Goal: Task Accomplishment & Management: Complete application form

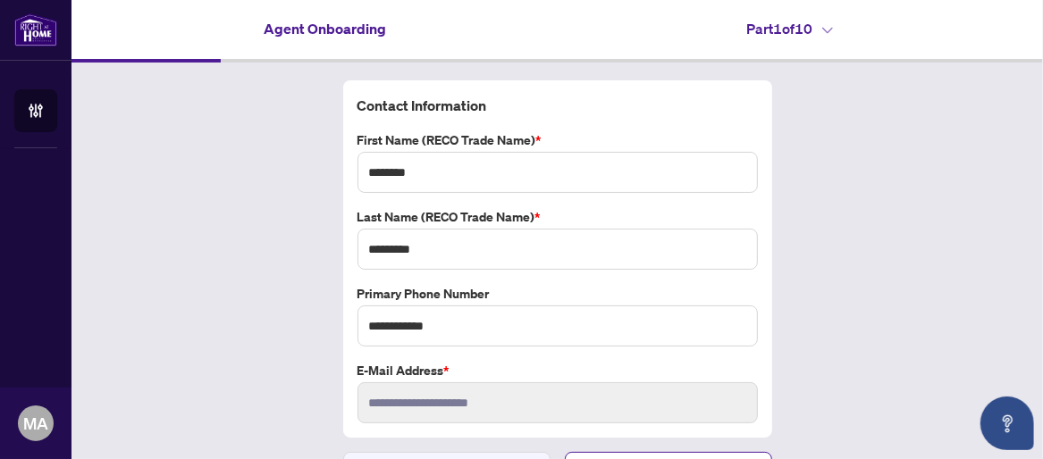
scroll to position [36, 0]
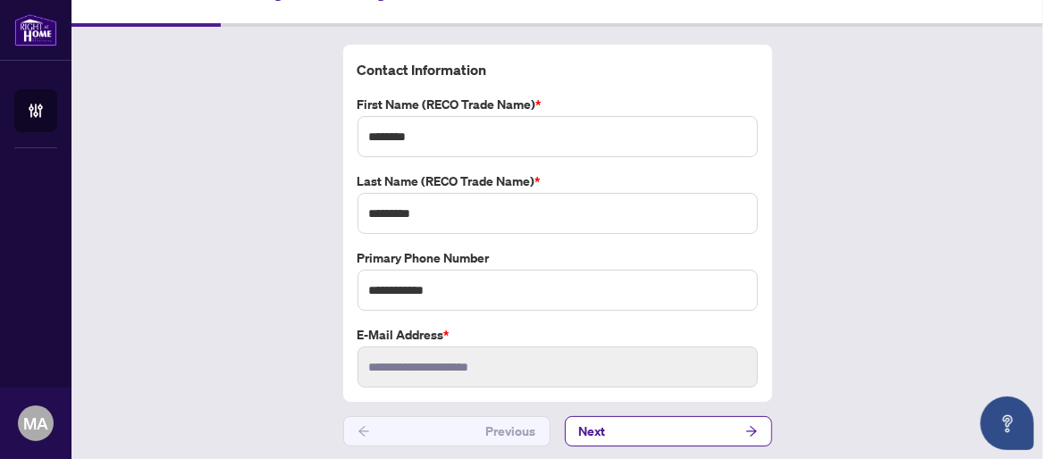
drag, startPoint x: 0, startPoint y: 0, endPoint x: 181, endPoint y: 258, distance: 315.6
click at [172, 263] on div "**********" at bounding box center [556, 246] width 971 height 438
click at [696, 427] on button "Next" at bounding box center [668, 431] width 207 height 30
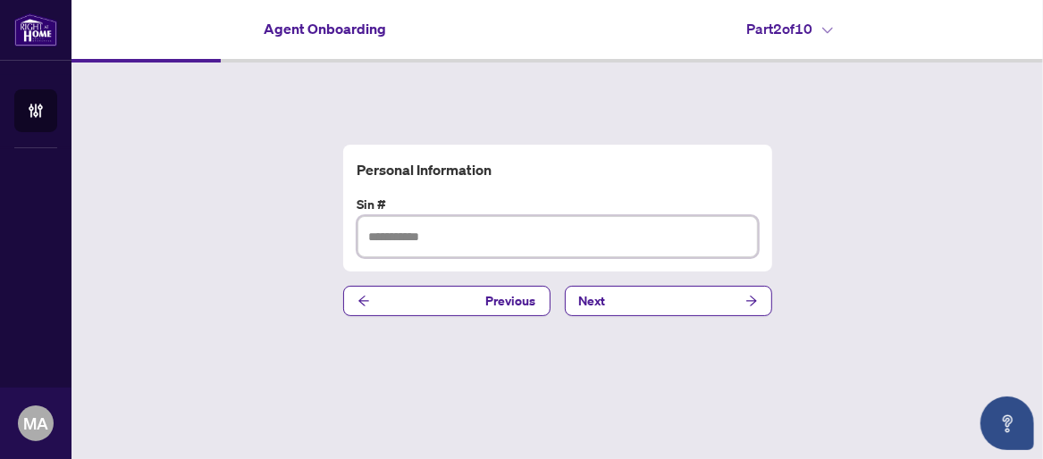
click at [433, 240] on input "text" at bounding box center [557, 236] width 400 height 41
click at [435, 240] on input "text" at bounding box center [557, 236] width 400 height 41
click at [388, 240] on input "*********" at bounding box center [557, 236] width 400 height 41
click at [408, 240] on input "*********" at bounding box center [557, 236] width 400 height 41
click at [453, 235] on input "*********" at bounding box center [557, 236] width 400 height 41
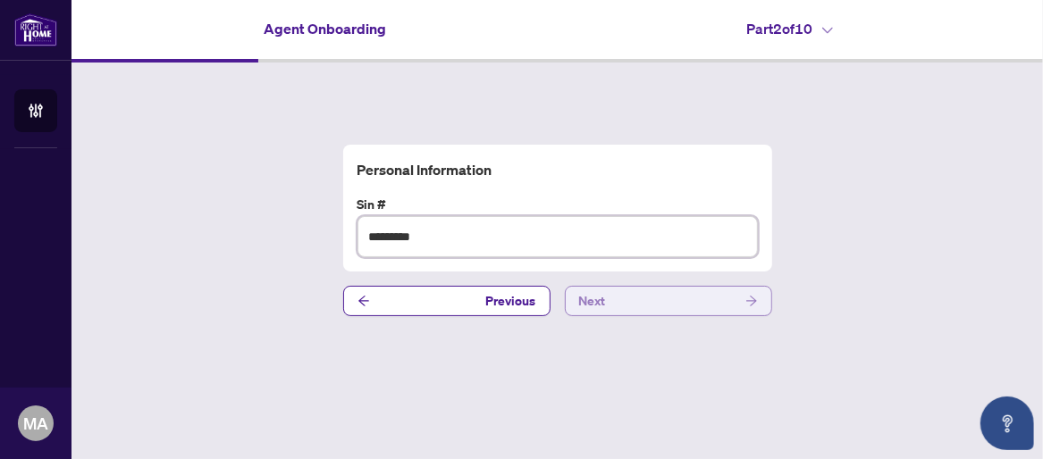
type input "*********"
click at [666, 302] on button "Next" at bounding box center [668, 301] width 207 height 30
click at [467, 240] on input "text" at bounding box center [557, 236] width 400 height 41
click at [371, 237] on input "text" at bounding box center [557, 236] width 400 height 41
paste input "*********"
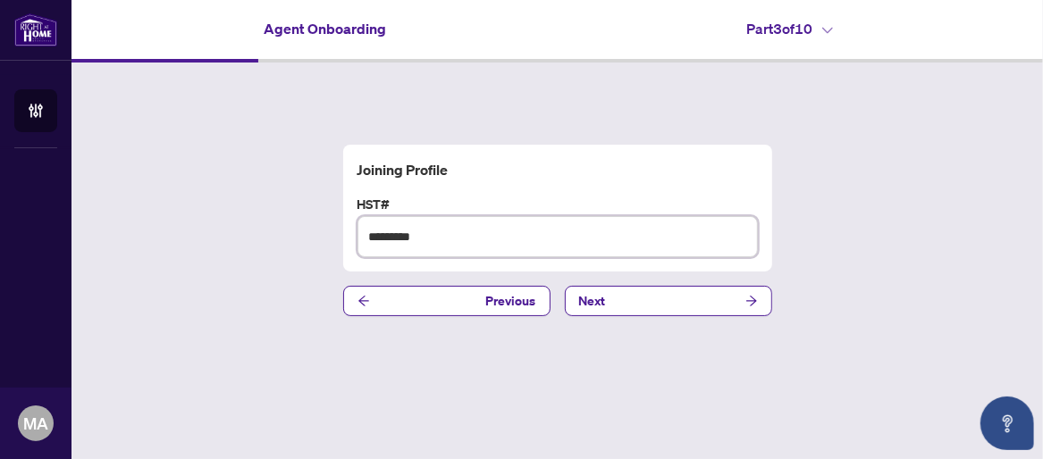
type input "*********"
click at [303, 245] on div "Joining Profile HST# ********* Previous Next" at bounding box center [556, 231] width 971 height 336
click at [744, 303] on button "Next" at bounding box center [668, 301] width 207 height 30
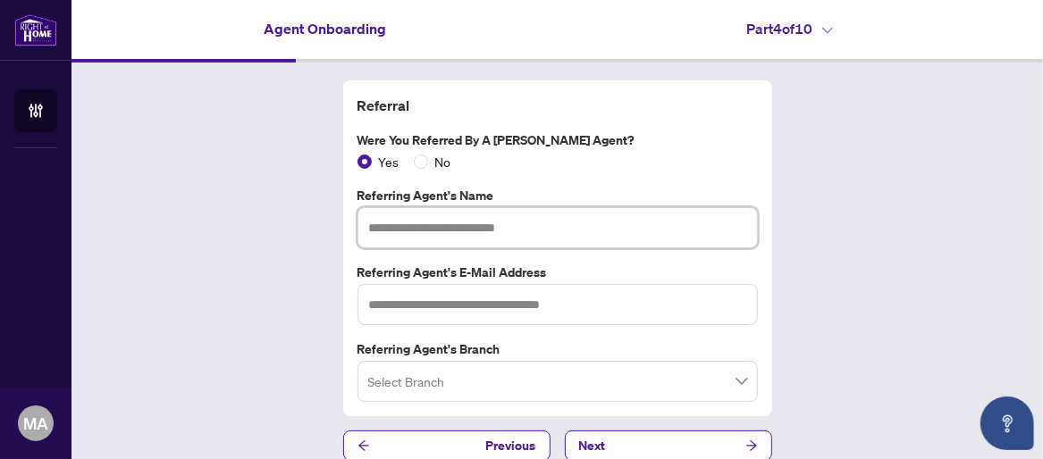
click at [400, 228] on input "text" at bounding box center [557, 227] width 400 height 41
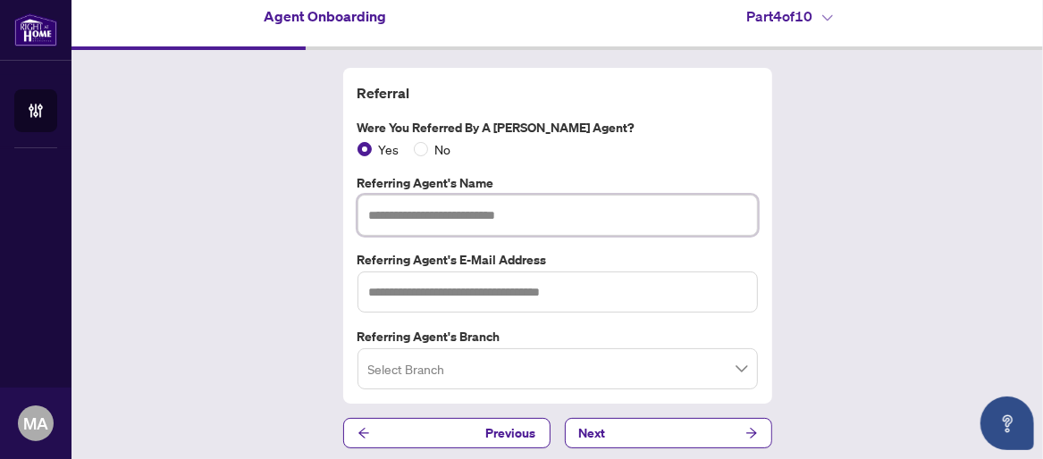
scroll to position [16, 0]
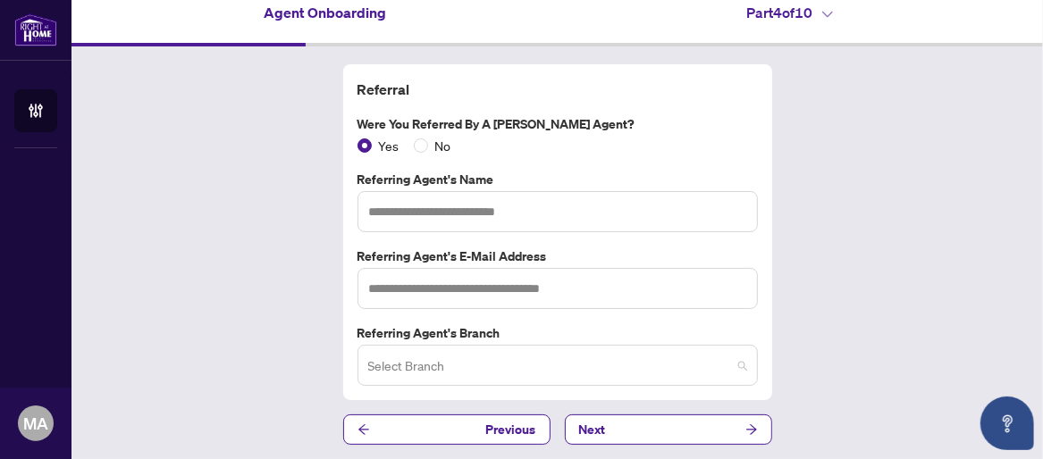
click at [512, 359] on input "search" at bounding box center [549, 368] width 363 height 39
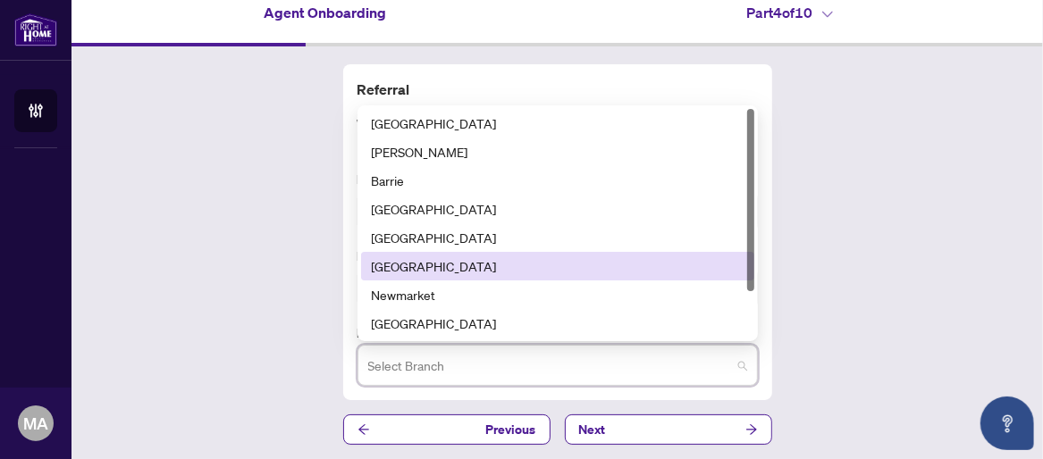
click at [391, 263] on div "[GEOGRAPHIC_DATA]" at bounding box center [558, 266] width 372 height 20
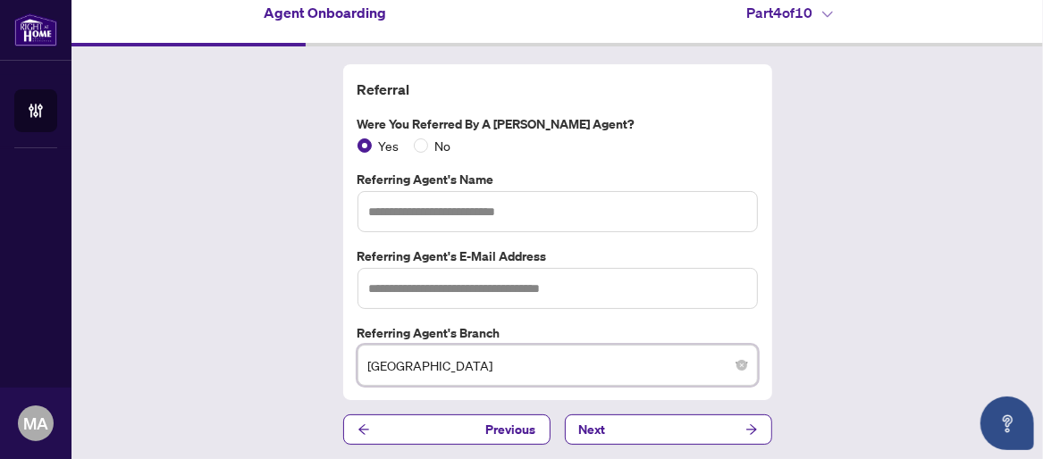
click at [266, 298] on div "Referral Were you referred by a [PERSON_NAME] Agent? Yes No Referring Agent's N…" at bounding box center [556, 254] width 971 height 416
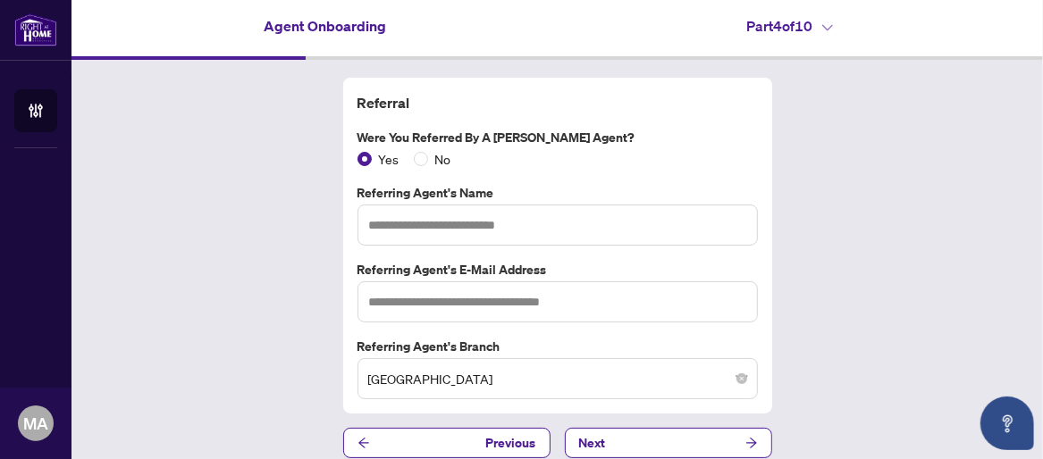
scroll to position [0, 0]
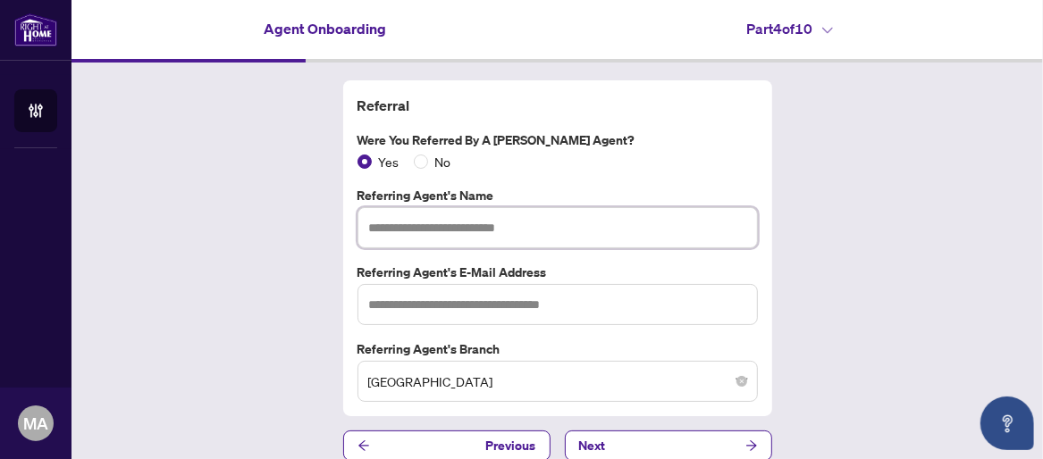
click at [399, 227] on input "text" at bounding box center [557, 227] width 400 height 41
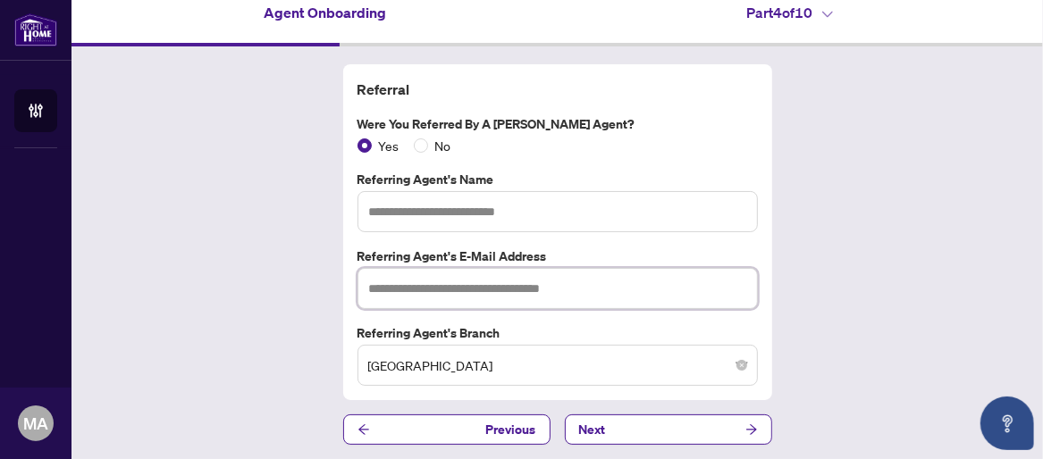
click at [370, 283] on input "text" at bounding box center [557, 288] width 400 height 41
click at [871, 240] on div "Referral Were you referred by a [PERSON_NAME] Agent? Yes No Referring Agent's N…" at bounding box center [556, 254] width 971 height 416
click at [437, 214] on input "text" at bounding box center [557, 211] width 400 height 41
click at [901, 281] on div "Referral Were you referred by a [PERSON_NAME] Agent? Yes No Referring Agent's N…" at bounding box center [556, 254] width 971 height 416
click at [378, 214] on input "text" at bounding box center [557, 211] width 400 height 41
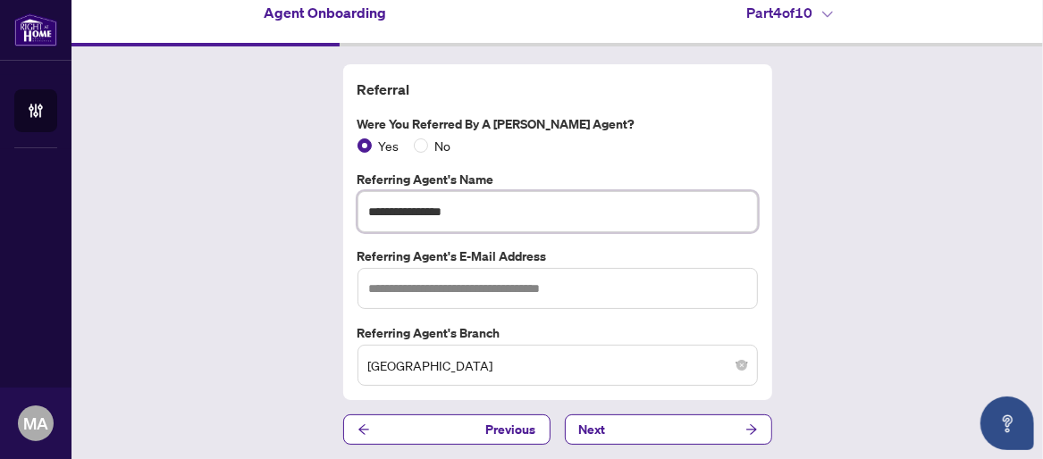
type input "**********"
click at [399, 286] on input "text" at bounding box center [557, 288] width 400 height 41
type input "**********"
click at [895, 281] on div "**********" at bounding box center [556, 254] width 971 height 416
drag, startPoint x: 946, startPoint y: 330, endPoint x: 926, endPoint y: 330, distance: 19.7
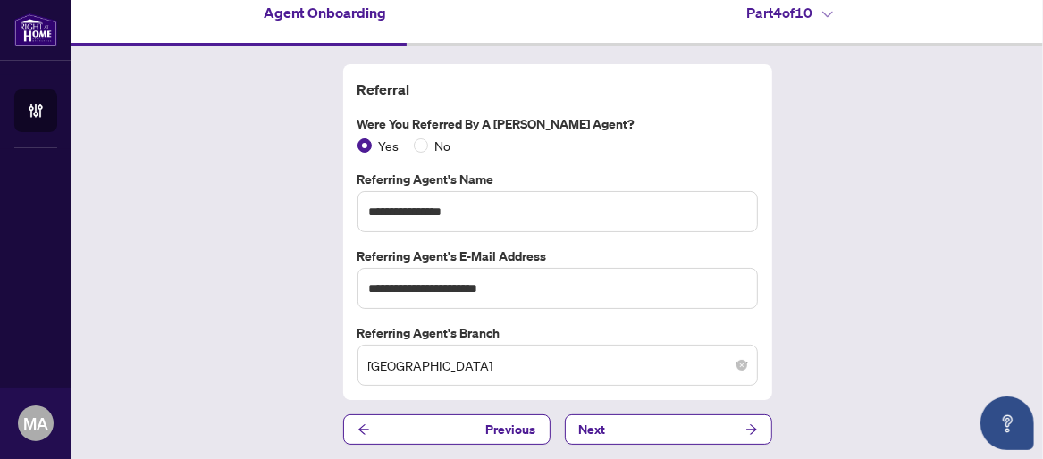
click at [941, 330] on div "**********" at bounding box center [556, 254] width 971 height 416
click at [664, 422] on button "Next" at bounding box center [668, 430] width 207 height 30
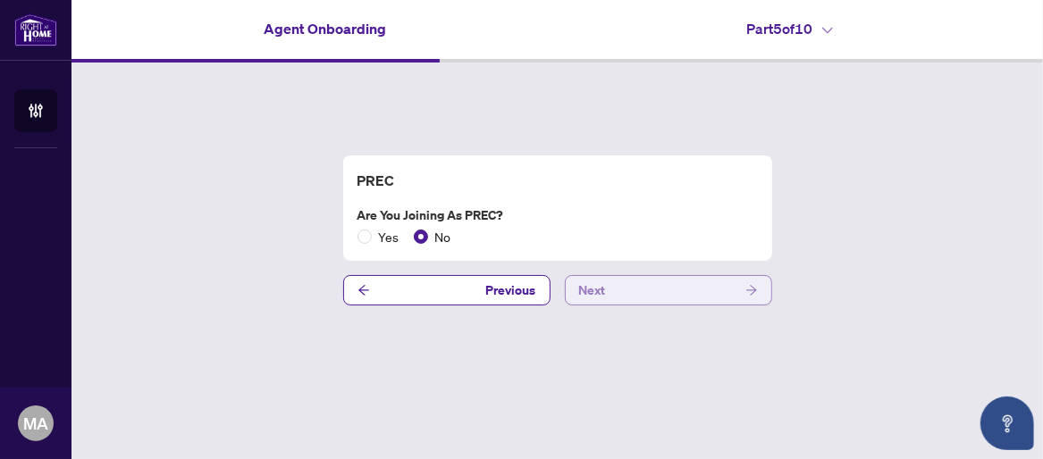
click at [635, 296] on button "Next" at bounding box center [668, 290] width 207 height 30
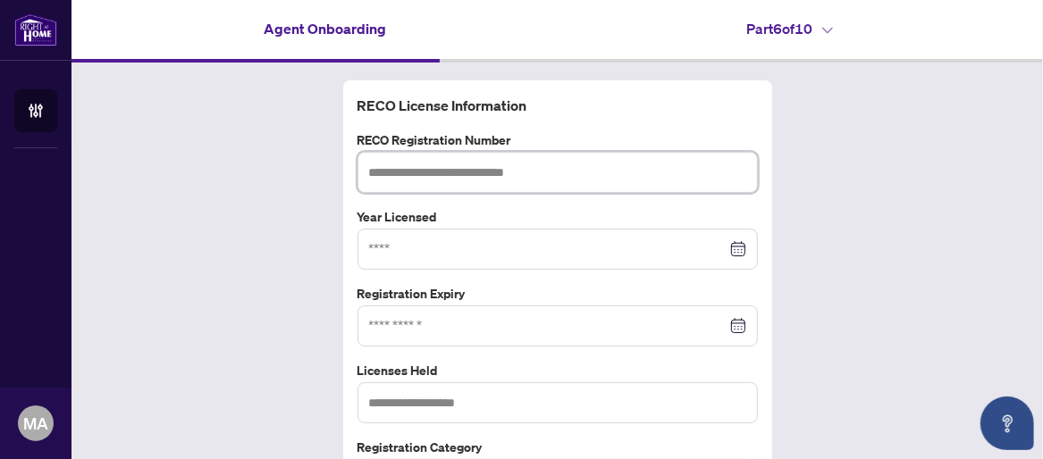
click at [424, 174] on input "text" at bounding box center [557, 172] width 400 height 41
click at [730, 248] on div at bounding box center [557, 250] width 377 height 20
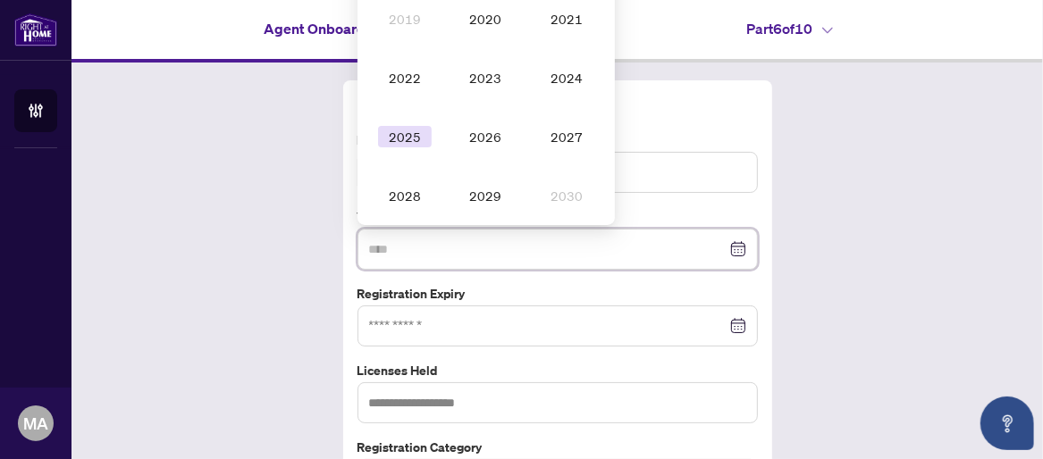
type input "****"
click at [249, 217] on div "RECO License Information RECO Registration Number Year Licensed [DATE] - [DATE]…" at bounding box center [556, 320] width 971 height 515
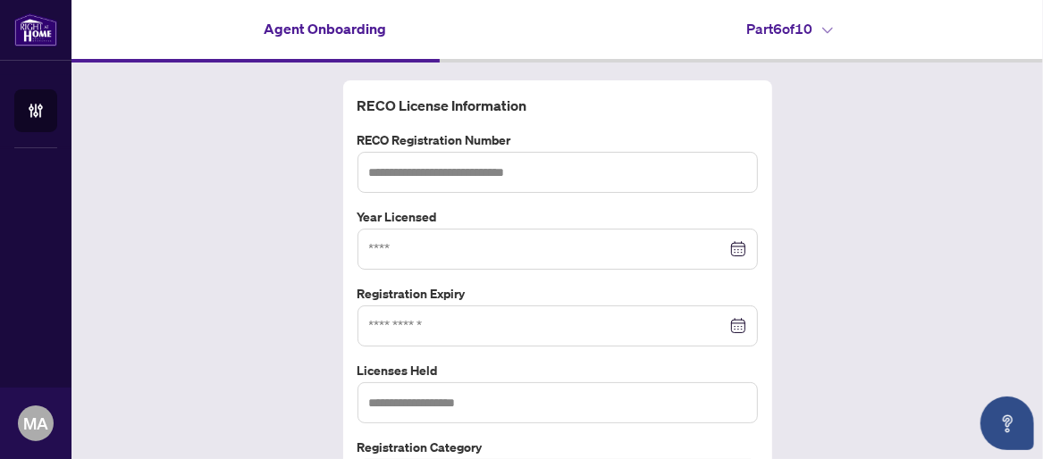
click at [739, 248] on div at bounding box center [557, 249] width 400 height 41
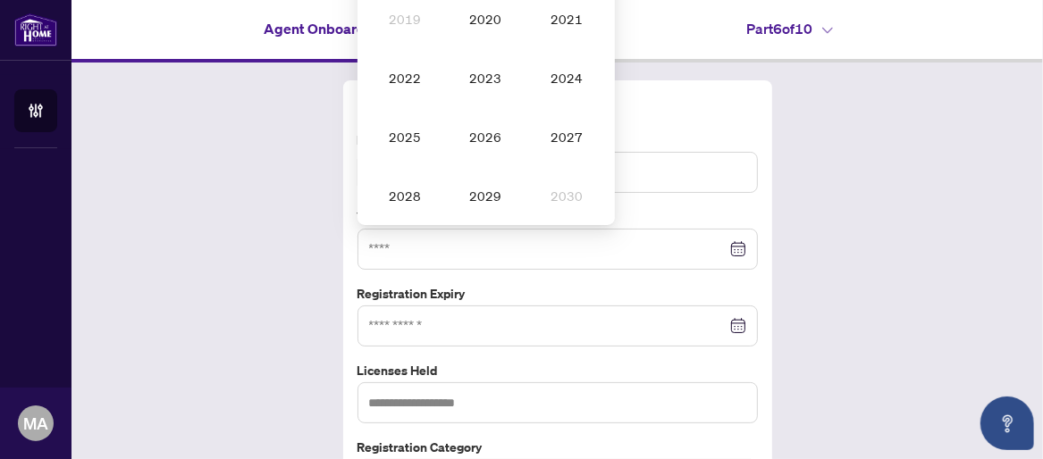
click at [261, 278] on div "RECO License Information RECO Registration Number Year Licensed [DATE] - [DATE]…" at bounding box center [556, 320] width 971 height 515
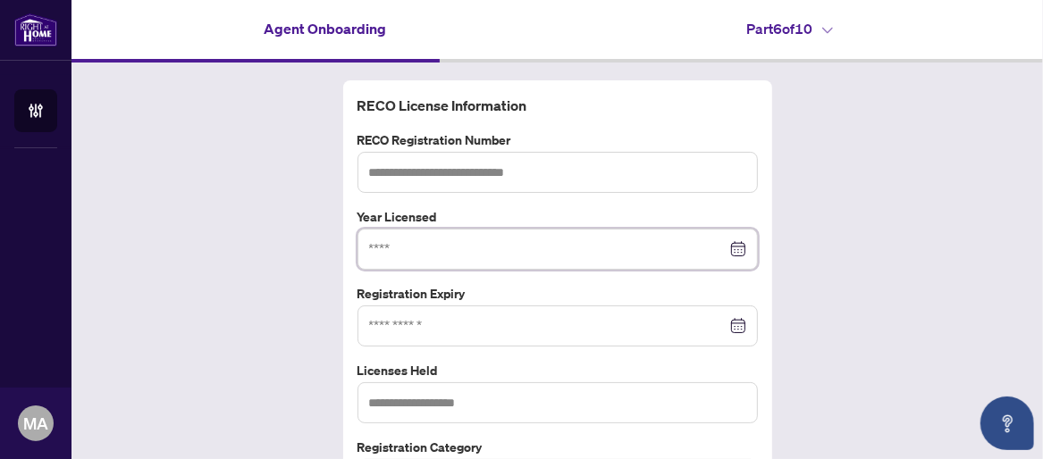
click at [515, 245] on input at bounding box center [547, 250] width 357 height 20
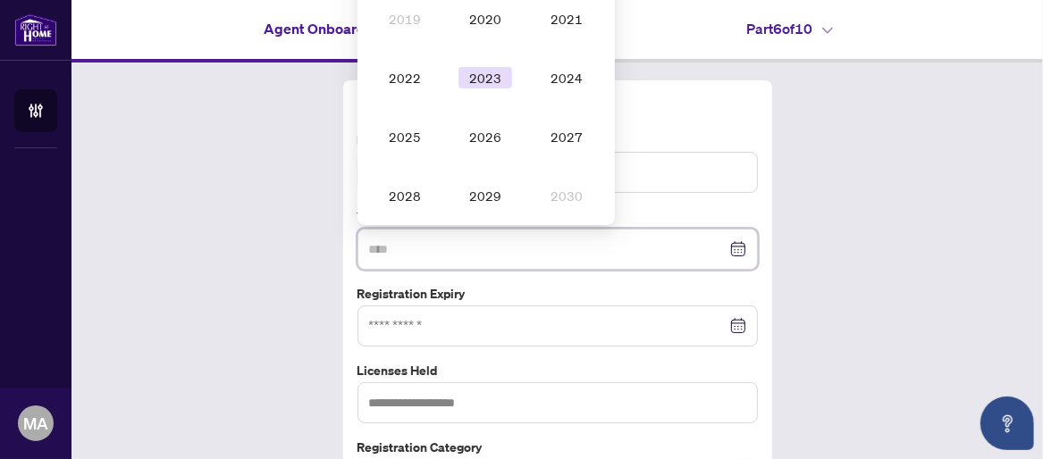
type input "****"
click at [480, 91] on td "2023" at bounding box center [485, 77] width 81 height 59
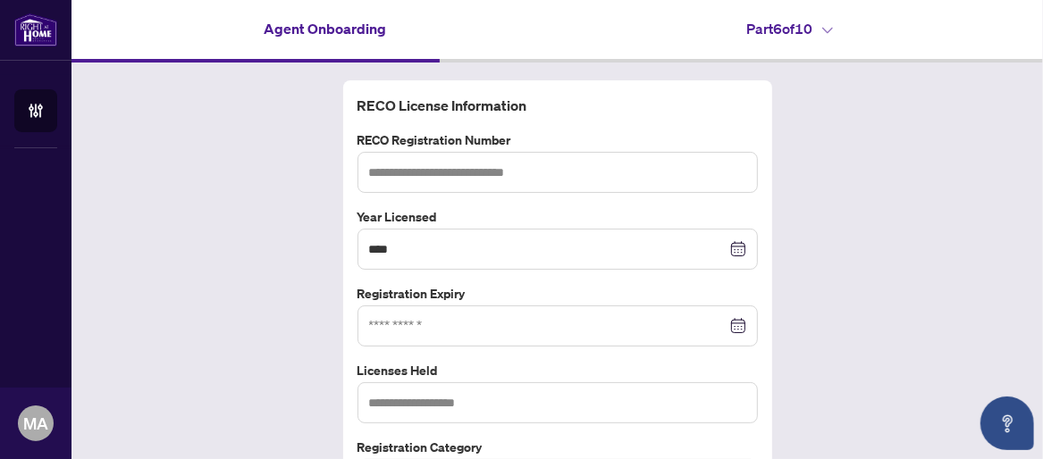
click at [243, 254] on div "RECO License Information RECO Registration Number Year Licensed **** [DATE] - […" at bounding box center [556, 320] width 971 height 515
click at [460, 175] on input "text" at bounding box center [557, 172] width 400 height 41
click at [408, 170] on input "text" at bounding box center [557, 172] width 400 height 41
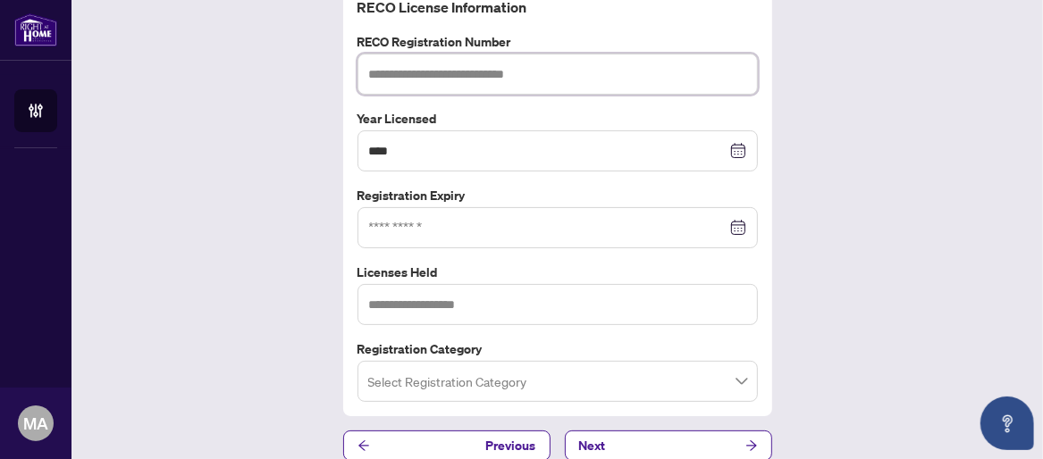
scroll to position [113, 0]
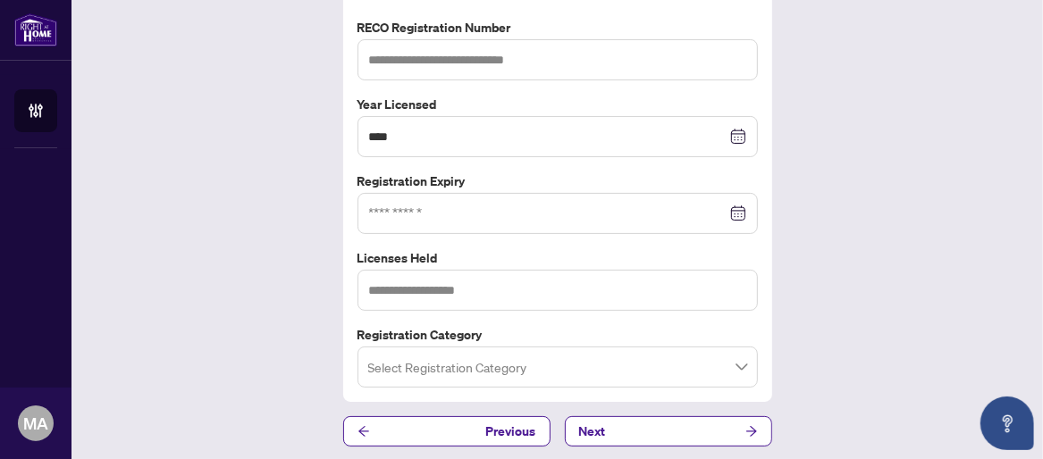
click at [707, 367] on input "search" at bounding box center [549, 369] width 363 height 39
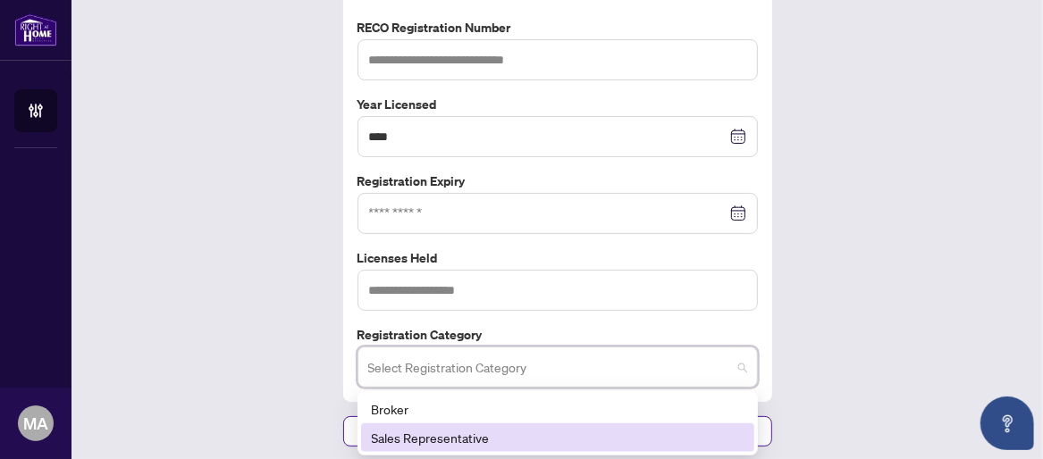
click at [386, 434] on div "Sales Representative" at bounding box center [558, 438] width 372 height 20
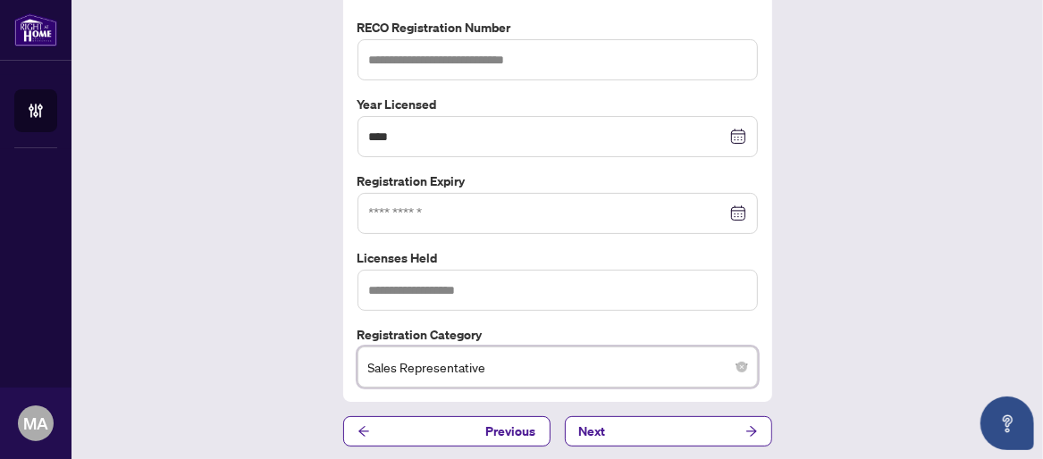
click at [874, 349] on div "RECO License Information RECO Registration Number Year Licensed **** [DATE] - […" at bounding box center [556, 207] width 971 height 515
click at [493, 289] on input "text" at bounding box center [557, 290] width 400 height 41
click at [378, 287] on input "text" at bounding box center [557, 290] width 400 height 41
type input "**********"
click at [855, 322] on div "**********" at bounding box center [556, 207] width 971 height 515
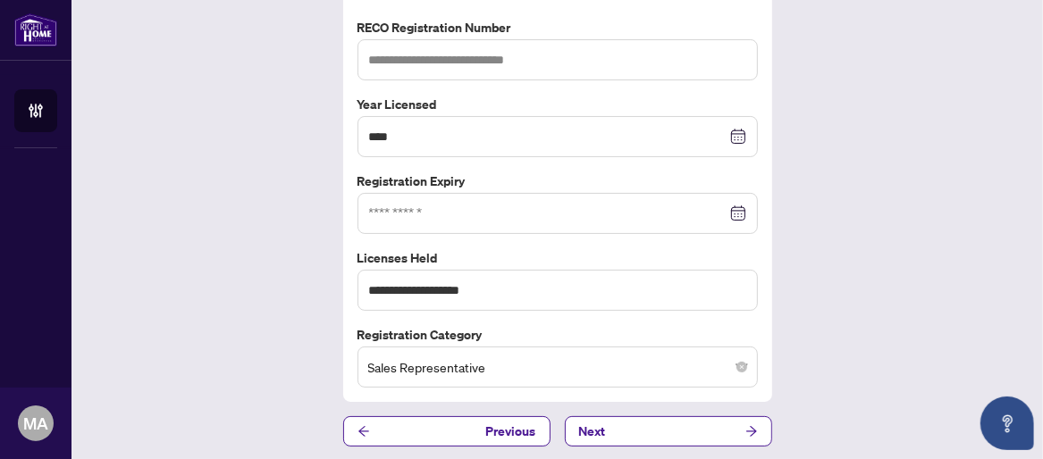
scroll to position [0, 0]
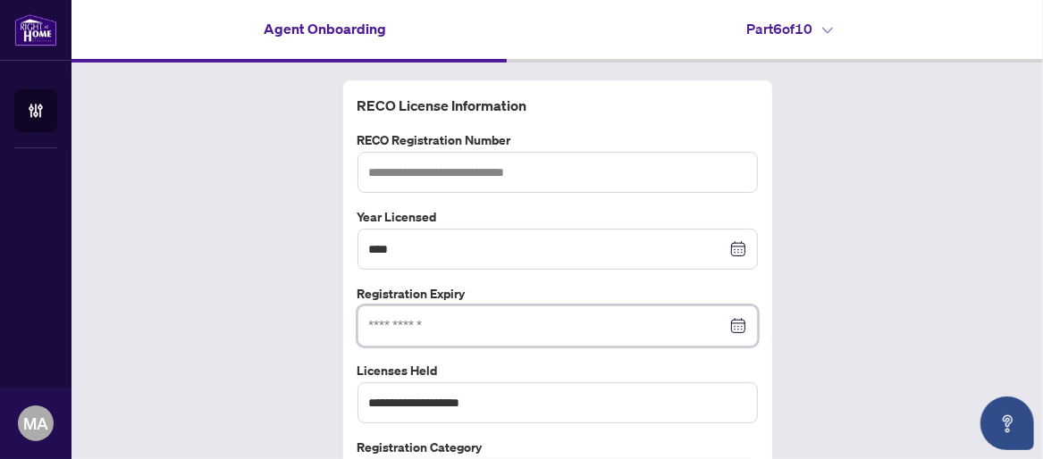
click at [464, 324] on input at bounding box center [547, 326] width 357 height 20
click at [402, 173] on input "text" at bounding box center [557, 172] width 400 height 41
paste input "*******"
type input "*******"
click at [298, 256] on div "**********" at bounding box center [556, 320] width 971 height 515
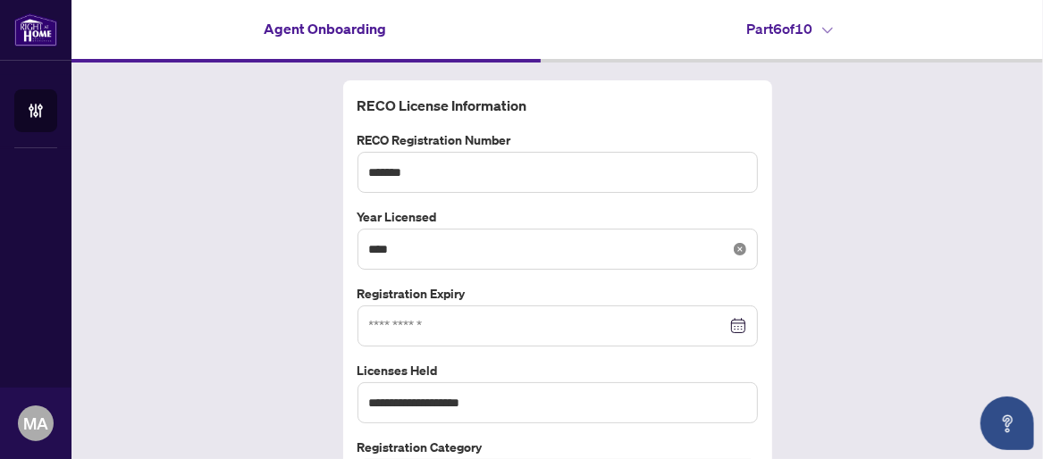
click at [734, 248] on icon "close-circle" at bounding box center [740, 249] width 13 height 13
click at [728, 331] on div at bounding box center [557, 326] width 377 height 20
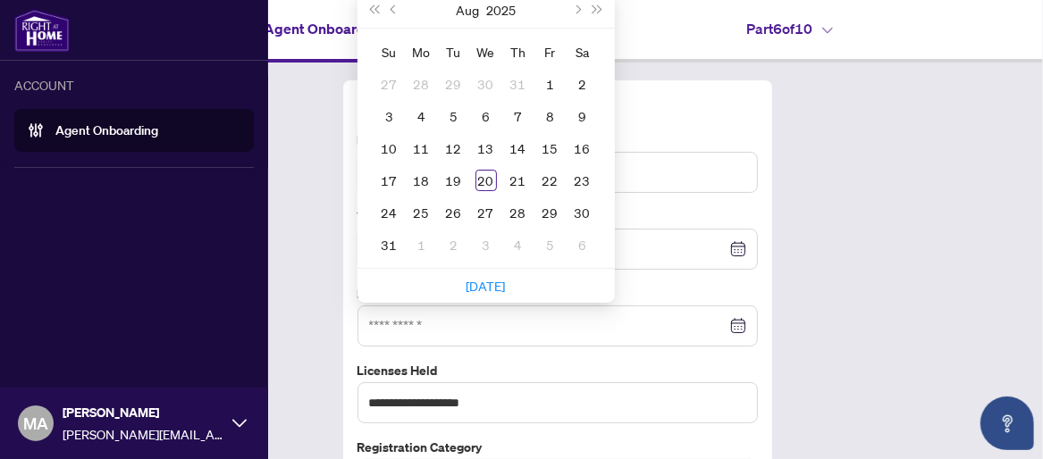
click at [58, 324] on div "ACCOUNT Agent Onboarding MA [PERSON_NAME] [PERSON_NAME][EMAIL_ADDRESS][DOMAIN_N…" at bounding box center [134, 229] width 268 height 459
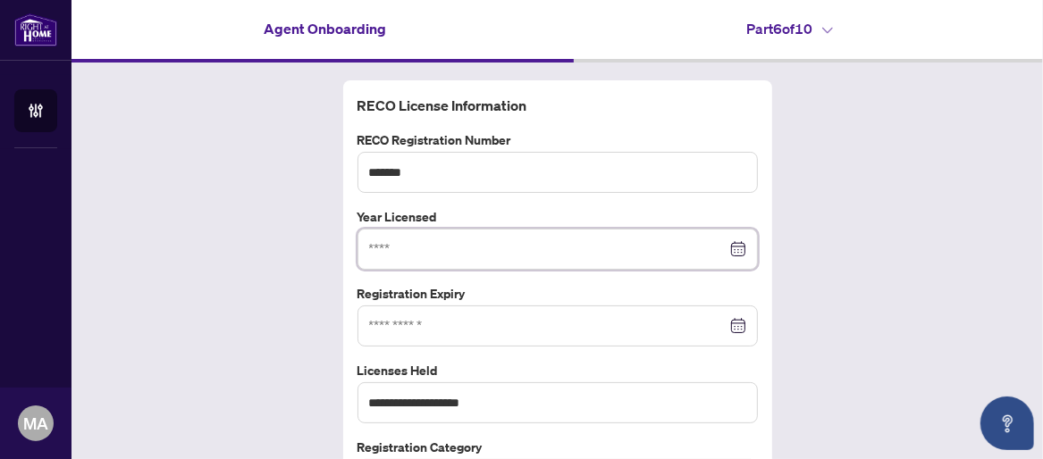
click at [378, 250] on input at bounding box center [547, 250] width 357 height 20
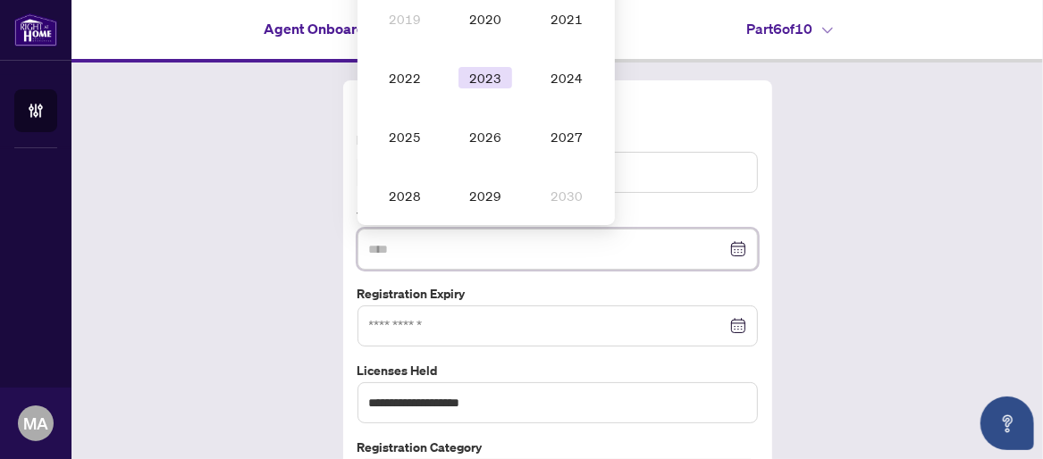
type input "****"
click at [494, 77] on div "2023" at bounding box center [485, 77] width 54 height 21
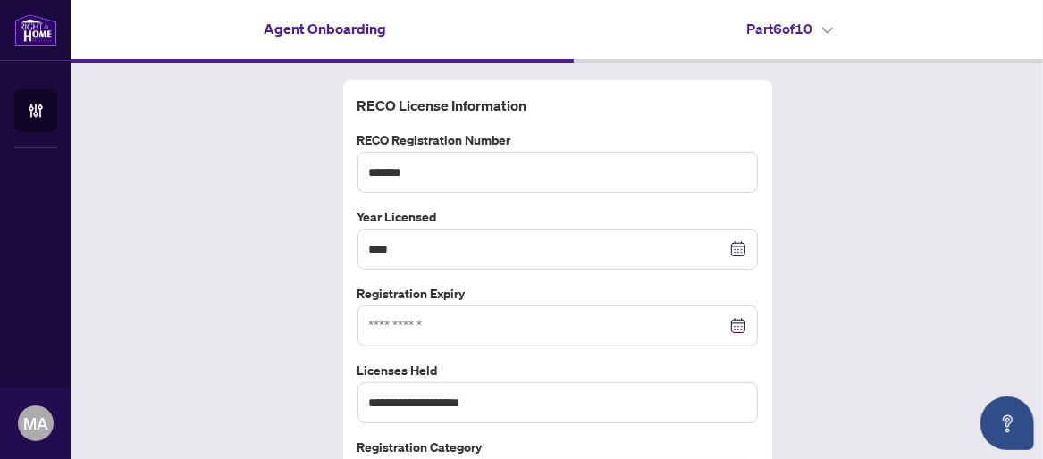
click at [463, 333] on div at bounding box center [557, 326] width 400 height 41
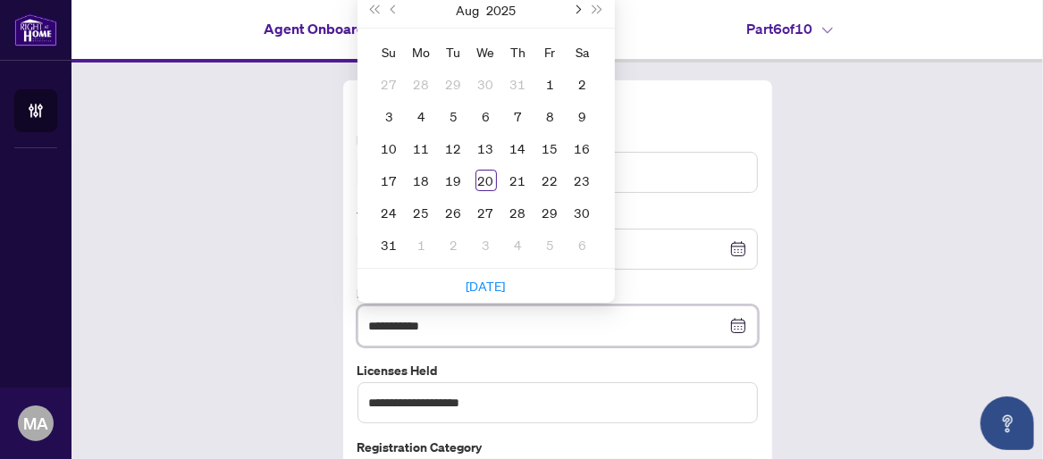
type input "**********"
click at [576, 7] on button "Next month (PageDown)" at bounding box center [577, 10] width 20 height 36
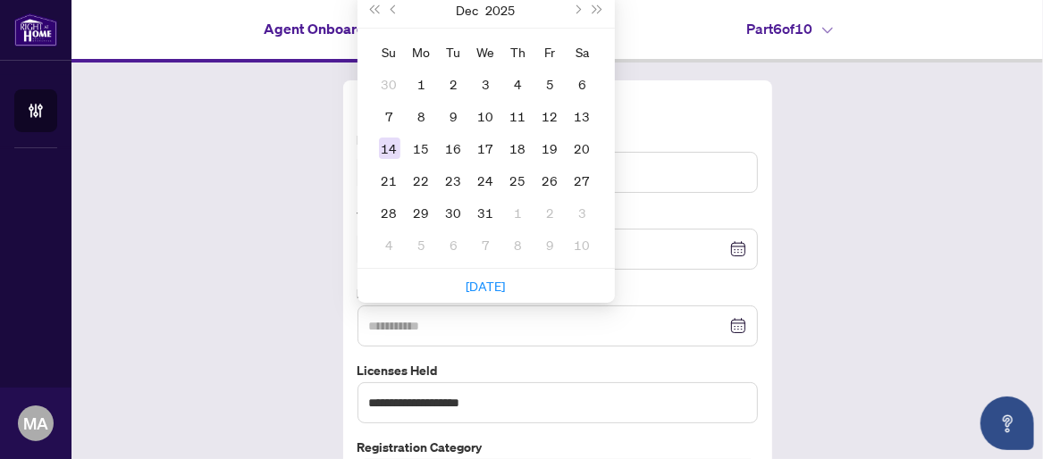
type input "**********"
click at [383, 147] on div "14" at bounding box center [389, 148] width 21 height 21
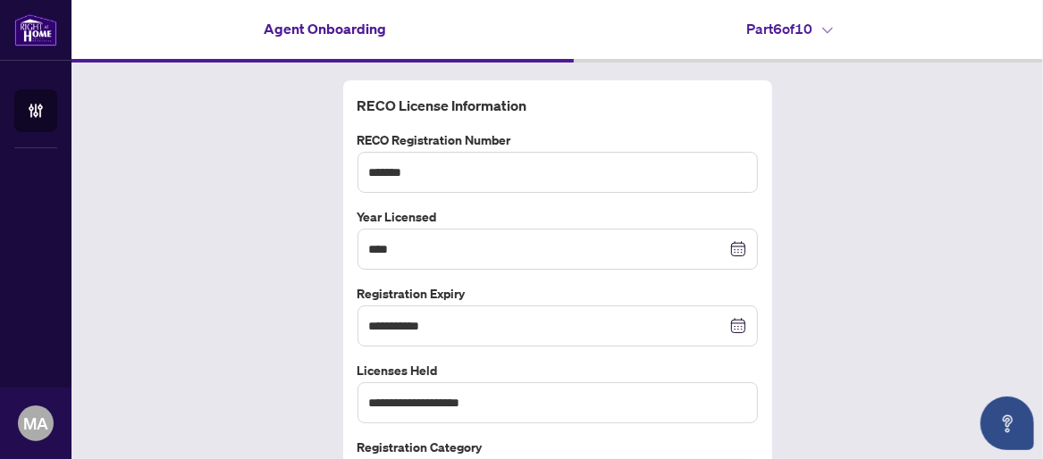
click at [206, 188] on div "**********" at bounding box center [556, 320] width 971 height 515
drag, startPoint x: 911, startPoint y: 315, endPoint x: 846, endPoint y: 328, distance: 65.7
click at [911, 315] on div "**********" at bounding box center [556, 320] width 971 height 515
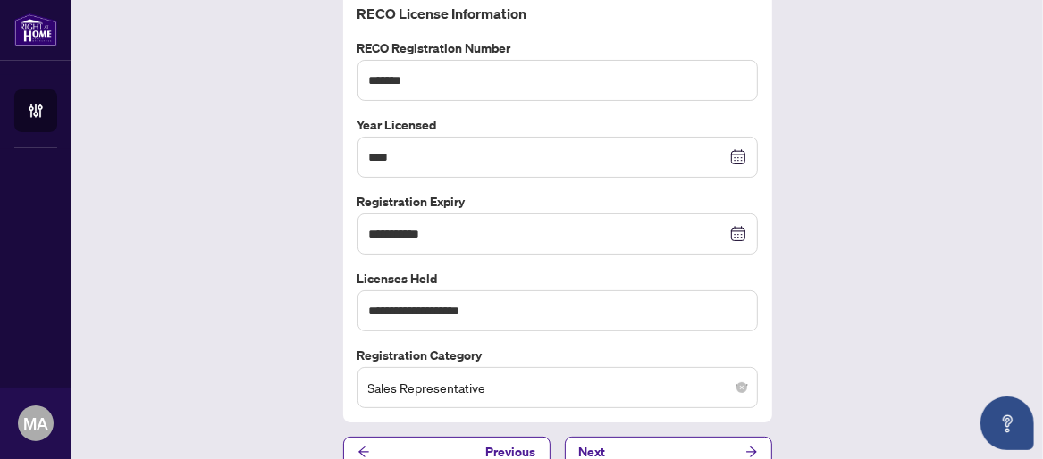
scroll to position [113, 0]
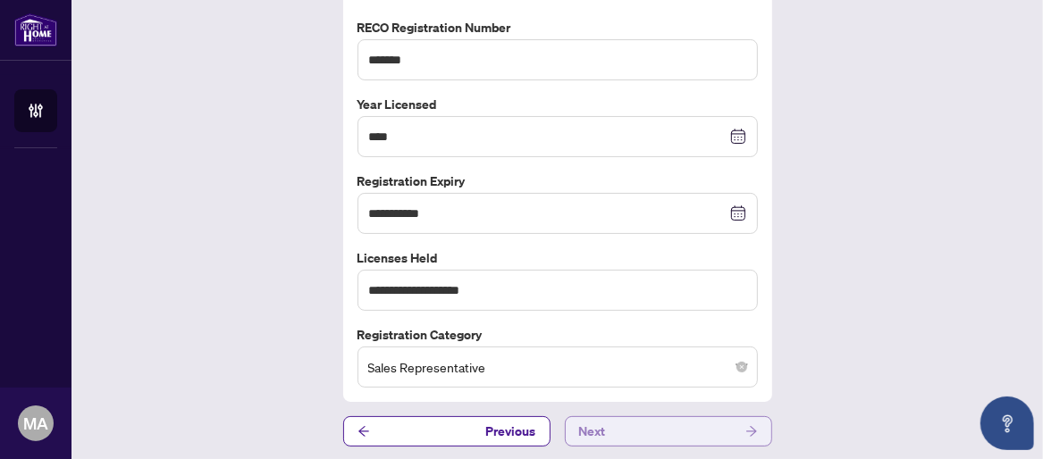
click at [626, 429] on button "Next" at bounding box center [668, 431] width 207 height 30
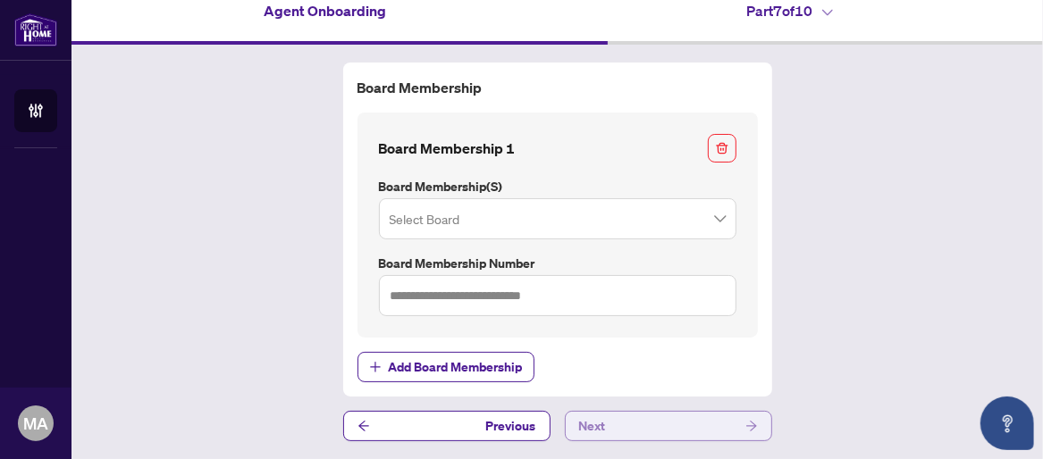
scroll to position [14, 0]
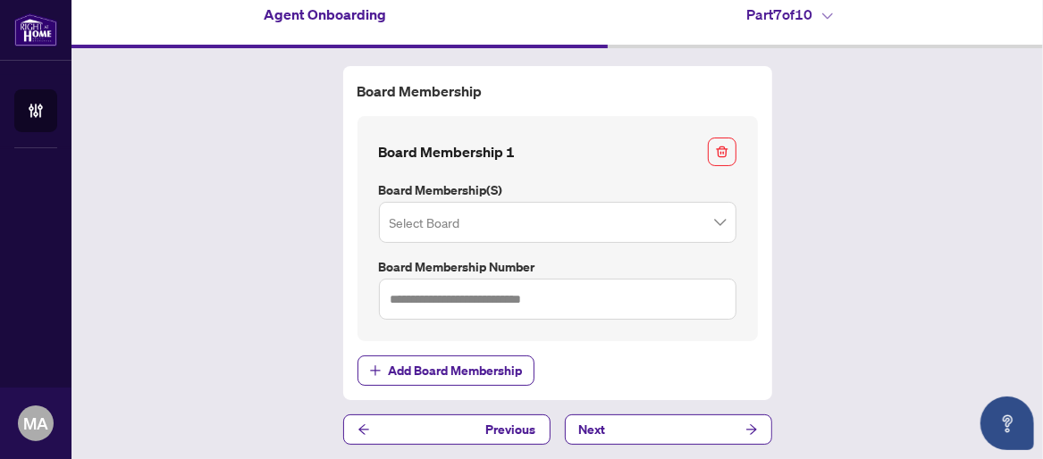
click at [712, 224] on span at bounding box center [558, 223] width 336 height 34
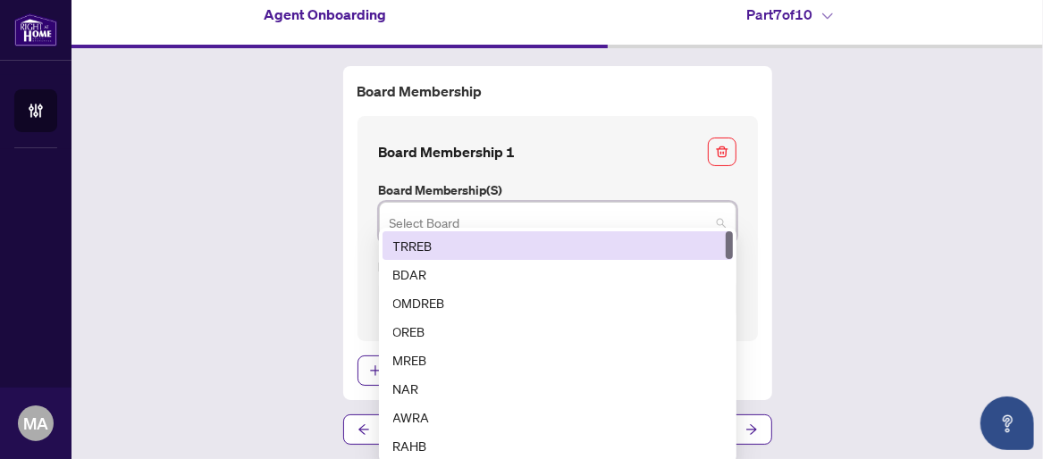
click at [393, 244] on div "TRREB" at bounding box center [557, 246] width 329 height 20
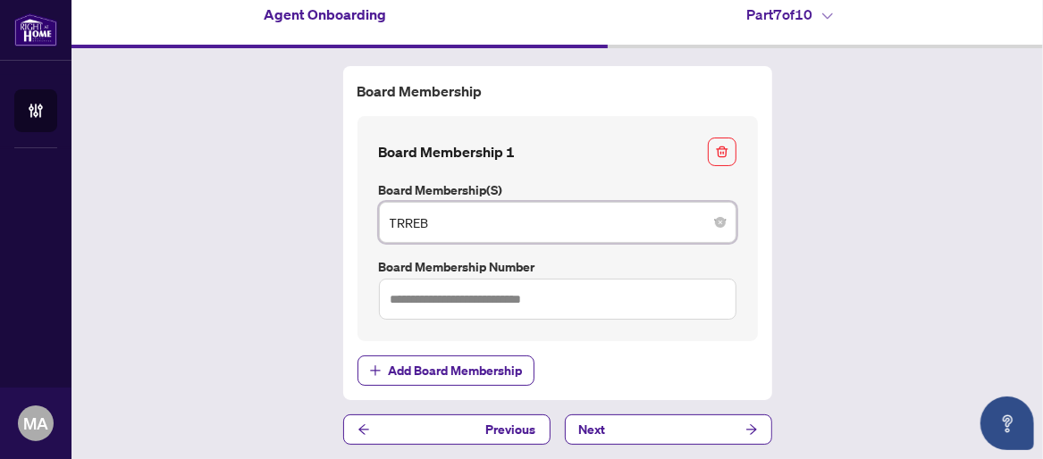
click at [328, 255] on div "Board Membership Board Membership 1 Board Membership(s) TRREB TRREB 1 2 TRREB B…" at bounding box center [556, 255] width 971 height 415
click at [535, 298] on input "text" at bounding box center [557, 299] width 357 height 41
click at [879, 299] on div "Board Membership Board Membership 1 Board Membership(s) TRREB 1 2 TRREB BDAR OM…" at bounding box center [556, 255] width 971 height 415
click at [420, 295] on input "text" at bounding box center [557, 299] width 357 height 41
type input "*******"
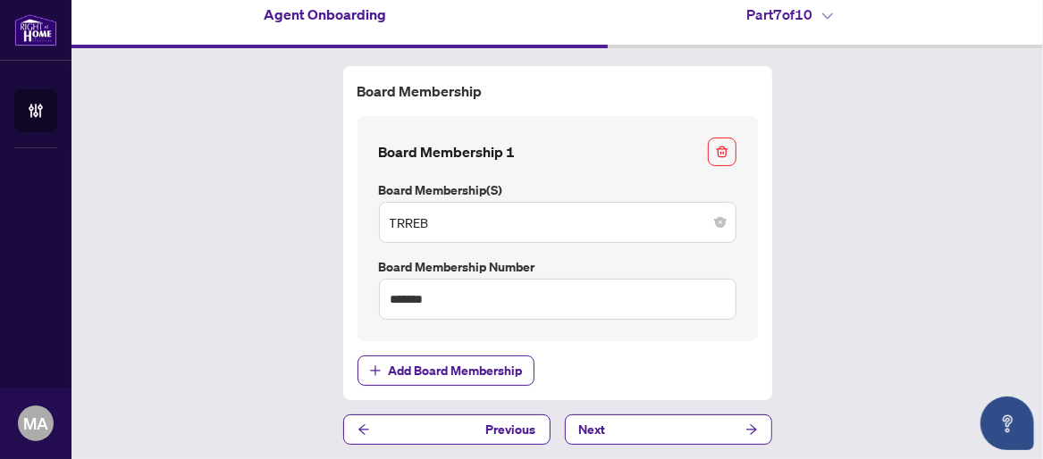
click at [727, 382] on span "Add Board Membership" at bounding box center [557, 371] width 400 height 30
click at [616, 439] on button "Next" at bounding box center [668, 430] width 207 height 30
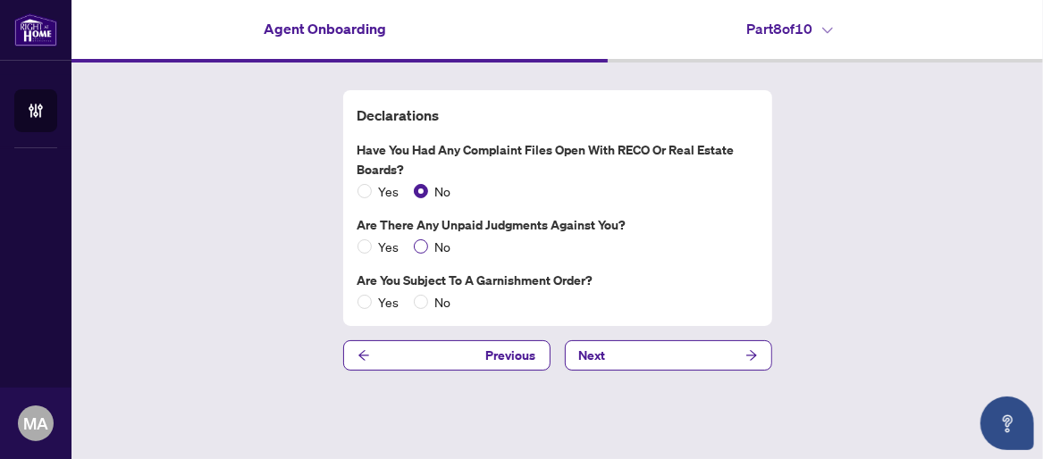
click at [428, 244] on span "No" at bounding box center [443, 247] width 30 height 20
click at [428, 305] on span "No" at bounding box center [443, 302] width 30 height 20
click at [635, 350] on button "Next" at bounding box center [668, 355] width 207 height 30
click at [593, 355] on span "Next" at bounding box center [592, 355] width 27 height 29
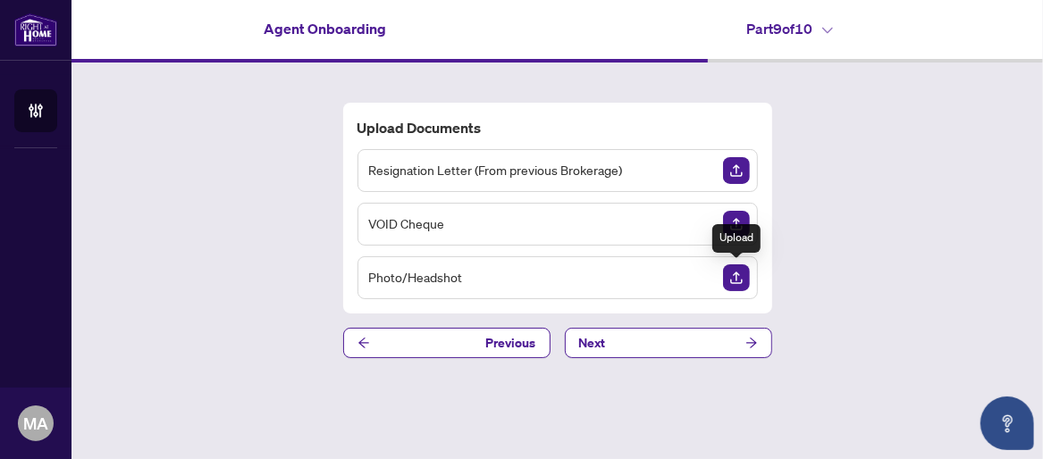
click at [738, 282] on img "Upload Document" at bounding box center [736, 278] width 27 height 27
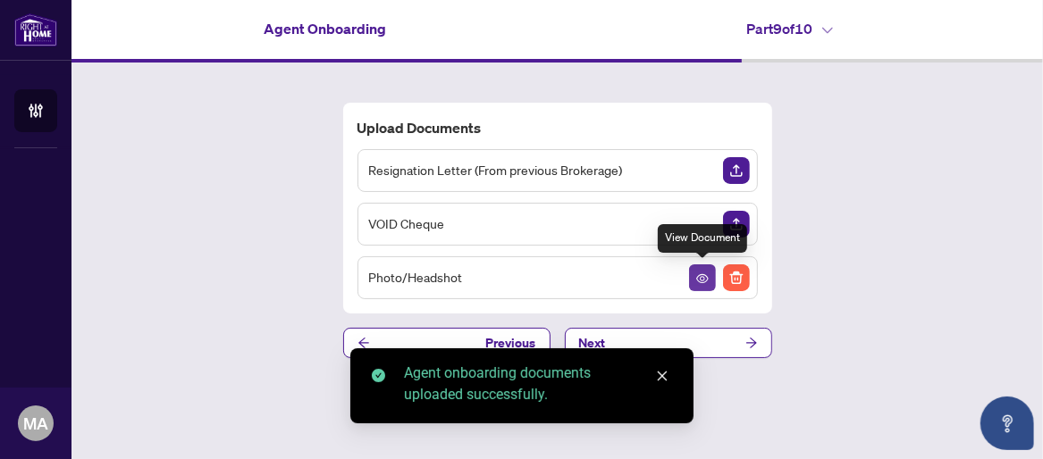
click at [702, 278] on icon "View Document" at bounding box center [702, 279] width 13 height 13
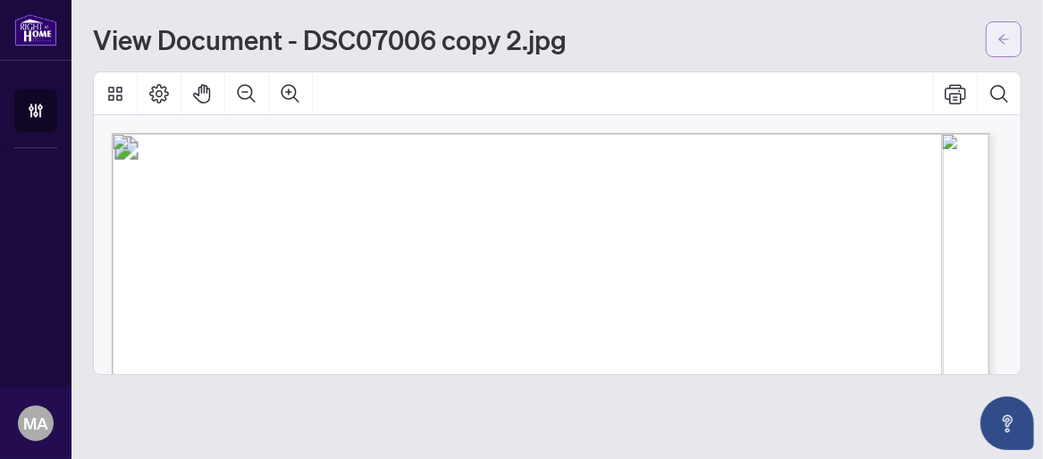
click at [999, 43] on icon "arrow-left" at bounding box center [1003, 39] width 13 height 13
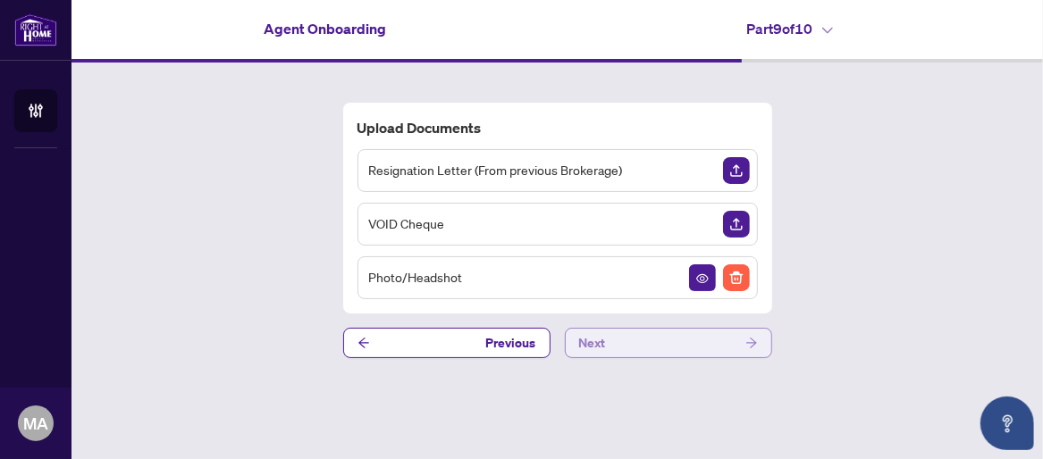
click at [636, 346] on button "Next" at bounding box center [668, 343] width 207 height 30
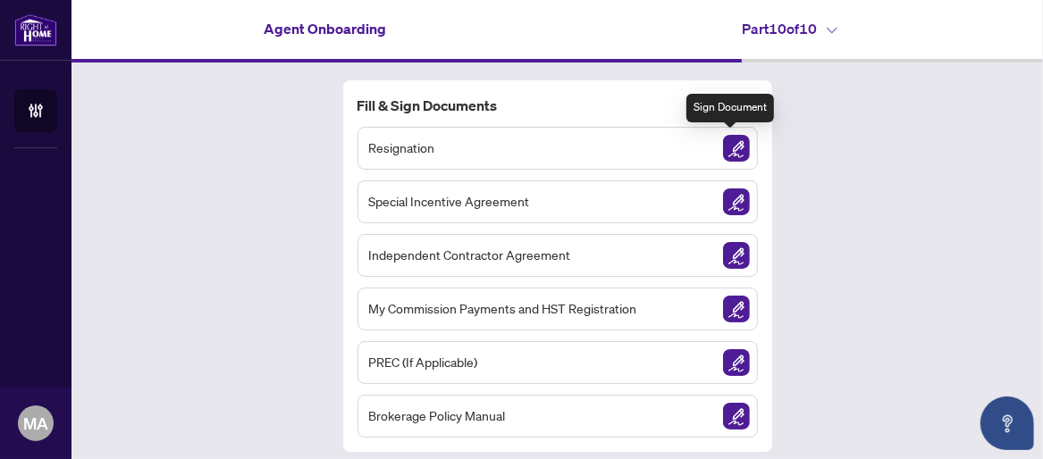
click at [732, 144] on img "Sign Document" at bounding box center [736, 148] width 27 height 27
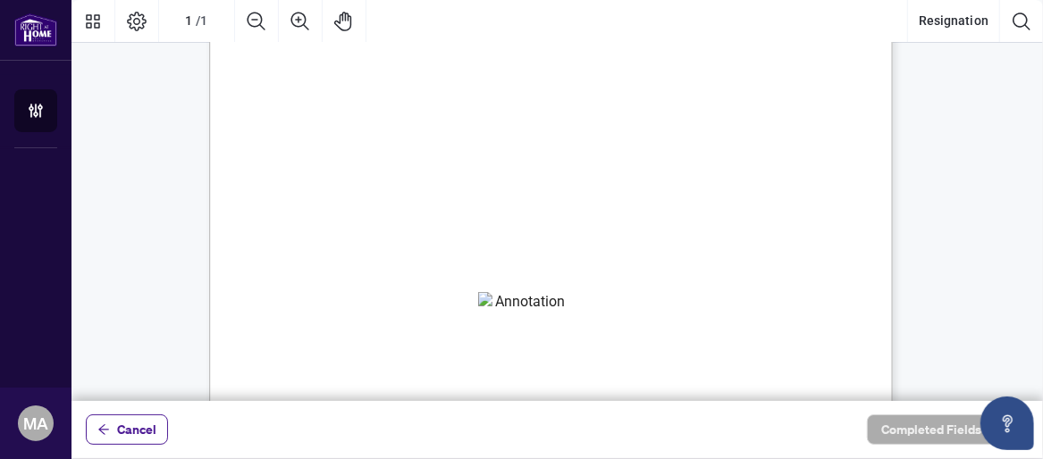
scroll to position [298, 0]
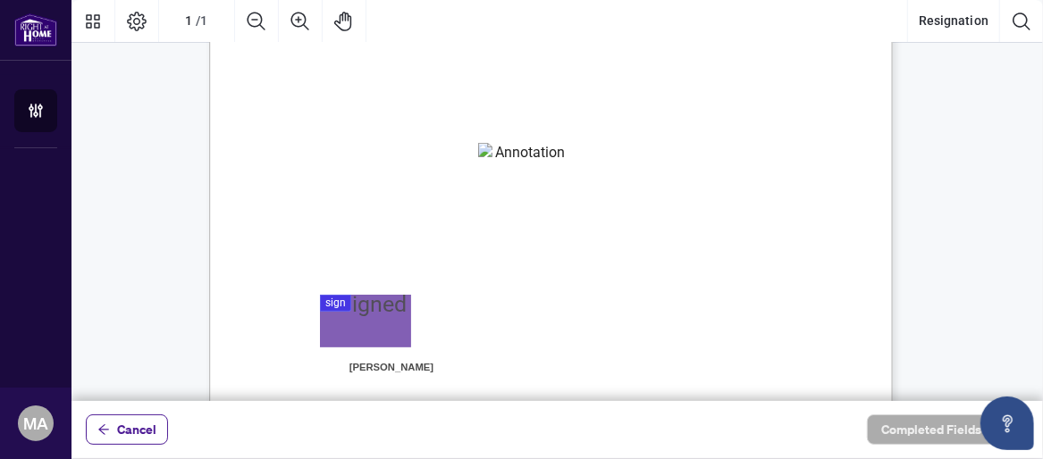
click at [503, 160] on textarea "01K324D4T16FP1MV50F67N1ZVT" at bounding box center [522, 156] width 89 height 27
type textarea "**********"
click at [367, 261] on span "Sincerely," at bounding box center [338, 257] width 57 height 15
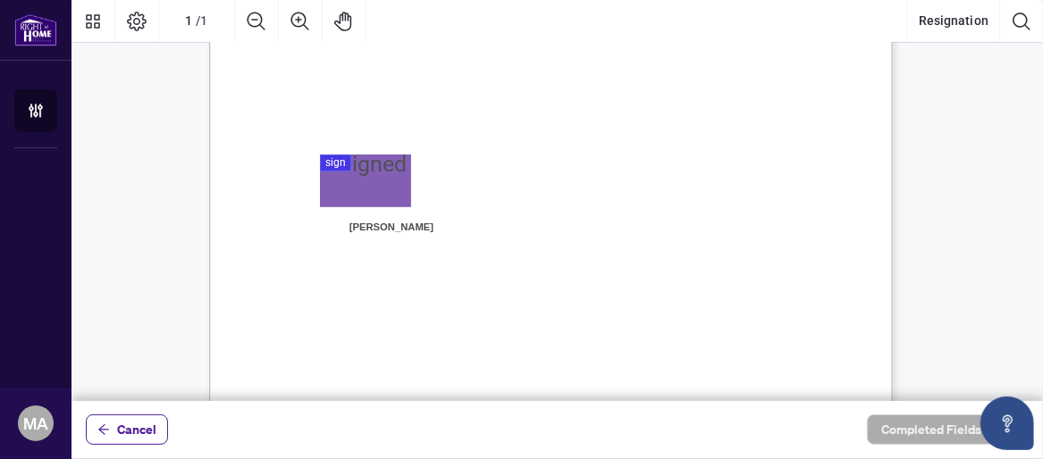
scroll to position [446, 0]
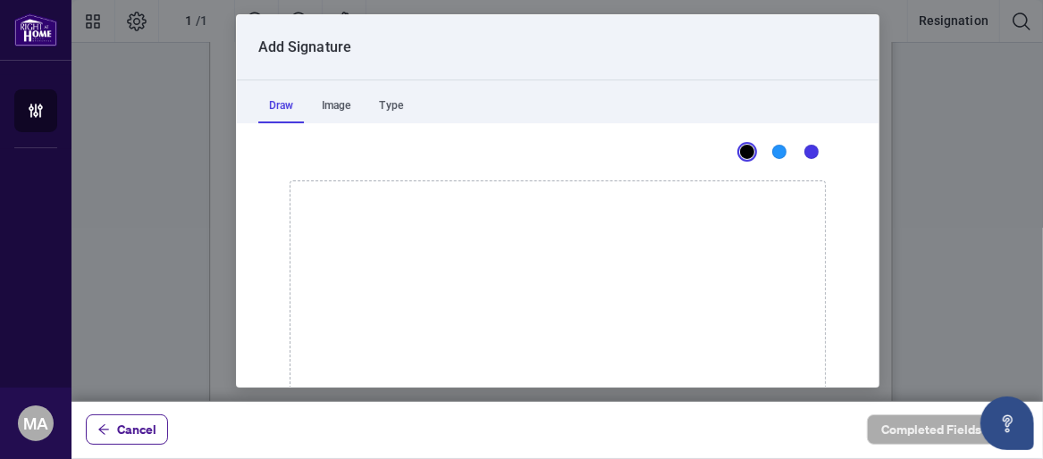
click at [369, 169] on div at bounding box center [556, 200] width 971 height 401
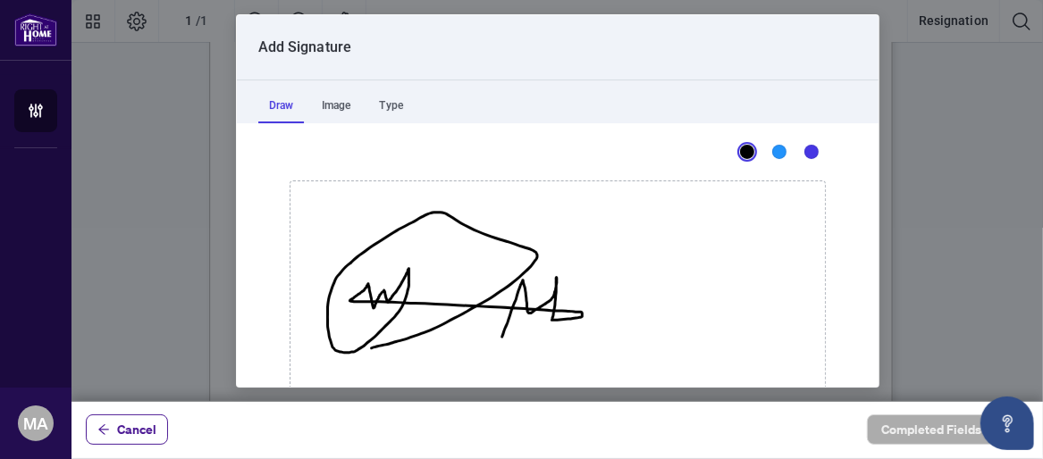
drag, startPoint x: 494, startPoint y: 335, endPoint x: 364, endPoint y: 347, distance: 131.0
click at [364, 347] on icon "Drawing canvas" at bounding box center [557, 291] width 534 height 220
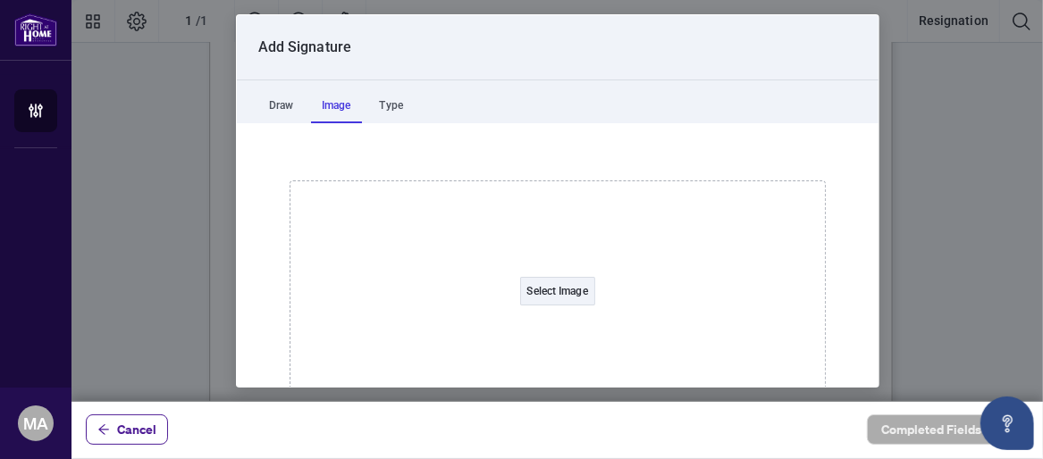
click at [340, 107] on div "Image" at bounding box center [336, 106] width 51 height 36
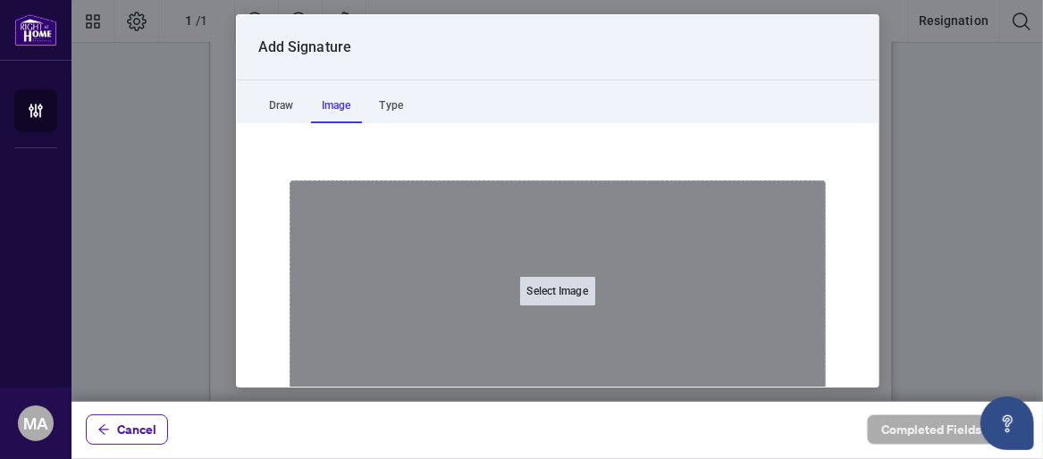
click at [532, 289] on button "Select Image" at bounding box center [557, 291] width 75 height 29
click at [557, 292] on input "Select Image" at bounding box center [670, 301] width 226 height 19
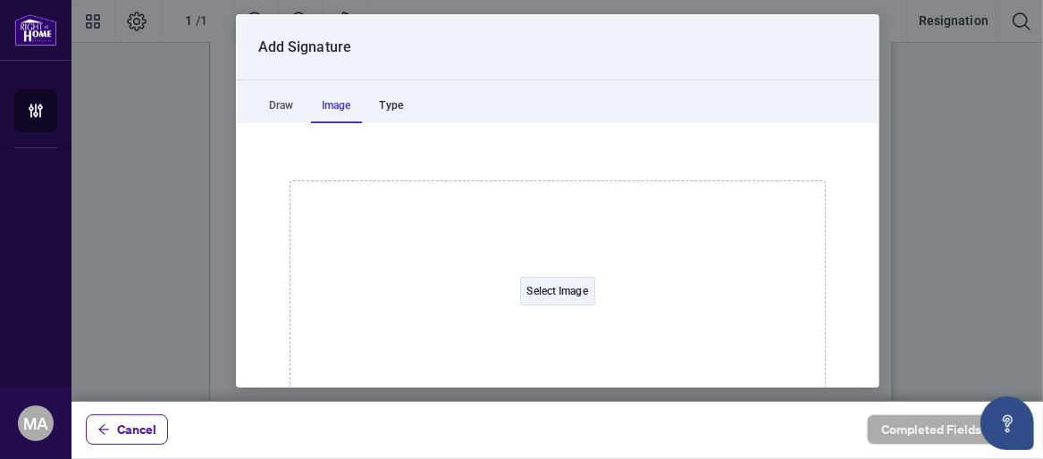
click at [386, 105] on div "Type" at bounding box center [391, 106] width 45 height 36
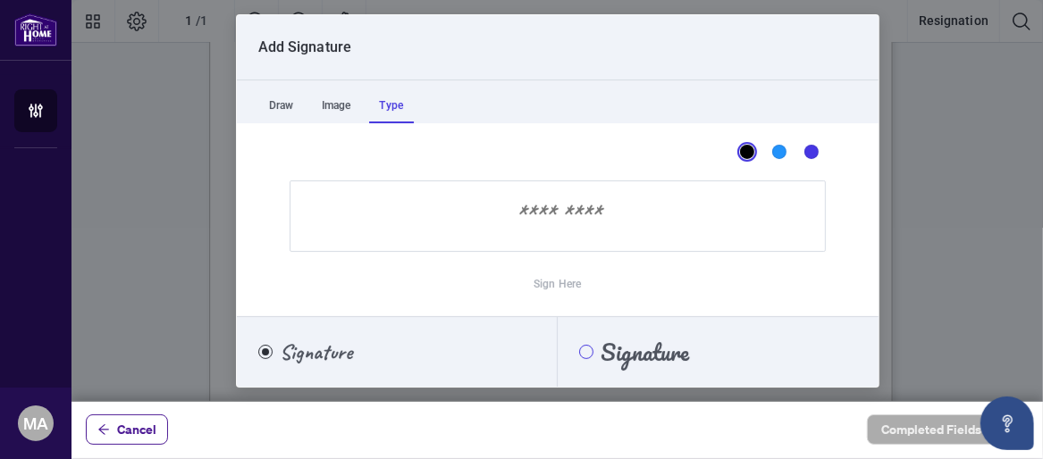
click at [579, 348] on div "Pacifico" at bounding box center [586, 352] width 14 height 14
drag, startPoint x: 532, startPoint y: 293, endPoint x: 625, endPoint y: 281, distance: 93.8
click at [625, 281] on div "Sign Here" at bounding box center [558, 242] width 536 height 122
click at [542, 281] on label "Sign Here" at bounding box center [557, 284] width 47 height 36
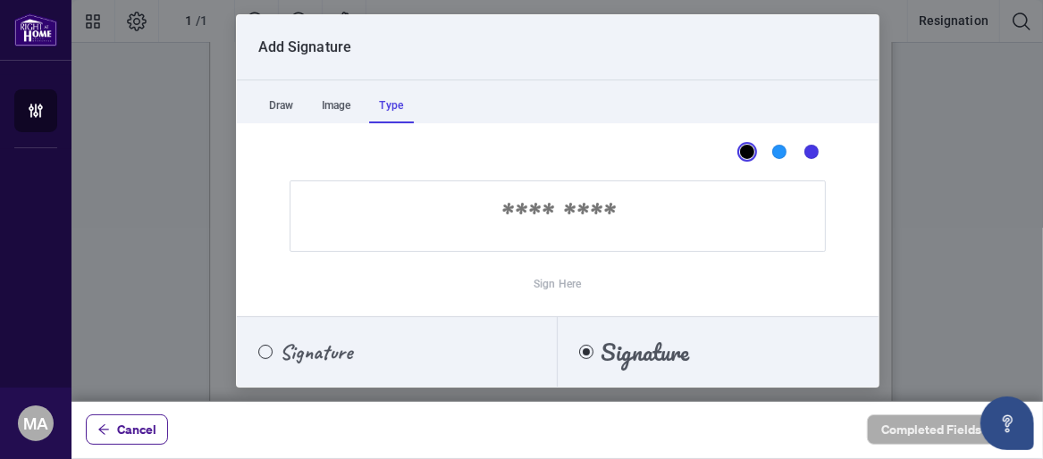
click at [548, 217] on input "Sign Here" at bounding box center [558, 216] width 536 height 71
drag, startPoint x: 557, startPoint y: 234, endPoint x: 560, endPoint y: 210, distance: 24.4
click at [616, 209] on input "Sign Here" at bounding box center [558, 216] width 536 height 71
click at [558, 212] on input "Sign Here" at bounding box center [558, 216] width 536 height 71
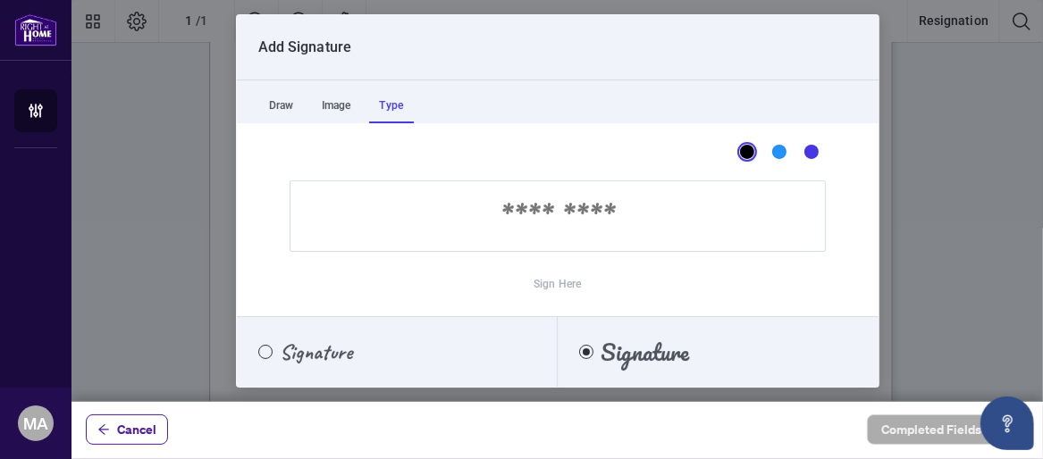
click at [558, 212] on input "Sign Here" at bounding box center [558, 216] width 536 height 71
click at [590, 295] on div "Sign Here" at bounding box center [558, 242] width 536 height 122
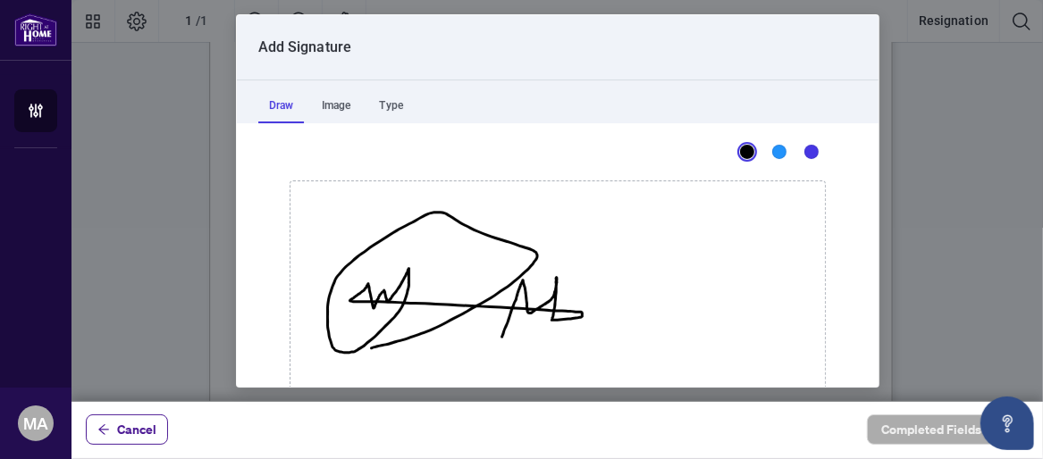
click at [279, 105] on div "Draw" at bounding box center [281, 106] width 46 height 36
drag, startPoint x: 591, startPoint y: 283, endPoint x: 433, endPoint y: 291, distance: 158.4
click at [433, 291] on icon "Drawing canvas" at bounding box center [557, 291] width 534 height 220
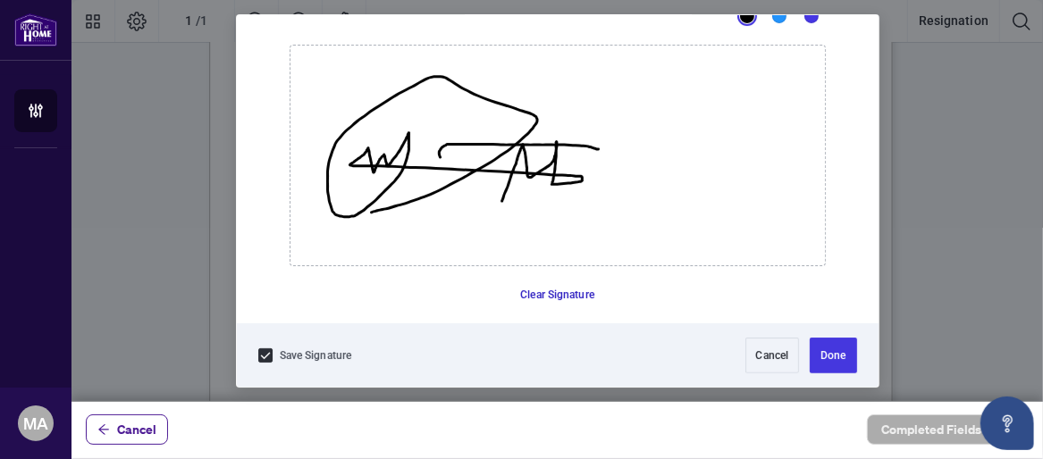
click at [542, 294] on button "Clear Signature" at bounding box center [557, 295] width 88 height 29
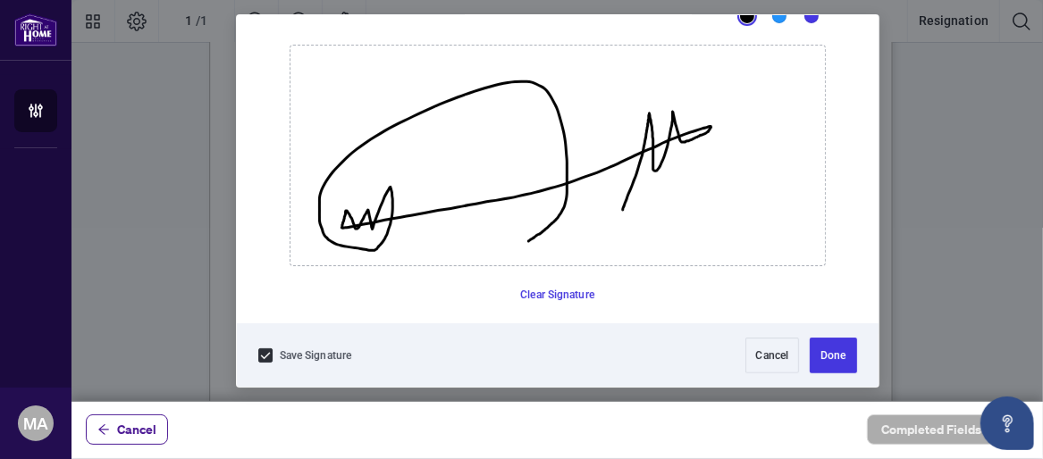
drag, startPoint x: 615, startPoint y: 208, endPoint x: 521, endPoint y: 240, distance: 98.9
click at [521, 240] on icon "Drawing canvas" at bounding box center [557, 156] width 534 height 220
click at [526, 292] on button "Clear Signature" at bounding box center [557, 295] width 88 height 29
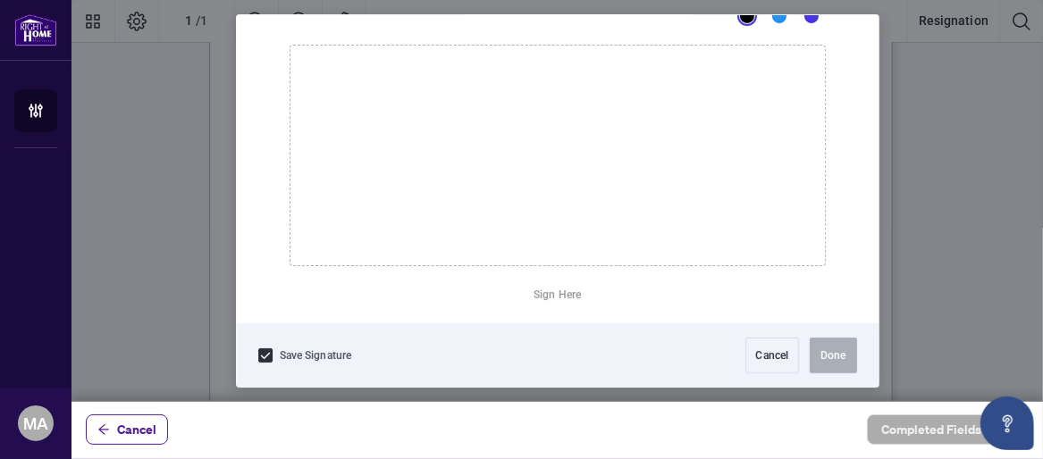
click at [615, 172] on icon "Drawing canvas" at bounding box center [557, 156] width 534 height 220
click at [566, 295] on button "Clear Signature" at bounding box center [557, 295] width 88 height 29
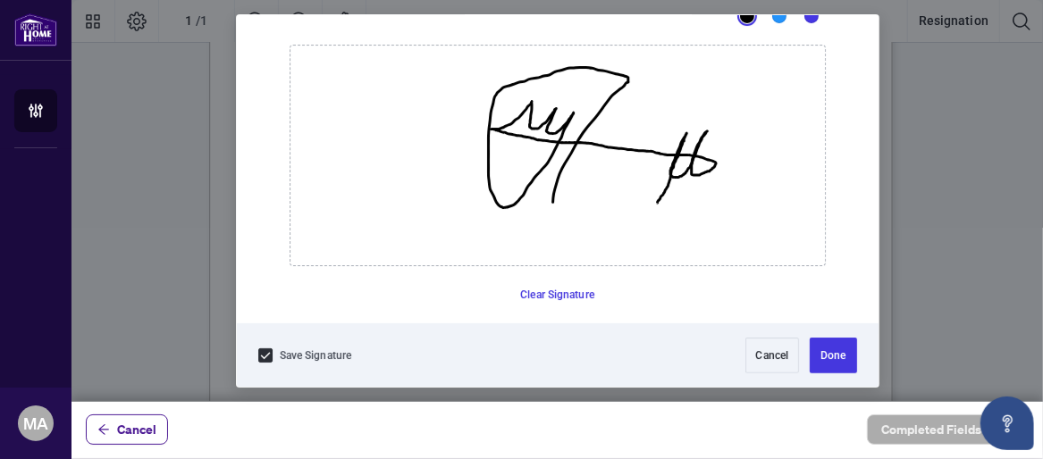
drag, startPoint x: 650, startPoint y: 201, endPoint x: 545, endPoint y: 201, distance: 104.6
click at [545, 201] on icon "Drawing canvas" at bounding box center [557, 156] width 534 height 220
click at [545, 289] on button "Clear Signature" at bounding box center [557, 295] width 88 height 29
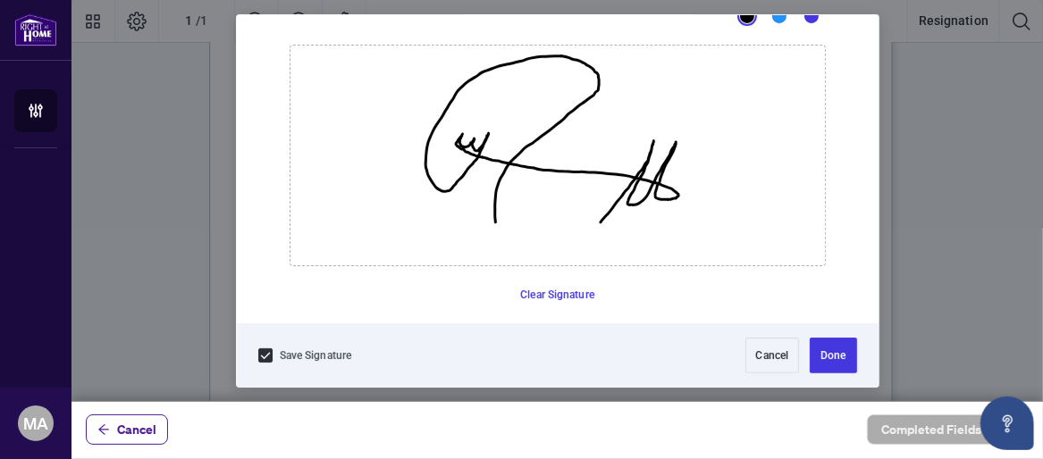
drag, startPoint x: 593, startPoint y: 221, endPoint x: 488, endPoint y: 221, distance: 104.6
click at [488, 221] on icon "Drawing canvas" at bounding box center [557, 156] width 534 height 220
click at [811, 352] on button "Done" at bounding box center [833, 356] width 46 height 36
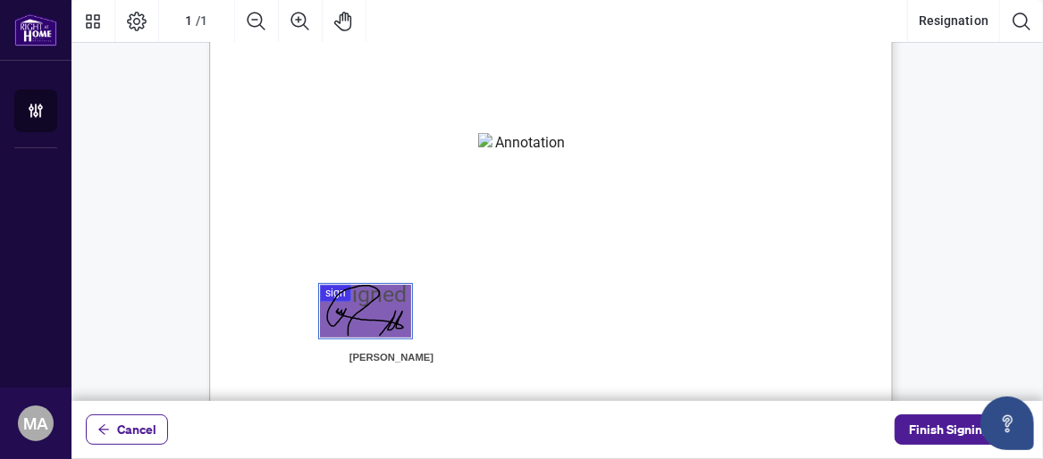
scroll to position [298, 0]
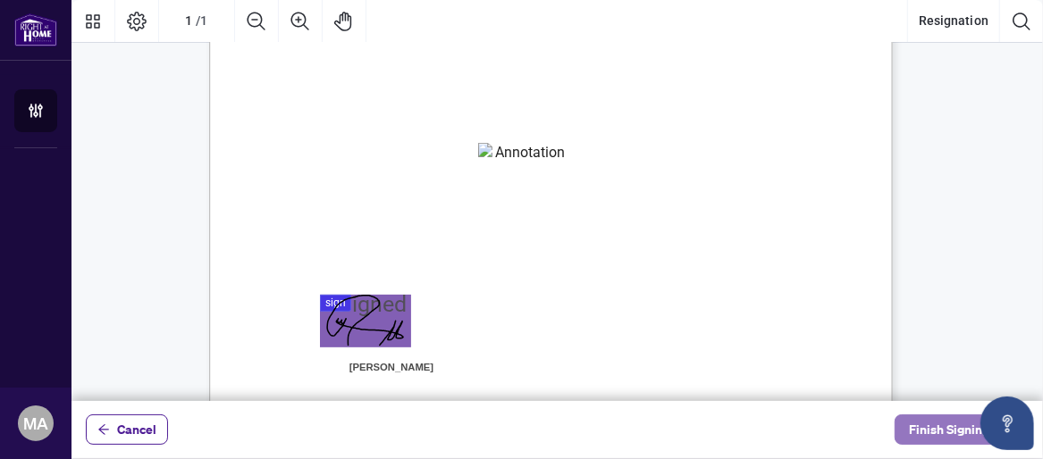
click at [928, 425] on span "Finish Signing" at bounding box center [949, 430] width 80 height 29
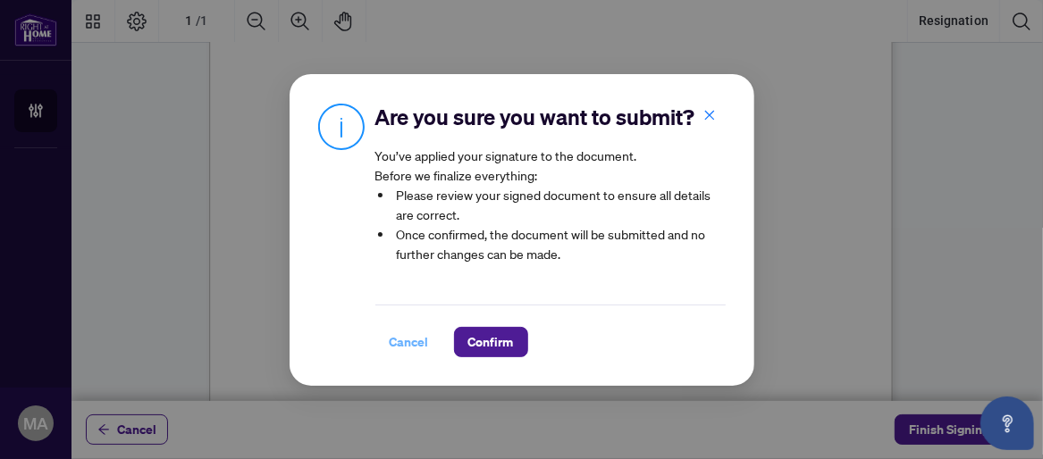
click at [411, 357] on span "Cancel" at bounding box center [409, 342] width 39 height 29
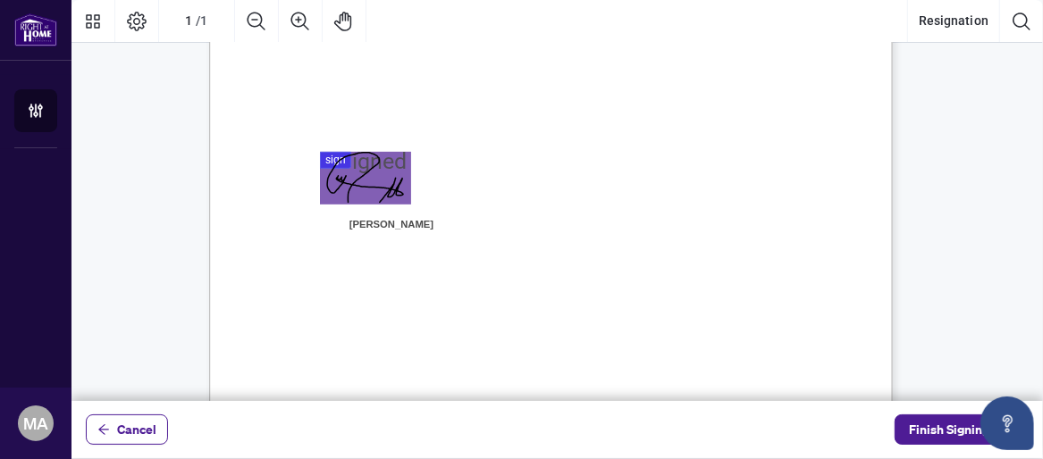
scroll to position [561, 0]
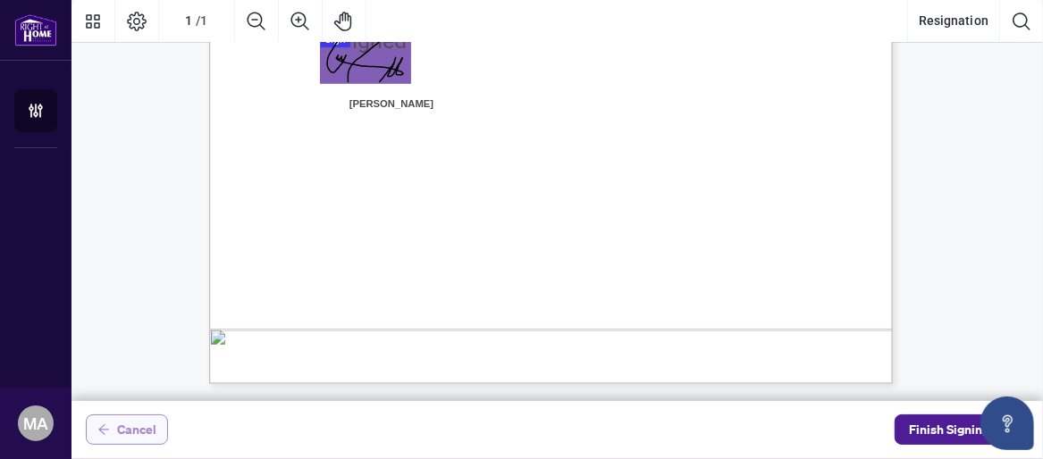
click at [130, 426] on span "Cancel" at bounding box center [136, 430] width 39 height 29
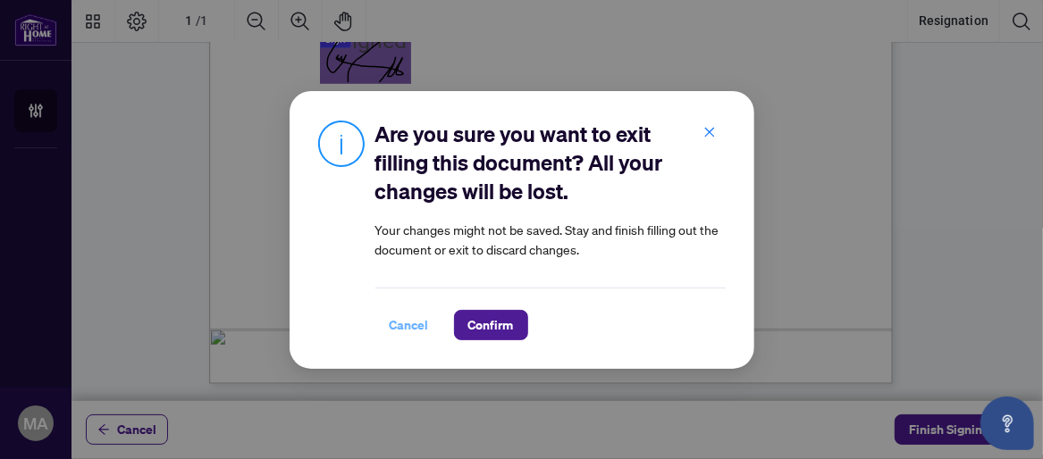
click at [409, 329] on span "Cancel" at bounding box center [409, 325] width 39 height 29
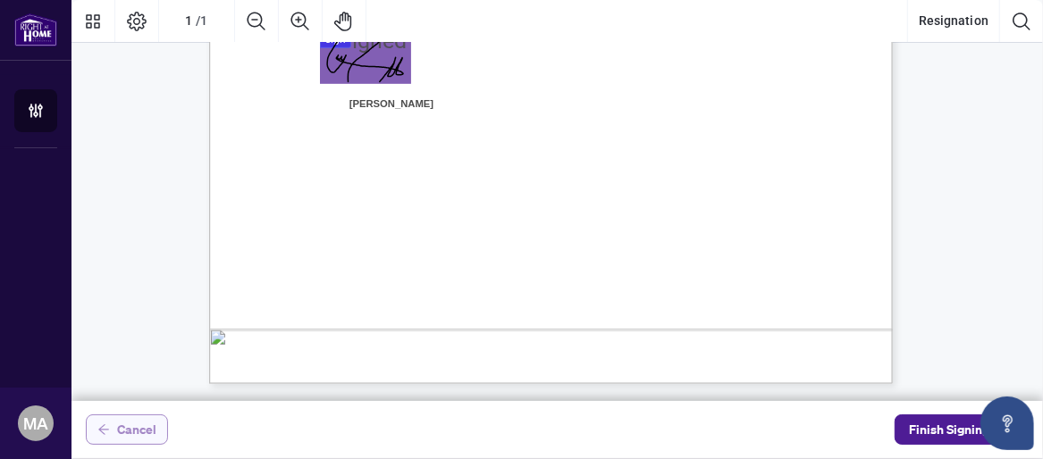
click at [143, 432] on span "Cancel" at bounding box center [136, 430] width 39 height 29
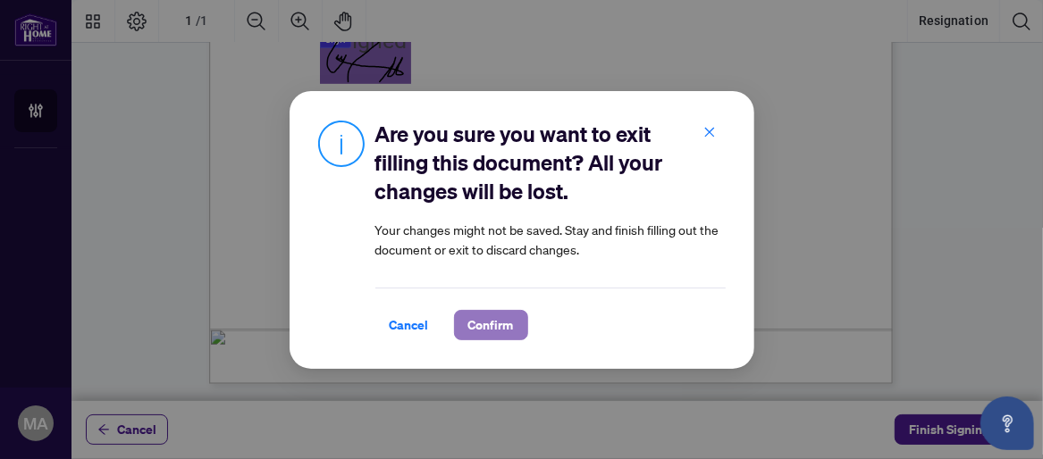
click at [458, 326] on button "Confirm" at bounding box center [491, 325] width 74 height 30
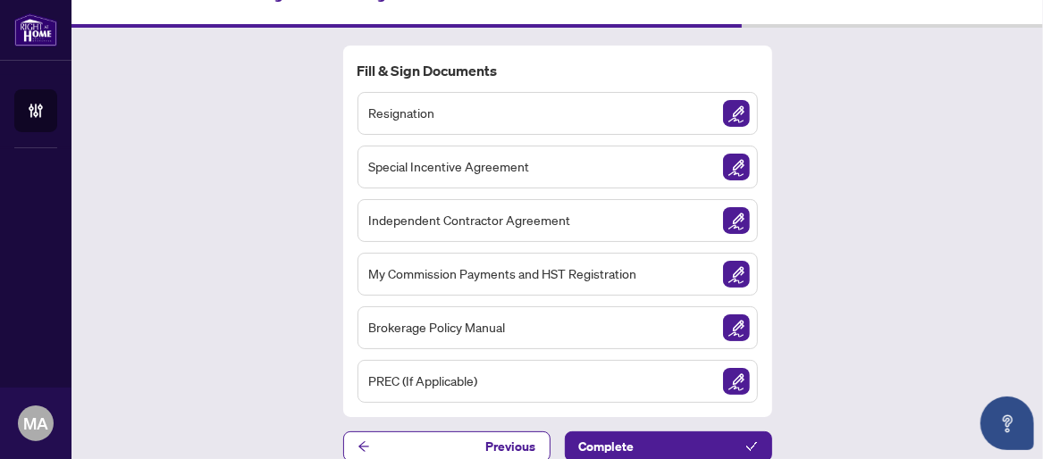
scroll to position [49, 0]
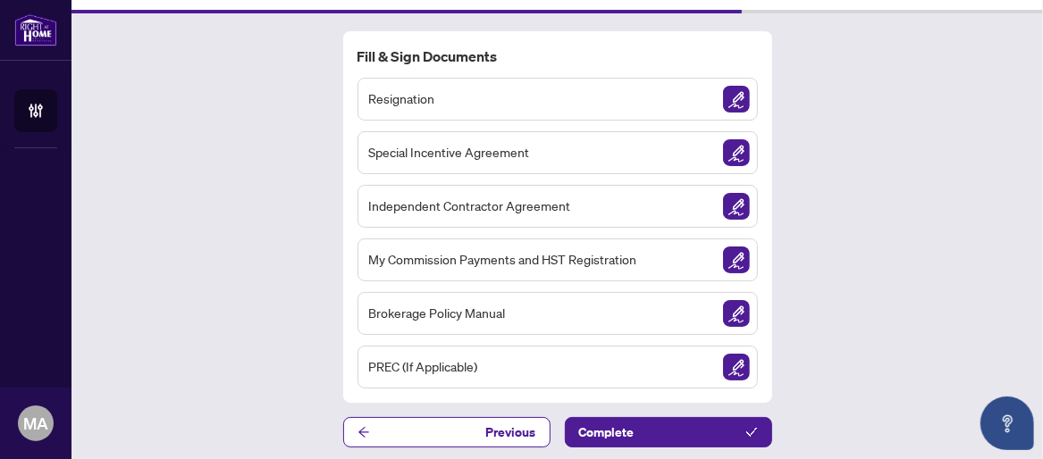
click at [410, 429] on button "Previous" at bounding box center [446, 432] width 207 height 30
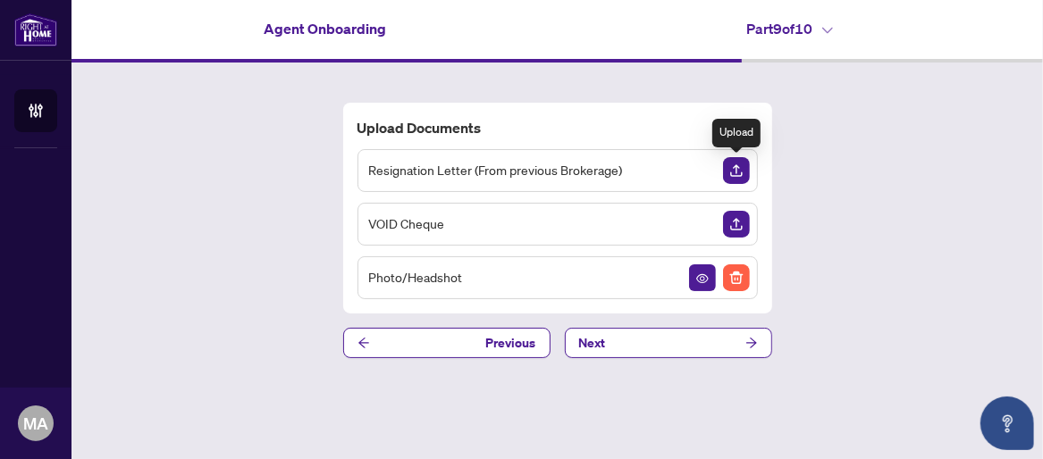
click at [730, 174] on img "Upload Document" at bounding box center [736, 170] width 27 height 27
click at [723, 341] on button "Next" at bounding box center [668, 343] width 207 height 30
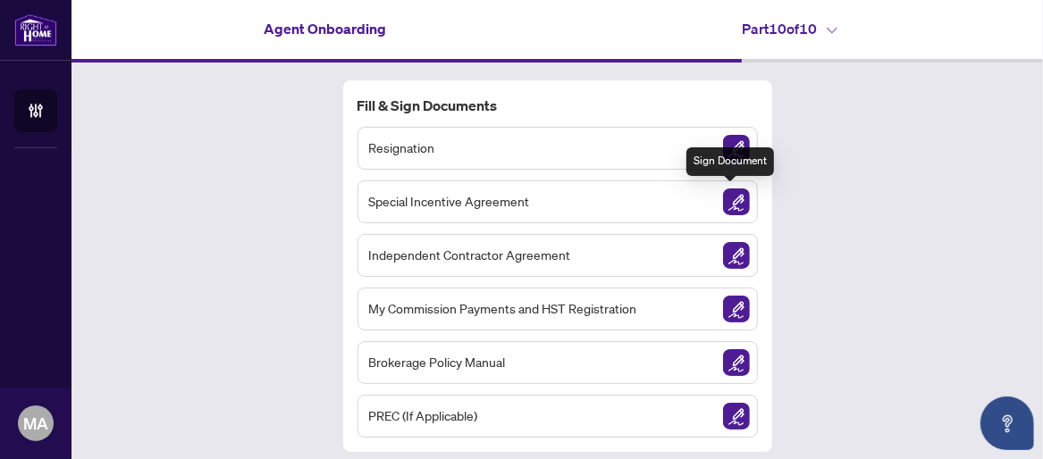
click at [734, 198] on img "Sign Document" at bounding box center [736, 202] width 27 height 27
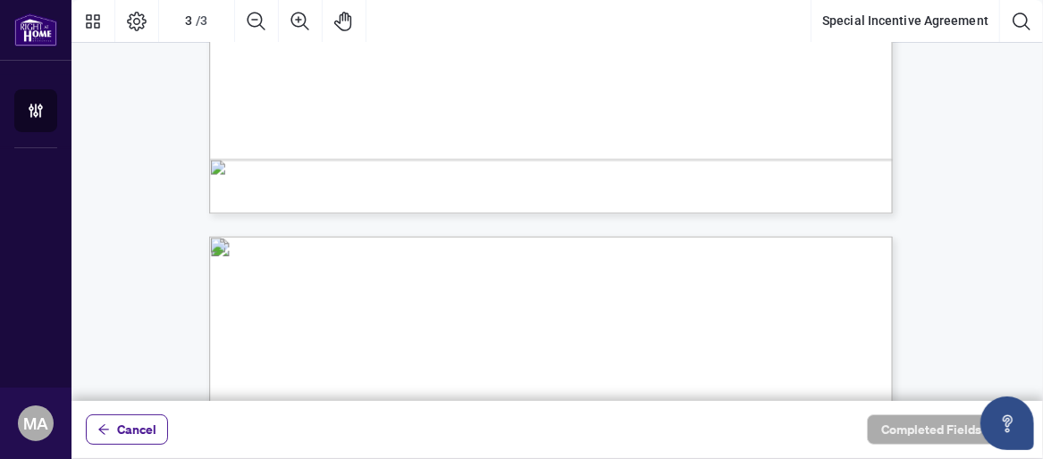
scroll to position [1489, 0]
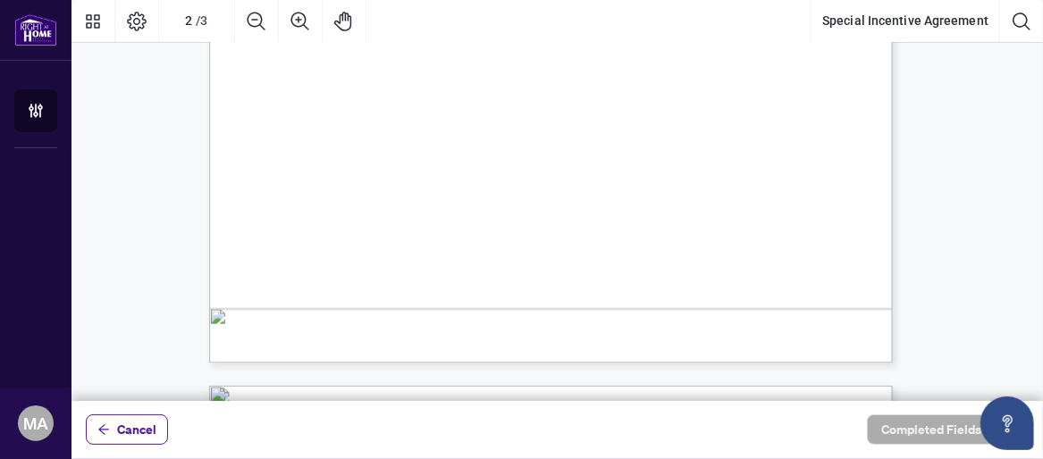
click at [547, 159] on span "(Signature Page to Follow)" at bounding box center [552, 163] width 128 height 14
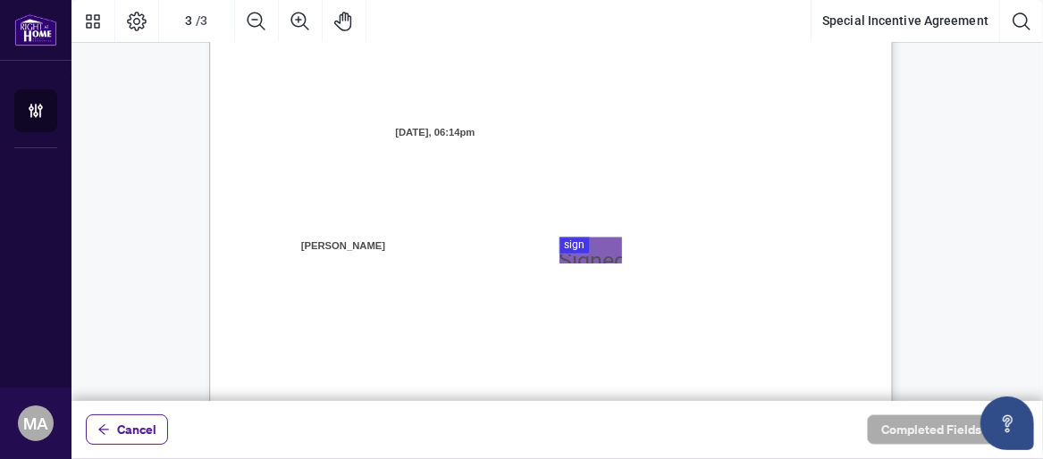
scroll to position [2077, 0]
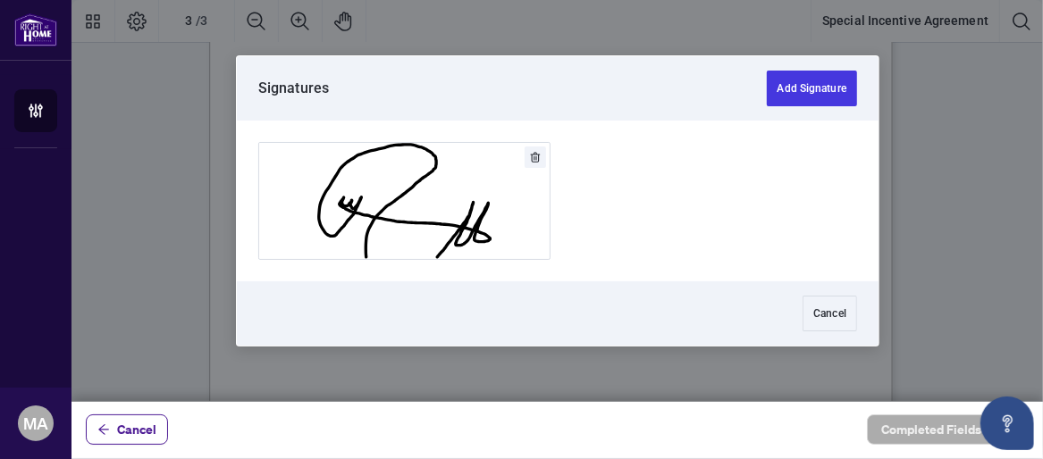
click at [592, 92] on div at bounding box center [556, 200] width 971 height 401
click at [793, 91] on button "Add Signature" at bounding box center [811, 89] width 90 height 36
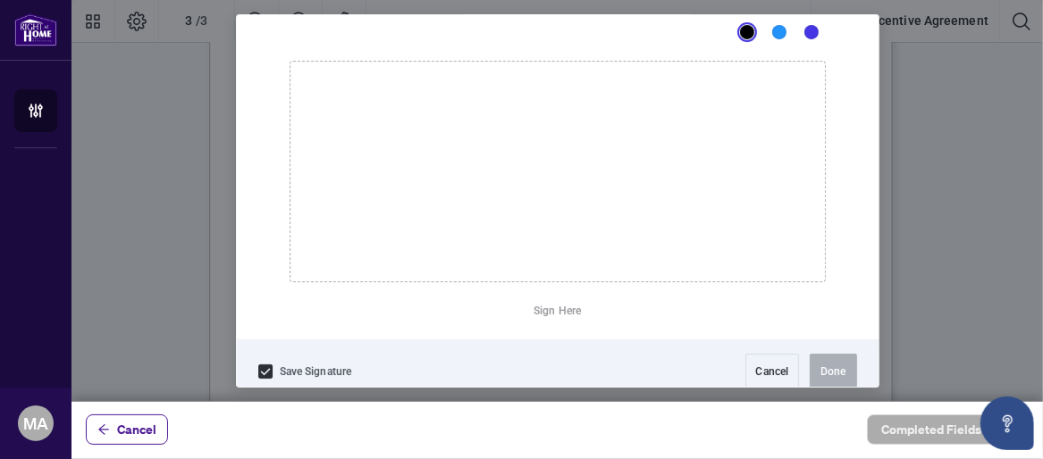
scroll to position [136, 0]
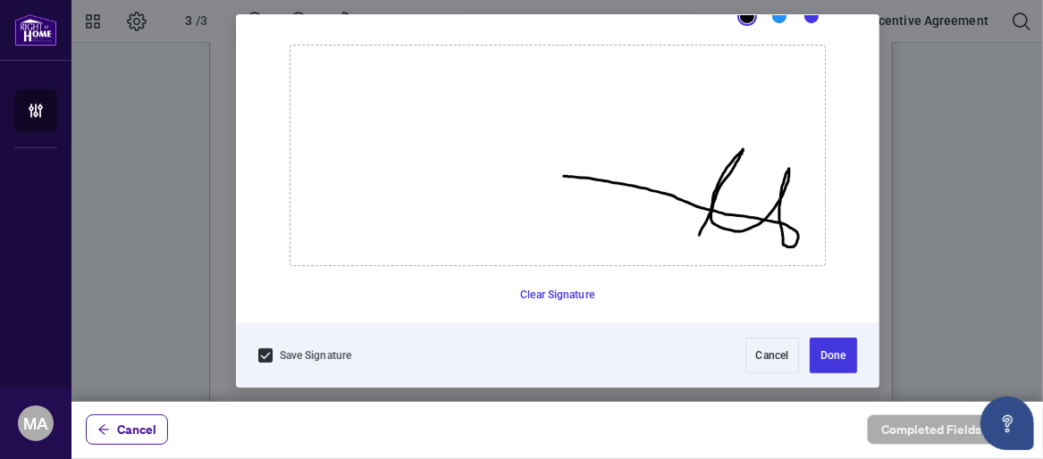
drag, startPoint x: 691, startPoint y: 234, endPoint x: 556, endPoint y: 174, distance: 147.6
click at [556, 174] on icon "Drawing canvas" at bounding box center [557, 156] width 534 height 220
click at [527, 298] on button "Clear Signature" at bounding box center [557, 295] width 88 height 29
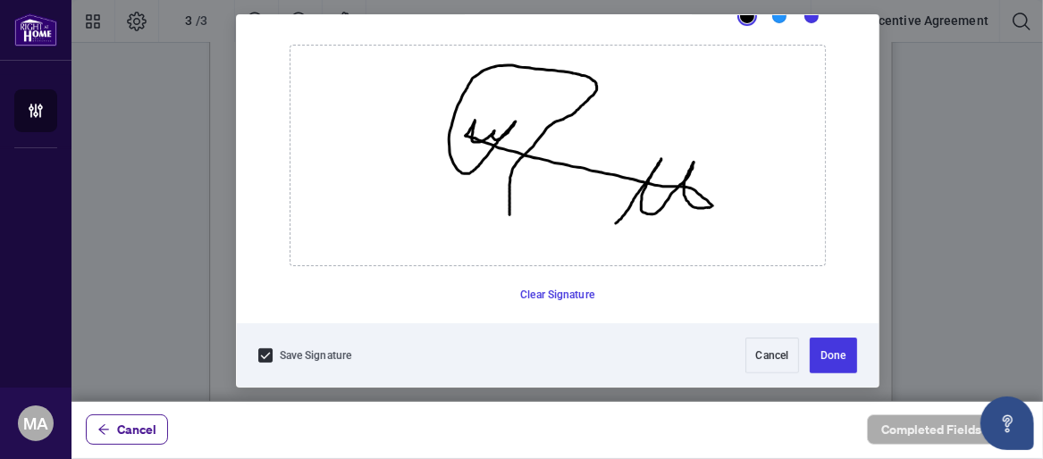
drag, startPoint x: 608, startPoint y: 222, endPoint x: 501, endPoint y: 213, distance: 106.7
click at [501, 213] on icon "Drawing canvas" at bounding box center [557, 156] width 534 height 220
click at [823, 357] on button "Done" at bounding box center [833, 356] width 46 height 36
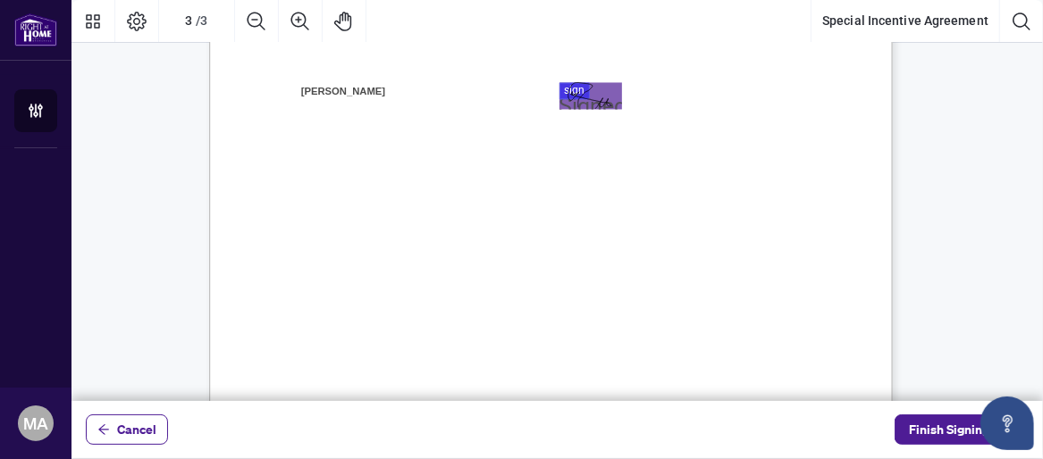
click at [693, 234] on div "Right at Home Realty, Brokerage [STREET_ADDRESS][PERSON_NAME] 416.345.6789 [DOM…" at bounding box center [636, 351] width 854 height 1106
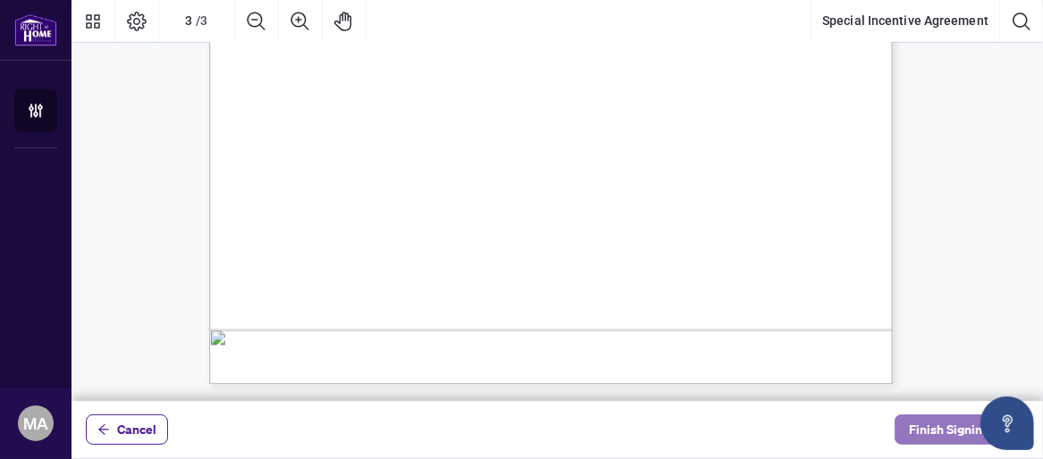
click at [930, 425] on span "Finish Signing" at bounding box center [949, 430] width 80 height 29
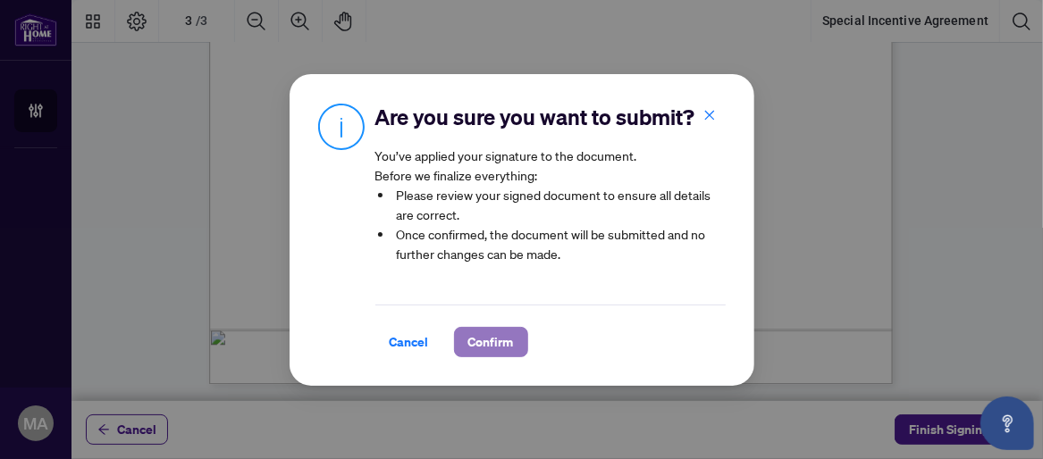
click at [473, 357] on span "Confirm" at bounding box center [491, 342] width 46 height 29
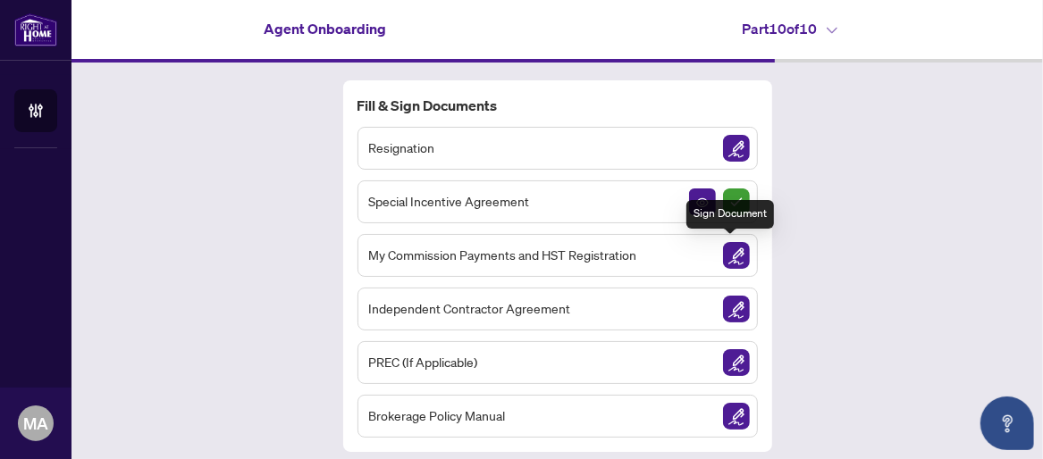
click at [734, 254] on img "Sign Document" at bounding box center [736, 255] width 27 height 27
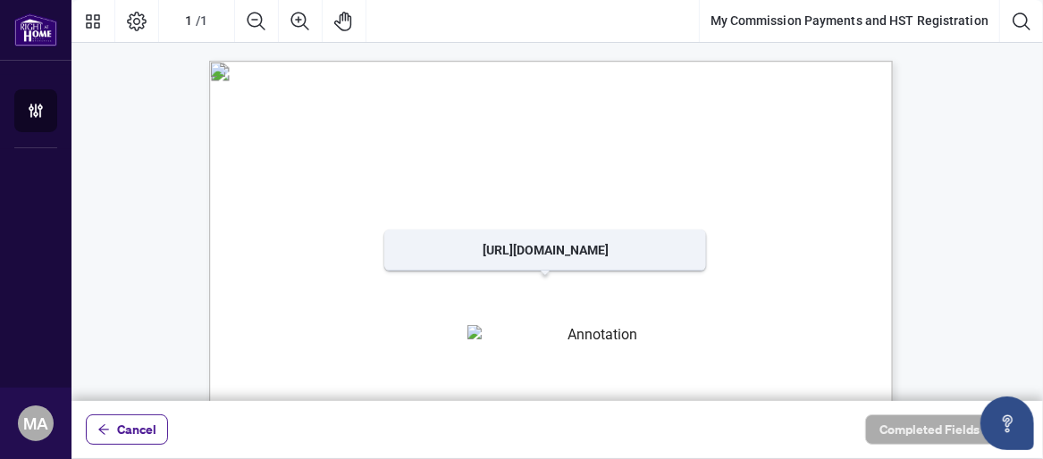
scroll to position [148, 0]
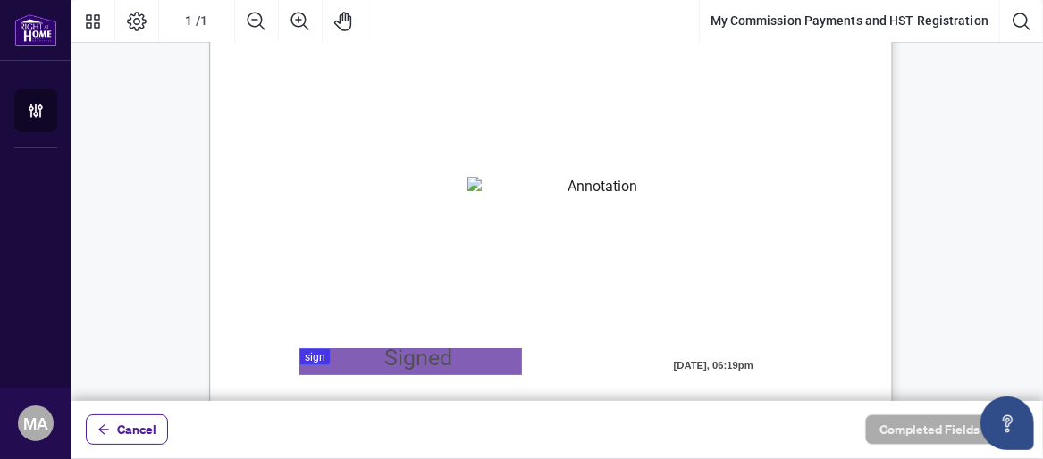
click at [493, 194] on textarea "01K2N82W0617PR3KA8X9DYAB9F" at bounding box center [595, 190] width 256 height 27
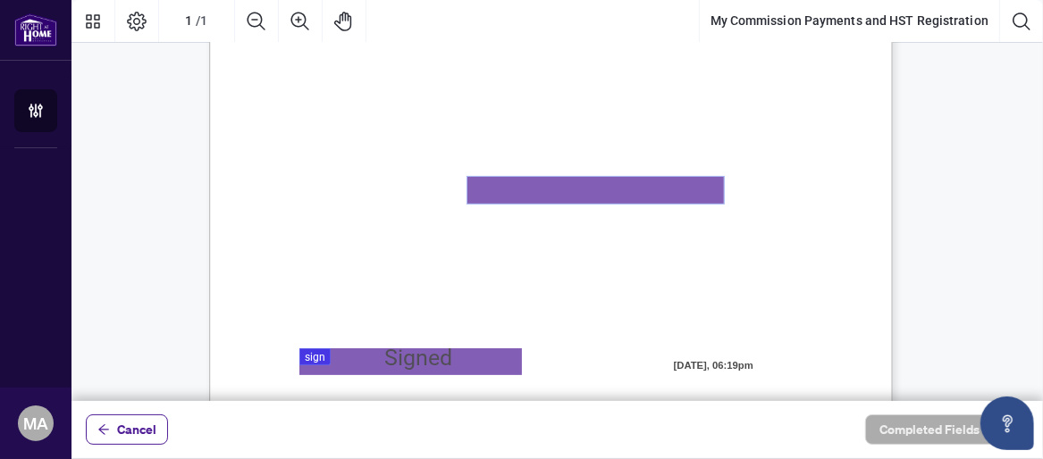
click at [514, 196] on textarea "01K2N82W0617PR3KA8X9DYAB9F" at bounding box center [595, 190] width 256 height 27
paste textarea "*********"
type textarea "*********"
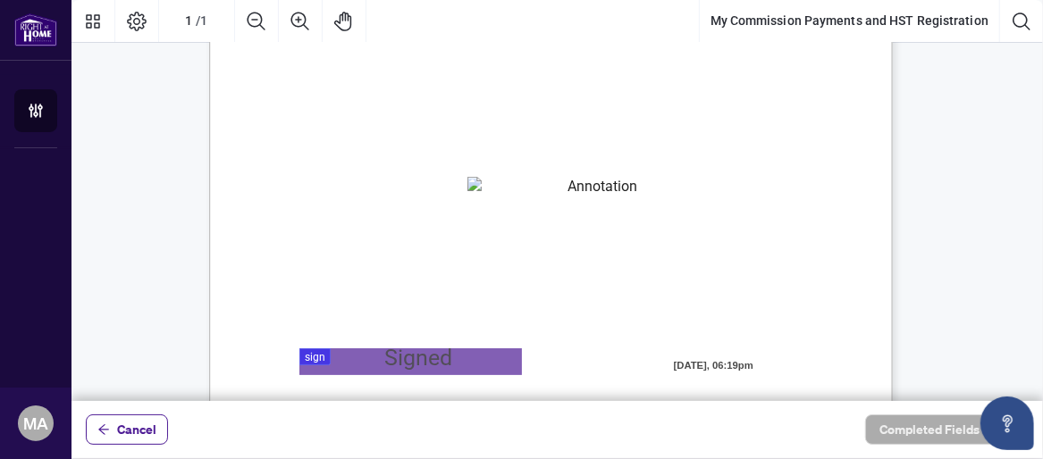
click at [823, 205] on div "MY COMMISSION PAYMENTS AND HST REGISTRATION For Right at Home Realty to pay out…" at bounding box center [636, 465] width 854 height 1106
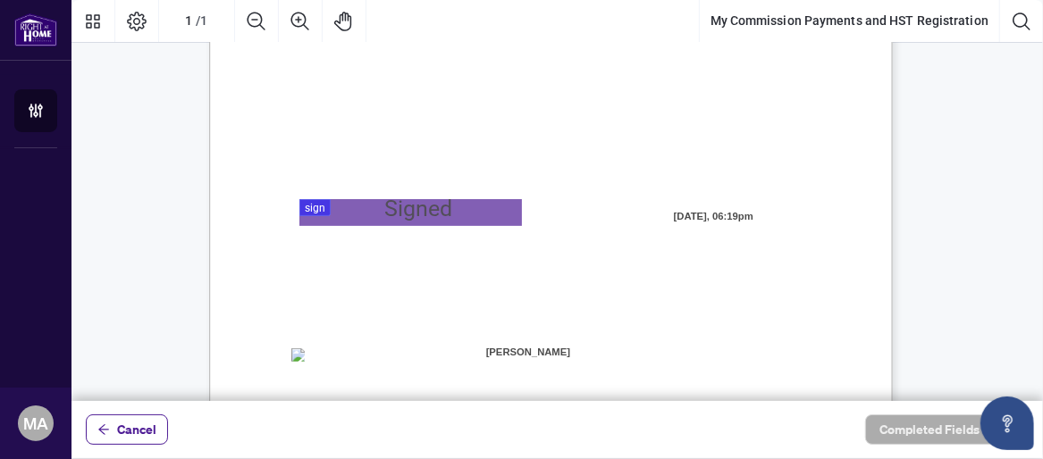
click at [401, 212] on div at bounding box center [556, 200] width 971 height 401
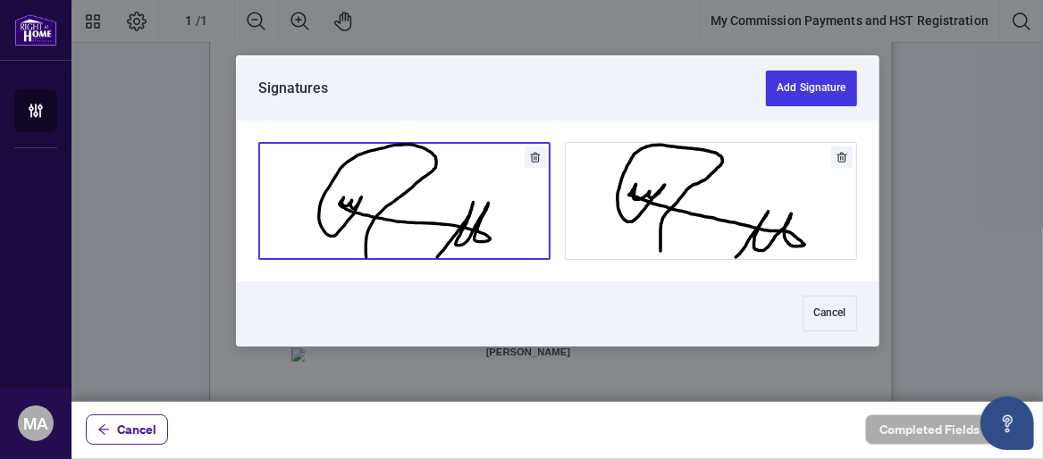
click at [470, 204] on button "Add Signature" at bounding box center [404, 201] width 290 height 116
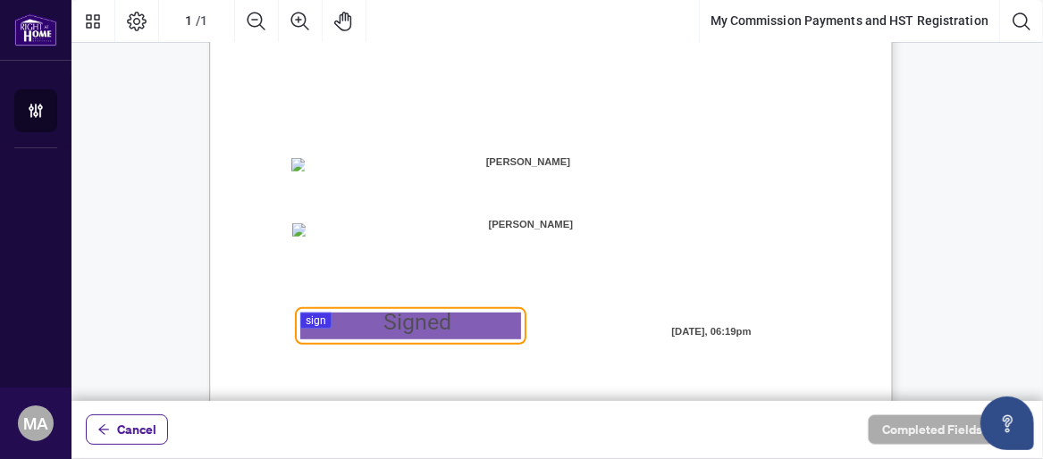
scroll to position [560, 0]
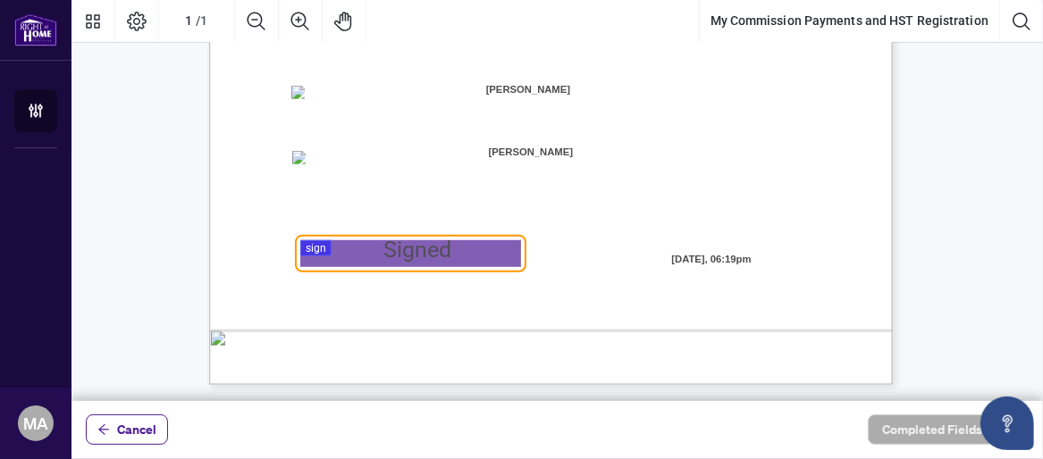
click at [441, 247] on div at bounding box center [556, 200] width 971 height 401
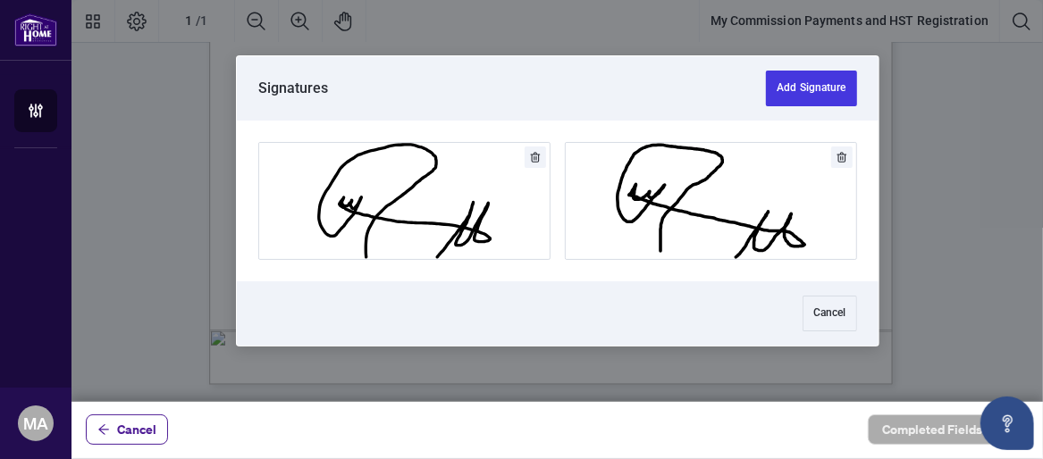
click at [845, 156] on icon "Delete" at bounding box center [841, 157] width 11 height 11
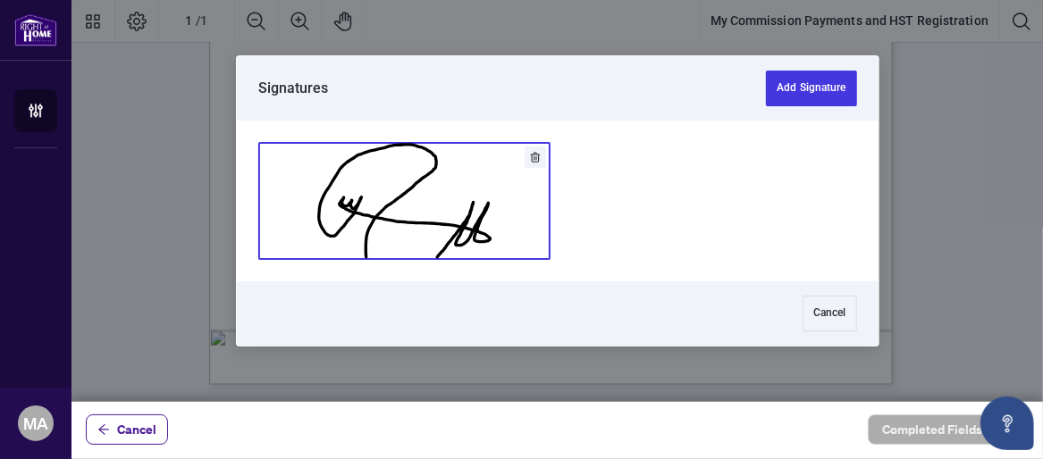
click at [371, 220] on button "Add Signature" at bounding box center [404, 201] width 290 height 116
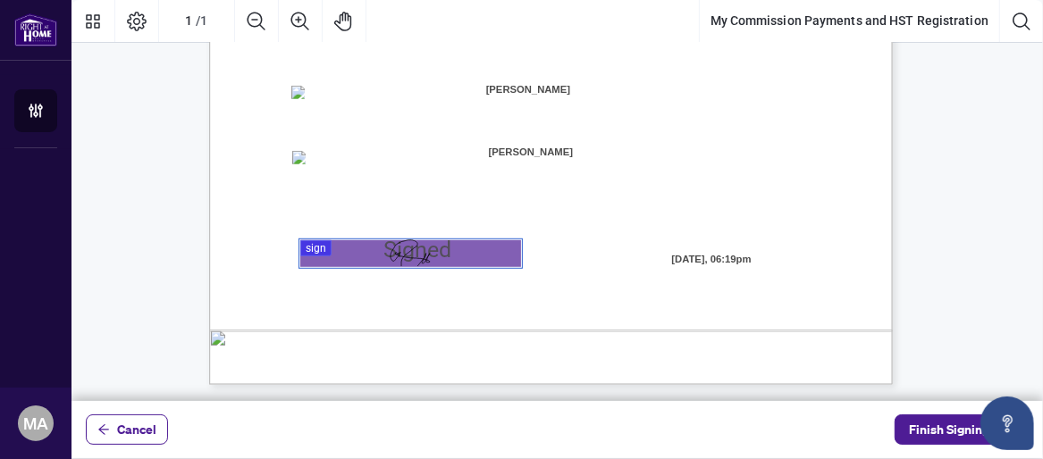
click at [514, 306] on div "MY COMMISSION PAYMENTS AND HST REGISTRATION For Right at Home Realty to pay out…" at bounding box center [636, 53] width 854 height 1106
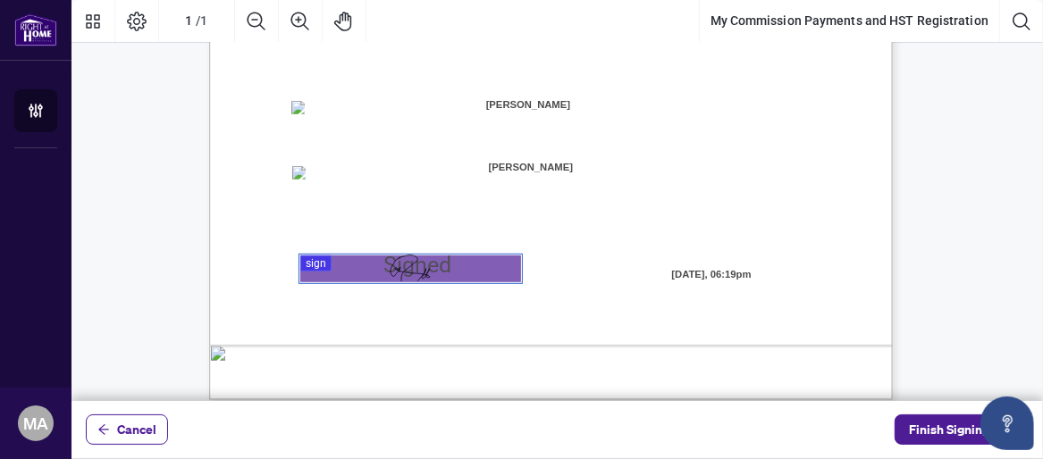
scroll to position [561, 0]
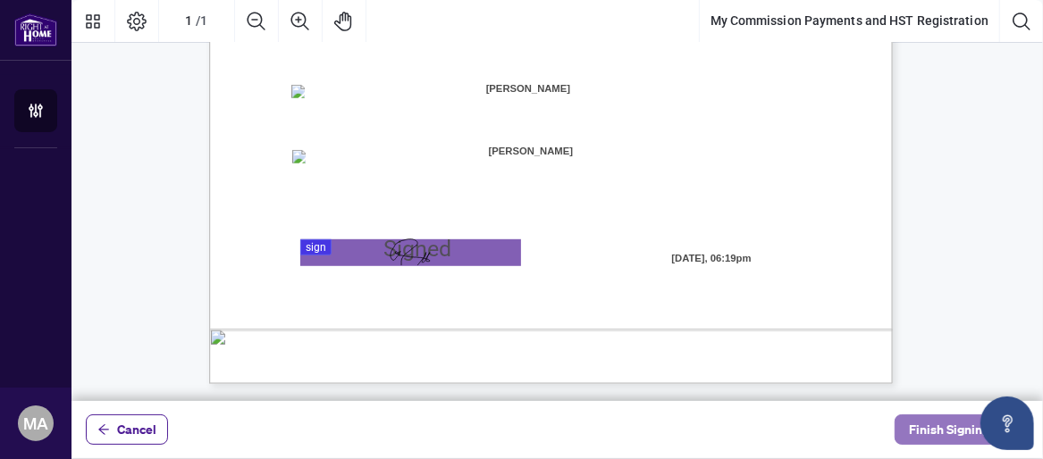
click at [956, 433] on span "Finish Signing" at bounding box center [949, 430] width 80 height 29
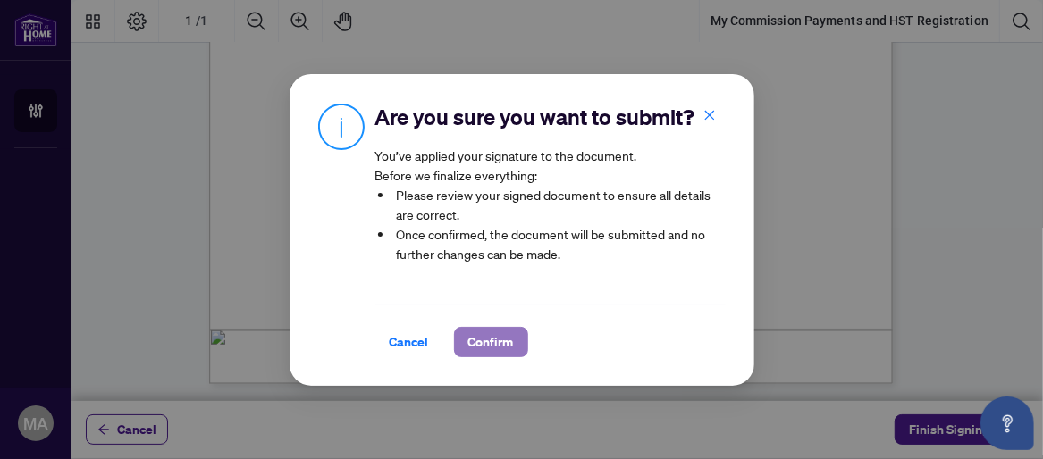
click at [475, 352] on span "Confirm" at bounding box center [491, 342] width 46 height 29
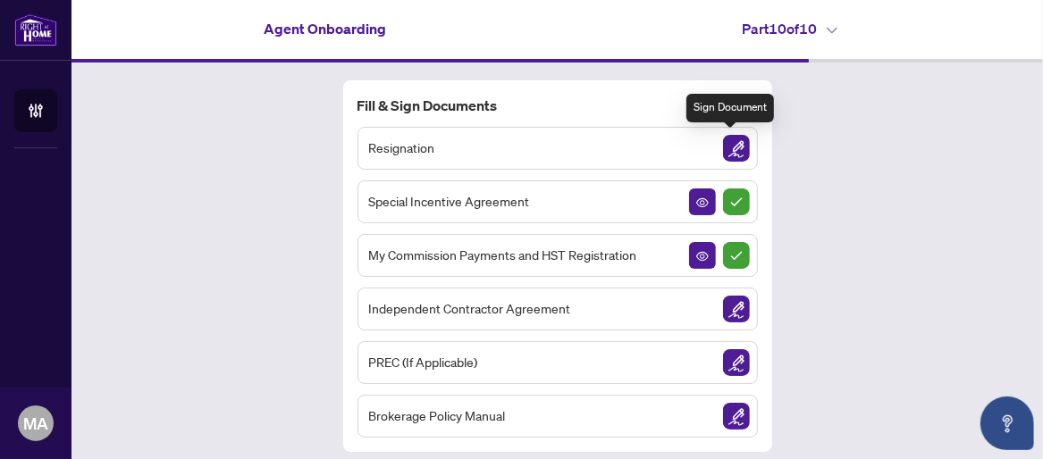
click at [731, 144] on img "Sign Document" at bounding box center [736, 148] width 27 height 27
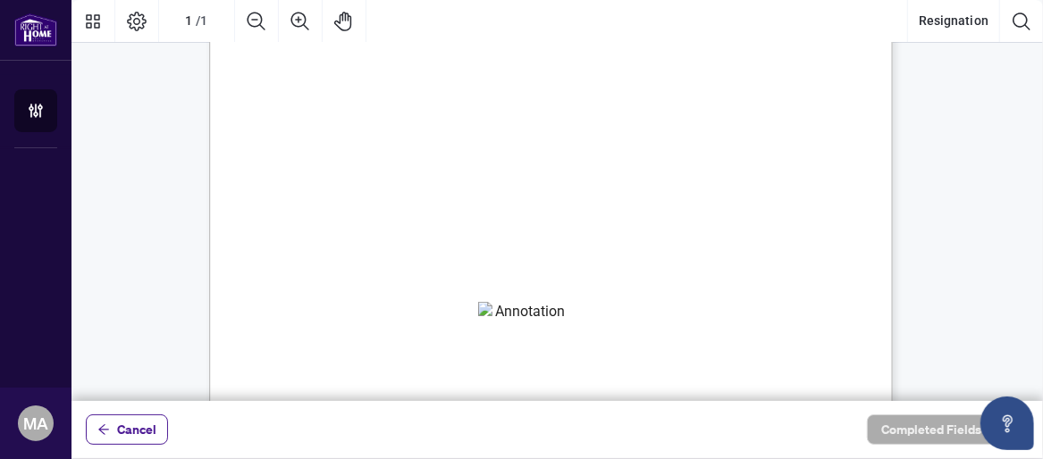
scroll to position [148, 0]
click at [122, 430] on span "Cancel" at bounding box center [136, 430] width 39 height 29
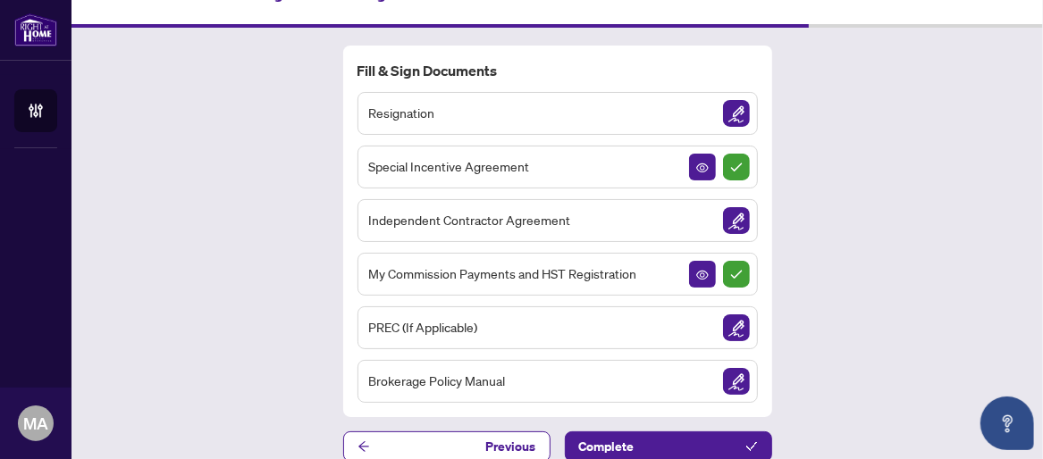
scroll to position [49, 0]
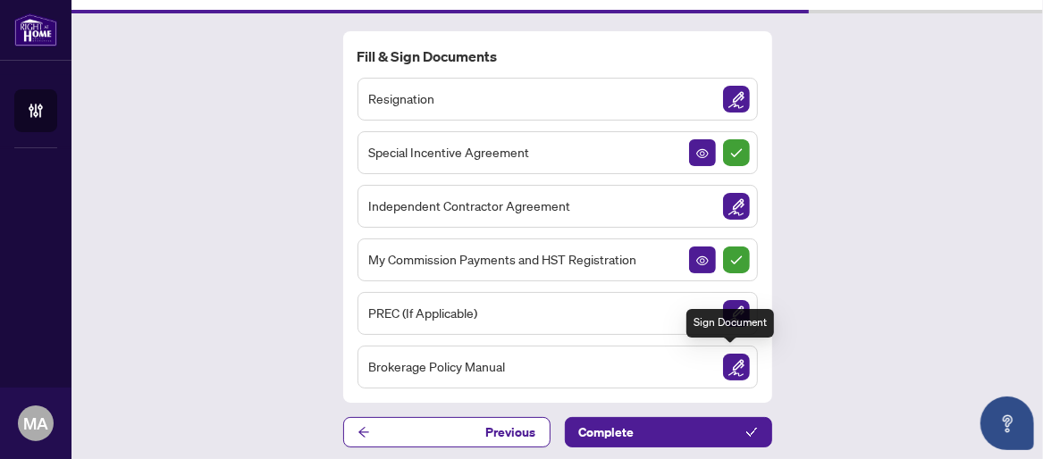
click at [731, 363] on img "Sign Document" at bounding box center [736, 367] width 27 height 27
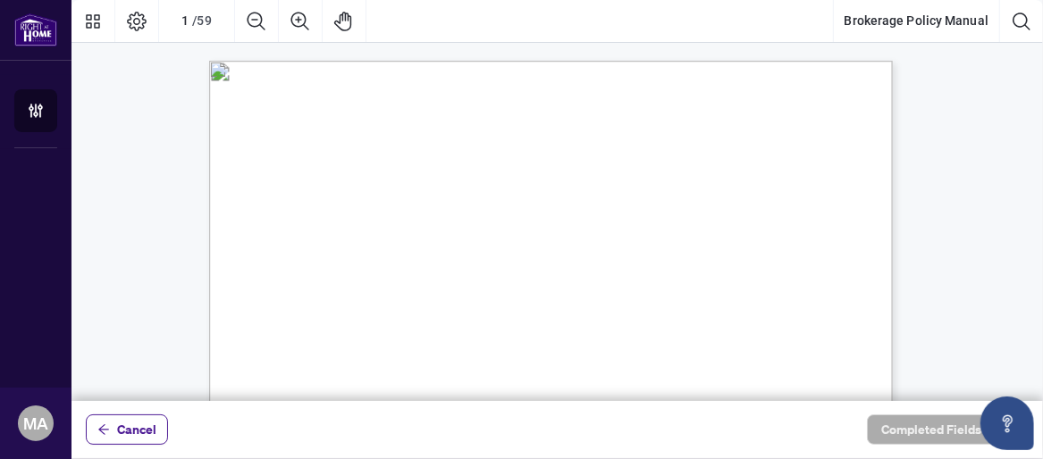
scroll to position [446, 0]
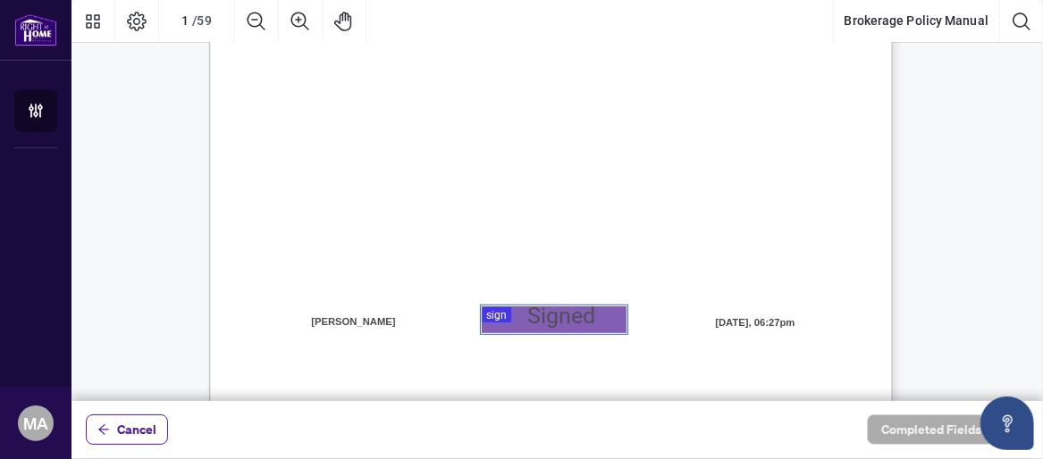
click at [547, 322] on div at bounding box center [556, 200] width 971 height 401
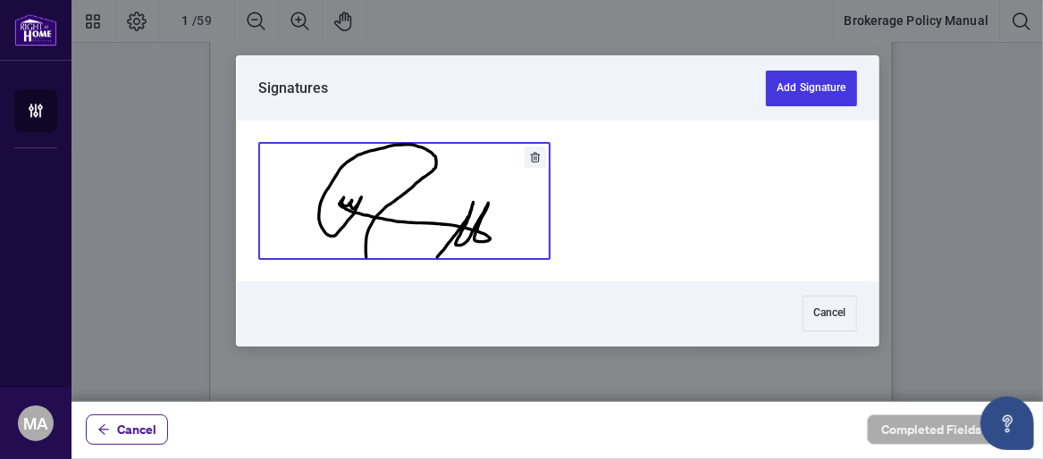
click at [454, 234] on button "Add Signature" at bounding box center [404, 201] width 290 height 116
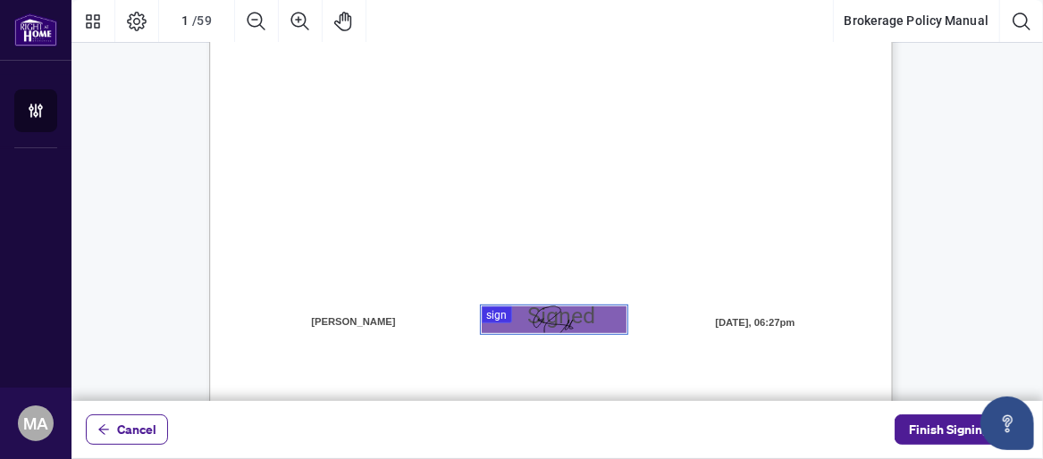
click at [668, 280] on div "Right at Home Realty, Brokerage [STREET_ADDRESS][PERSON_NAME] 416.345.6789 [DOM…" at bounding box center [636, 168] width 854 height 1106
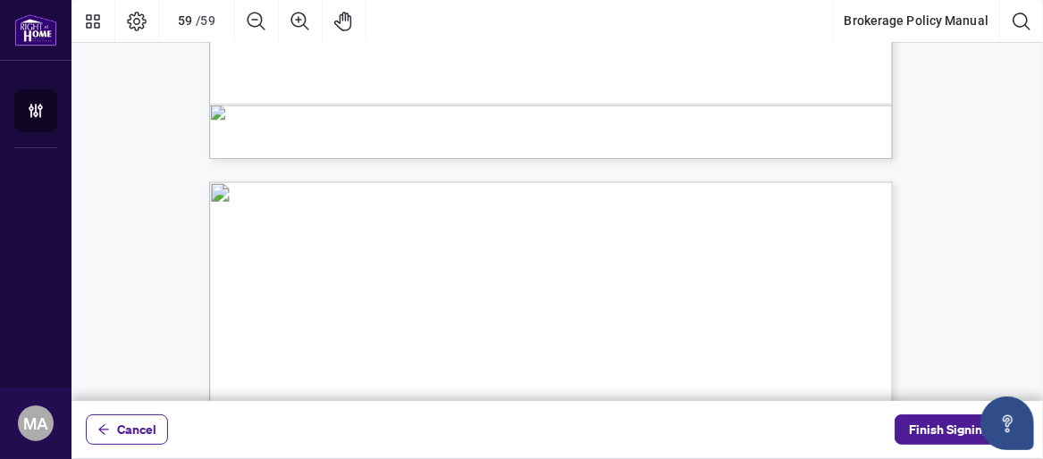
scroll to position [52576, 0]
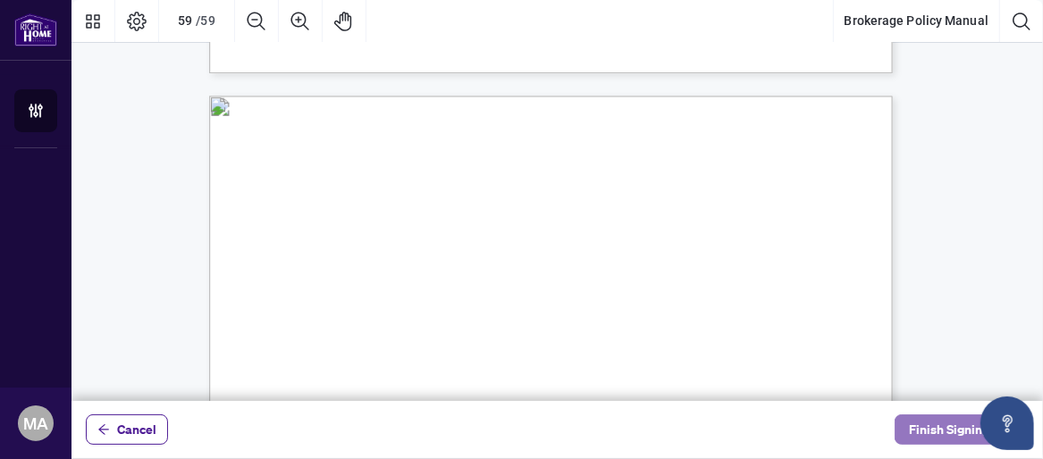
click at [957, 427] on span "Finish Signing" at bounding box center [949, 430] width 80 height 29
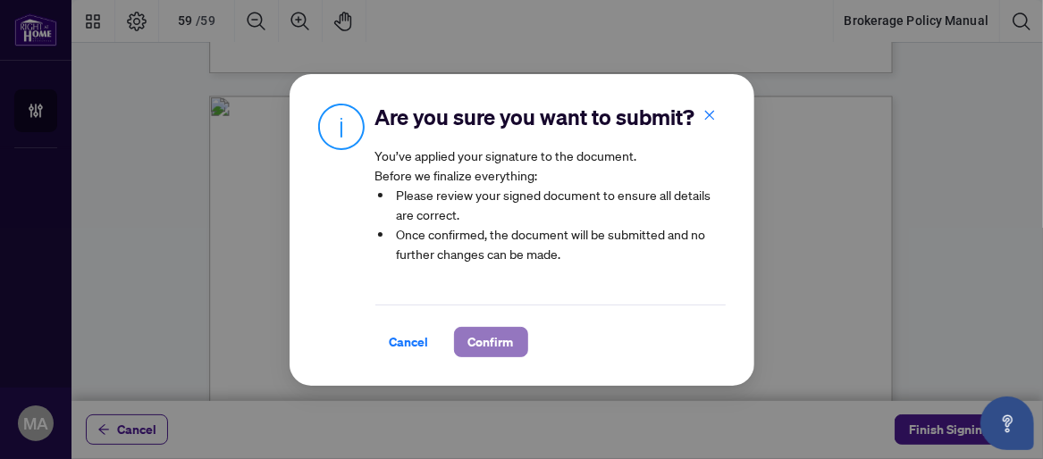
click at [492, 356] on span "Confirm" at bounding box center [491, 342] width 46 height 29
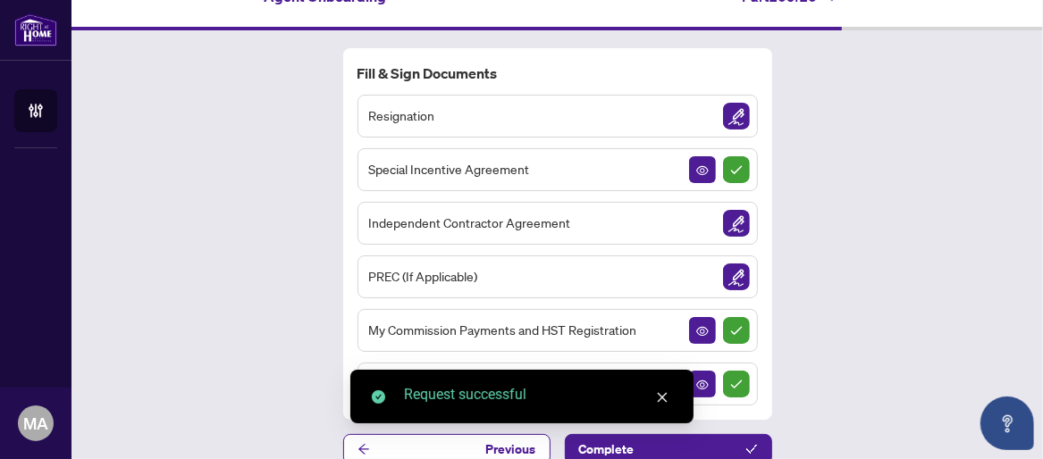
scroll to position [49, 0]
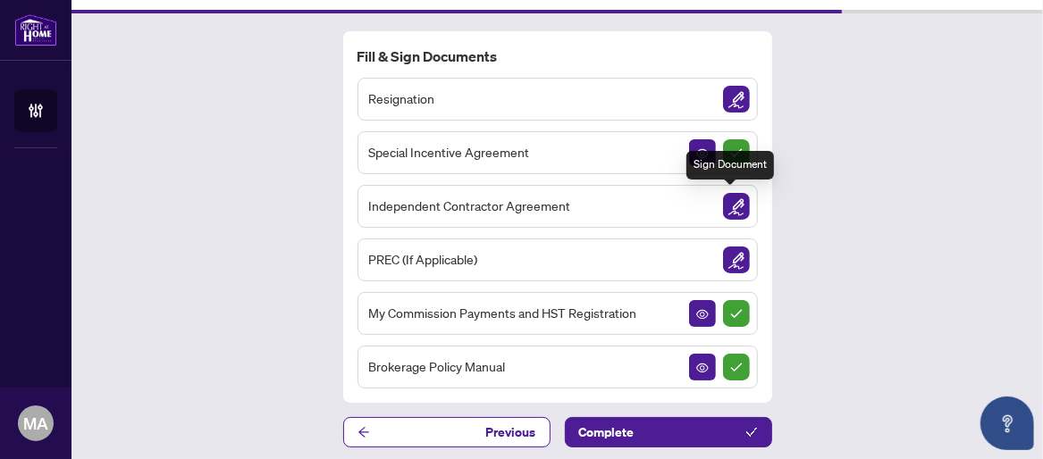
click at [726, 201] on img "Sign Document" at bounding box center [736, 206] width 27 height 27
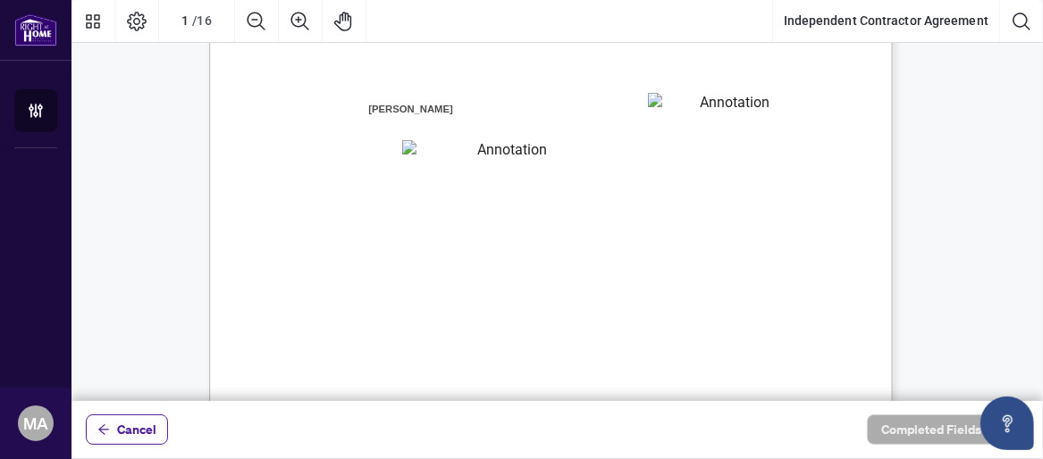
scroll to position [148, 0]
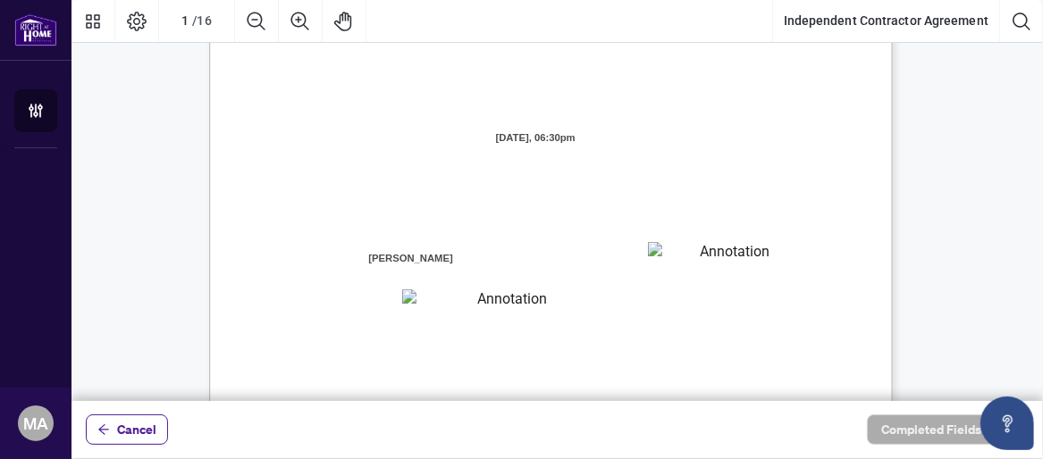
click at [491, 304] on textarea "01K2N800VRNZWEDT7GS4268ZBH" at bounding box center [504, 301] width 205 height 23
type textarea "**********"
click at [696, 258] on textarea "01K2N7ZVXADQDZS13CP82GTG0Z" at bounding box center [728, 255] width 161 height 27
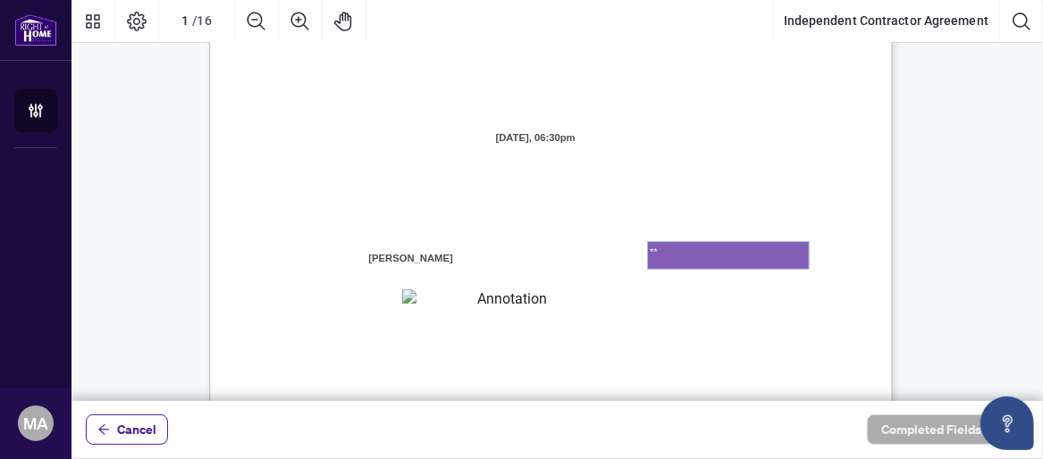
type textarea "*"
type textarea "******"
click at [452, 273] on span "the “Contractor” "you” or “your")" at bounding box center [372, 281] width 159 height 16
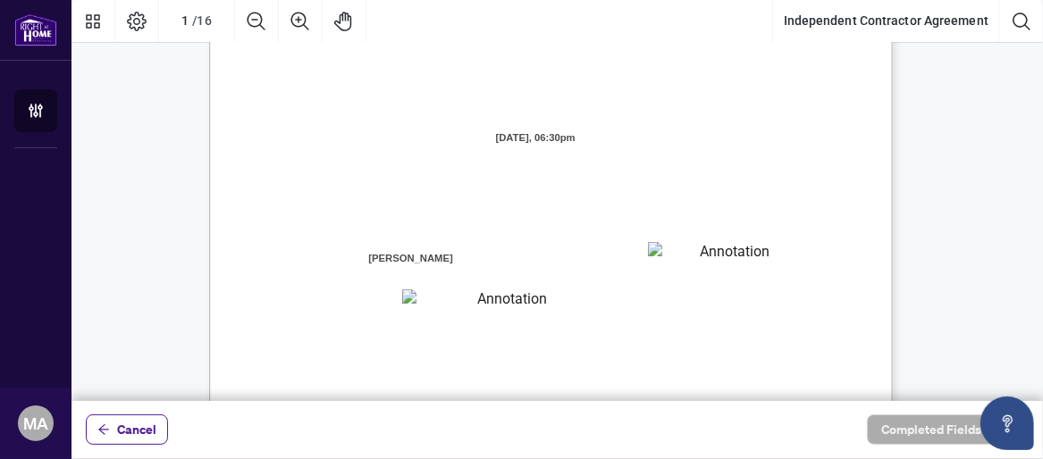
click at [576, 344] on div "INDEPENDENT CONTRACTOR AGREEMENT THIS AGREEMENT is made as of (the “Effective D…" at bounding box center [636, 465] width 854 height 1106
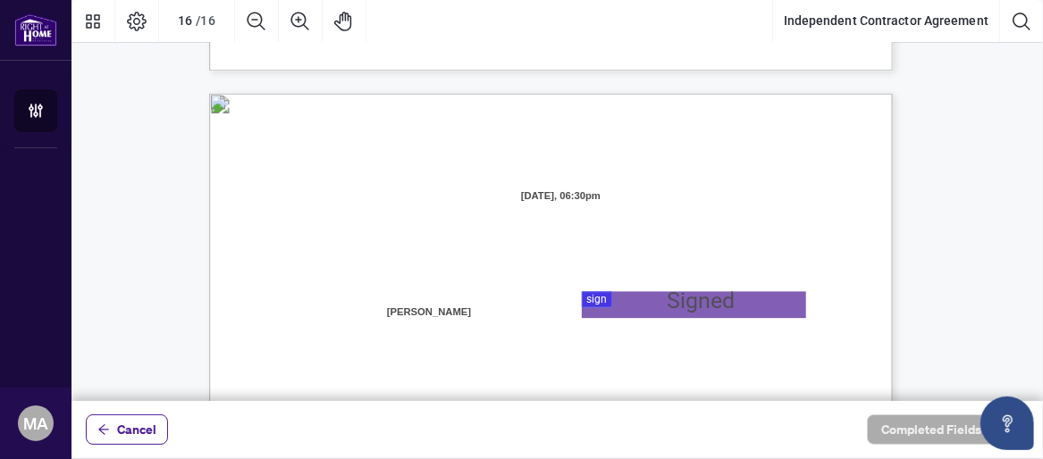
scroll to position [13553, 0]
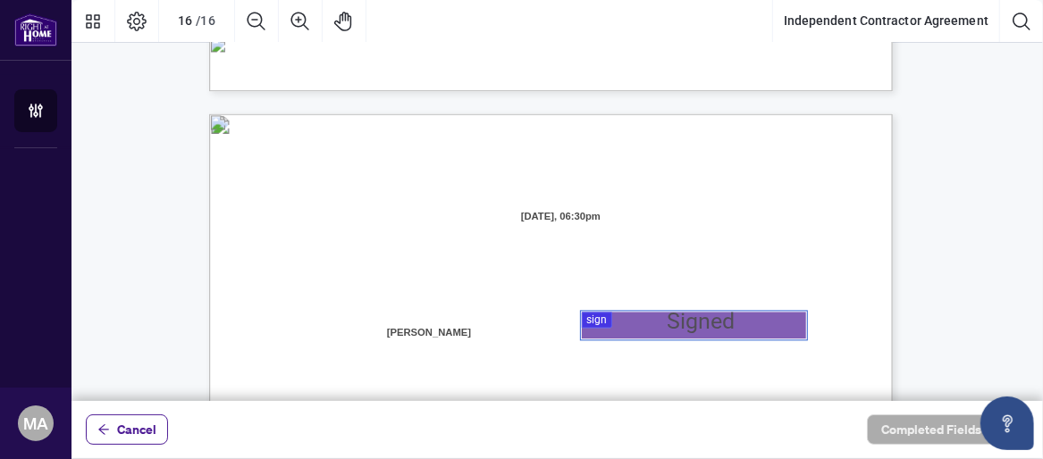
click at [618, 316] on div at bounding box center [556, 200] width 971 height 401
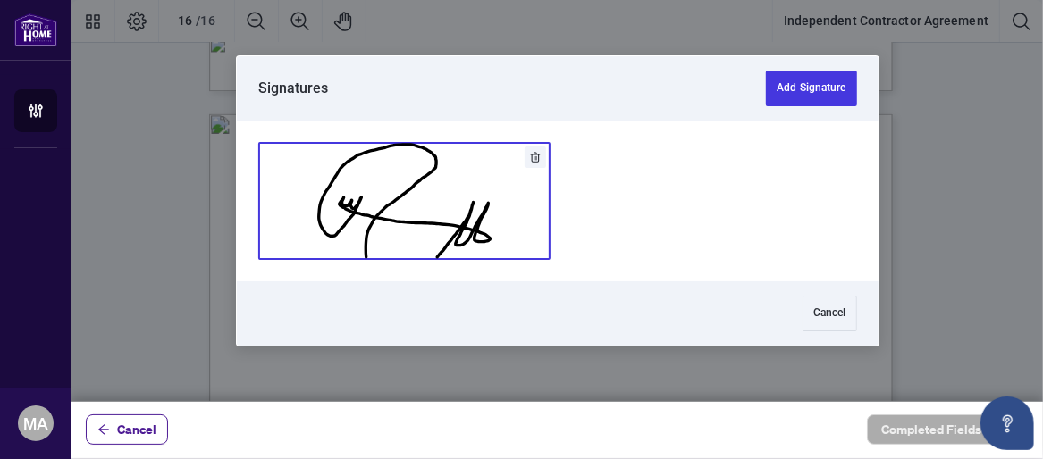
click at [412, 232] on button "Add Signature" at bounding box center [404, 201] width 290 height 116
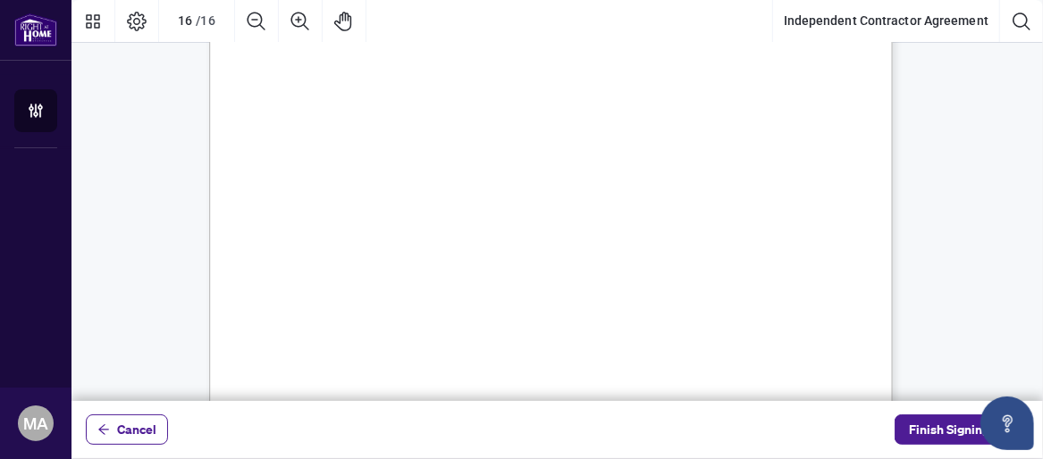
scroll to position [14167, 0]
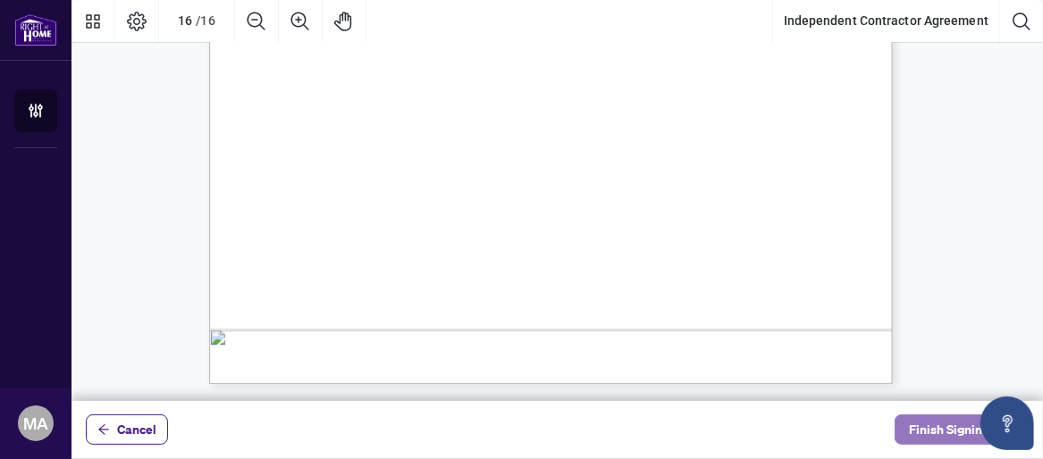
click at [935, 424] on span "Finish Signing" at bounding box center [949, 430] width 80 height 29
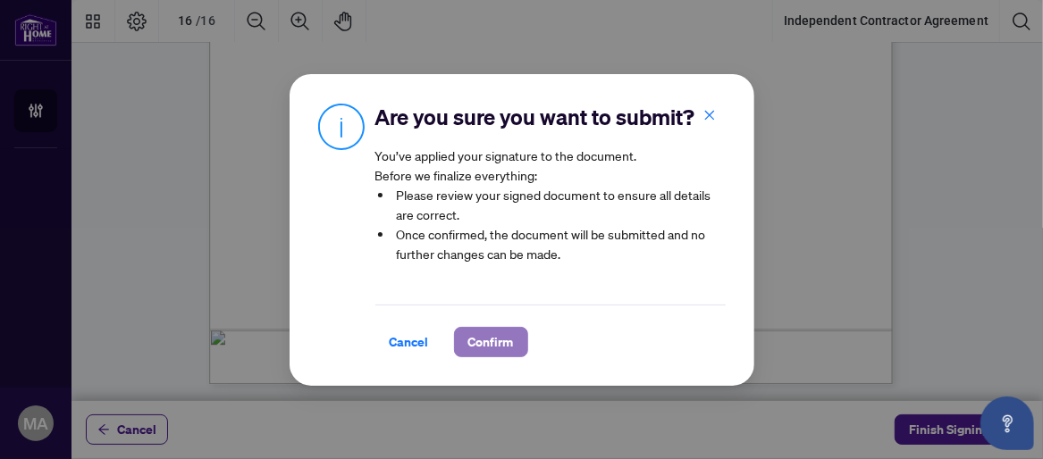
click at [473, 357] on span "Confirm" at bounding box center [491, 342] width 46 height 29
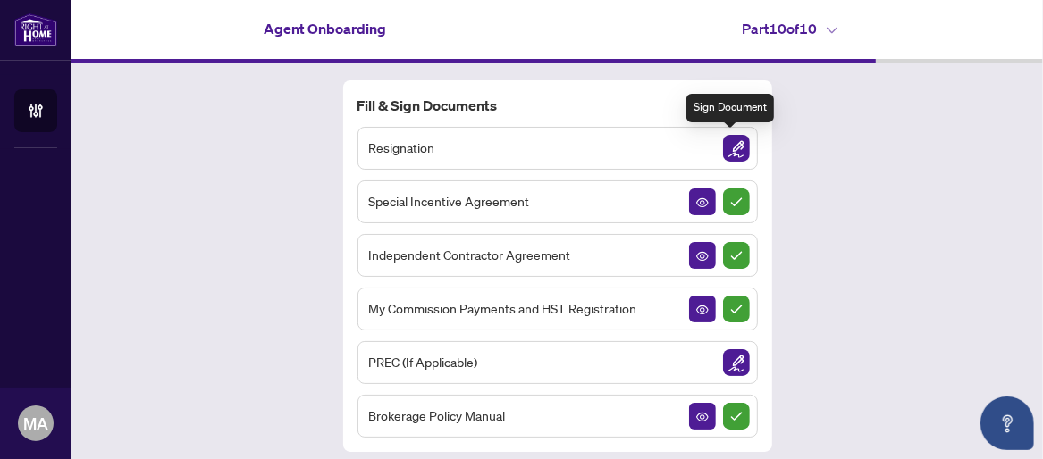
click at [737, 141] on img "Sign Document" at bounding box center [736, 148] width 27 height 27
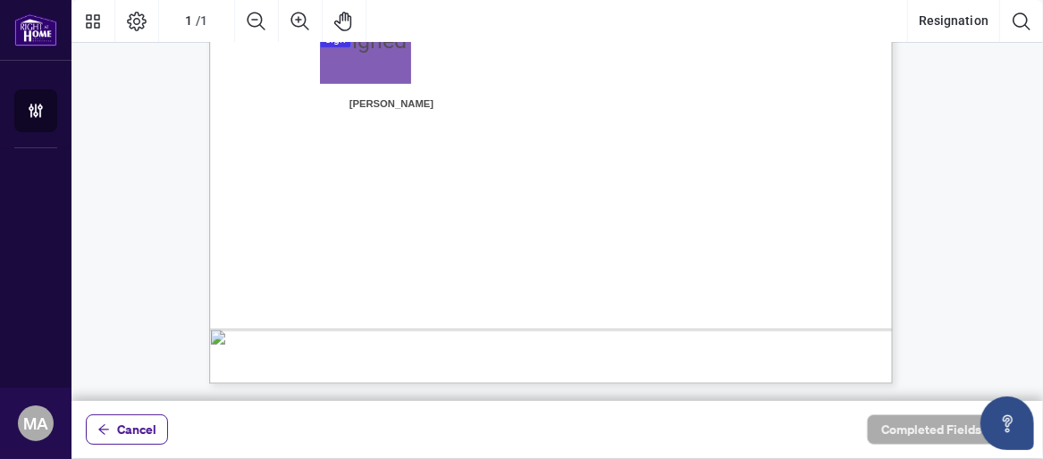
scroll to position [264, 0]
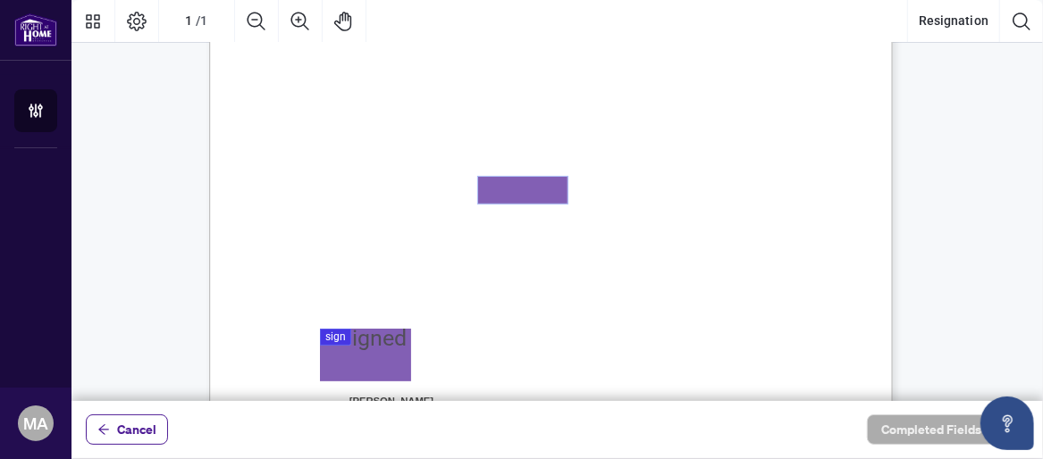
click at [506, 195] on textarea "01K324D4T16FP1MV50F67N1ZVT" at bounding box center [522, 190] width 89 height 27
type textarea "*"
type textarea "**********"
click at [542, 311] on div "[DATE] iCloud Realty Ltd. [STREET_ADDRESS][PERSON_NAME] Tel#: [PHONE_NUMBER] At…" at bounding box center [636, 350] width 854 height 1106
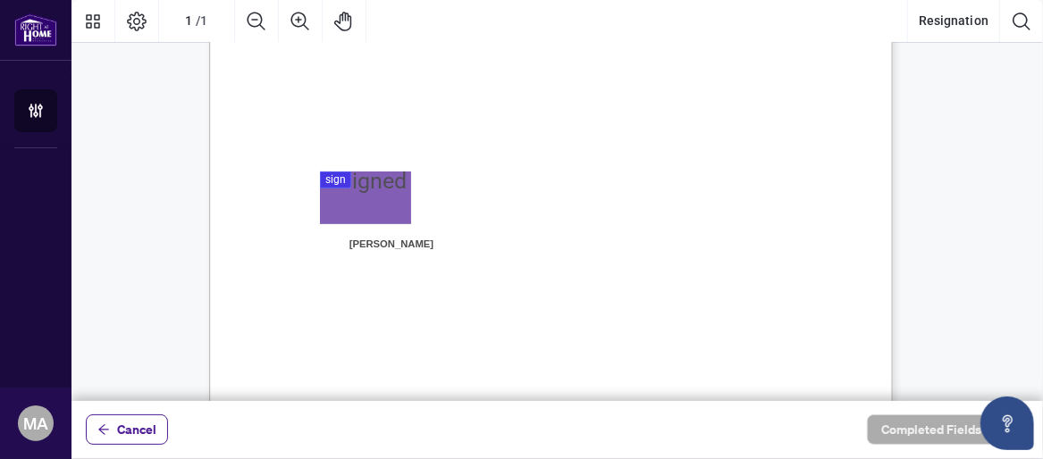
scroll to position [412, 0]
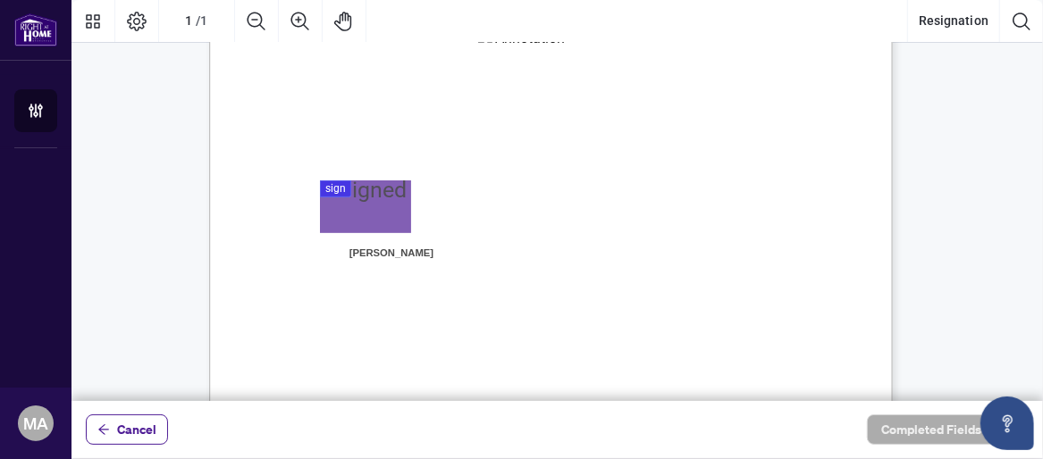
click at [367, 210] on div at bounding box center [556, 200] width 971 height 401
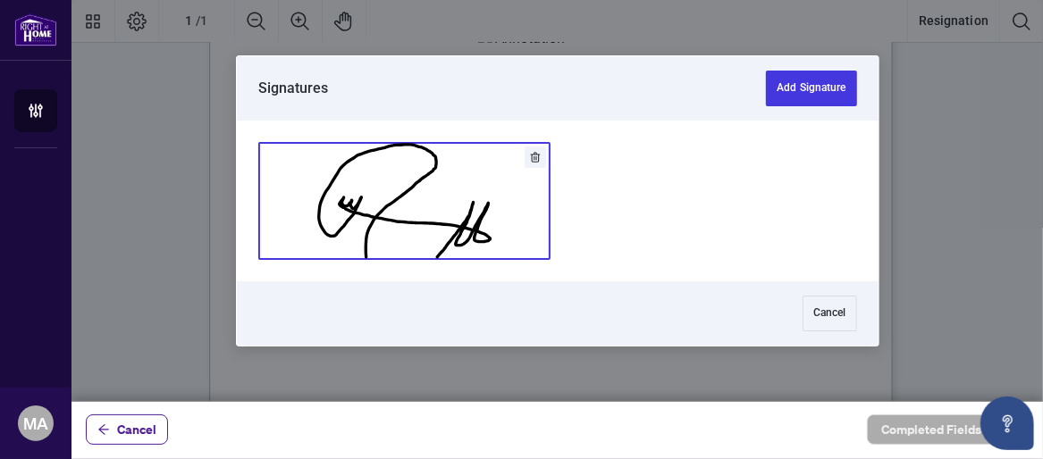
click at [399, 214] on button "Add Signature" at bounding box center [404, 201] width 290 height 116
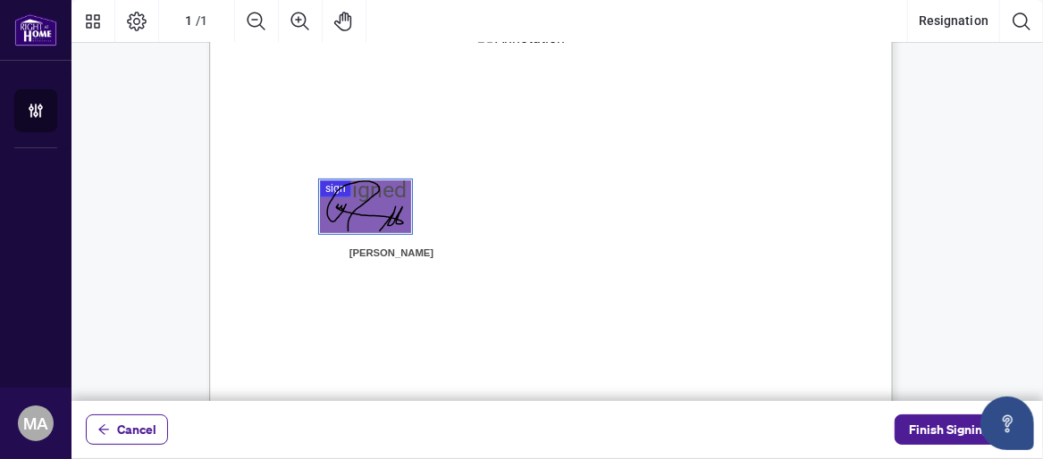
click at [635, 240] on div "[DATE] iCloud Realty Ltd. [STREET_ADDRESS][PERSON_NAME] Tel#: [PHONE_NUMBER] At…" at bounding box center [636, 202] width 854 height 1106
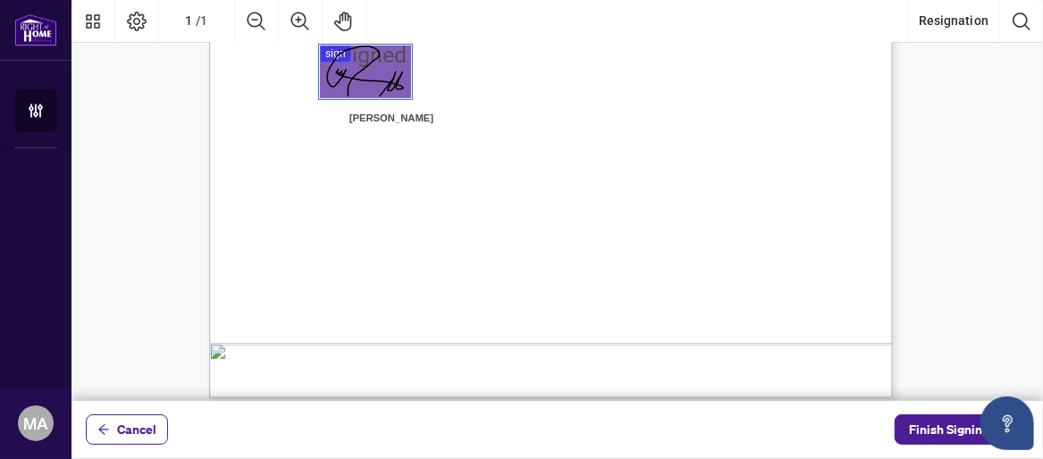
scroll to position [561, 0]
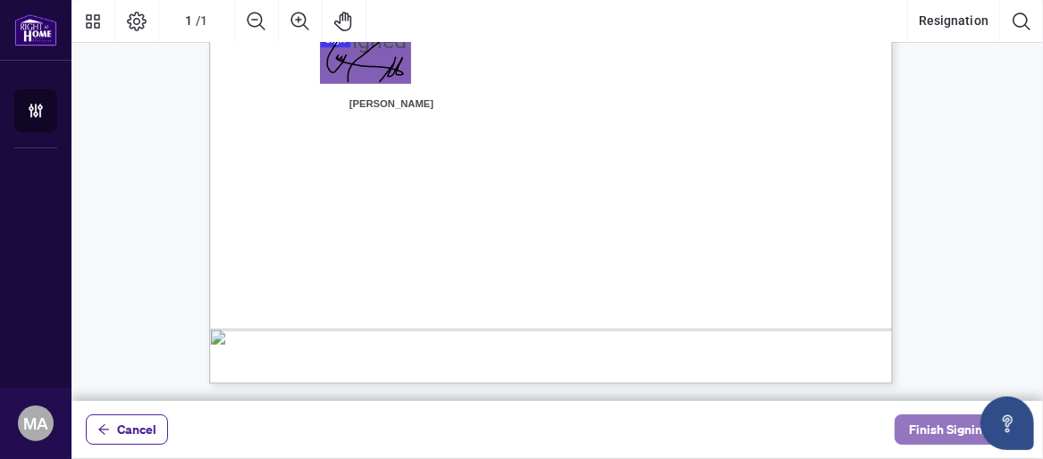
click at [929, 433] on span "Finish Signing" at bounding box center [949, 430] width 80 height 29
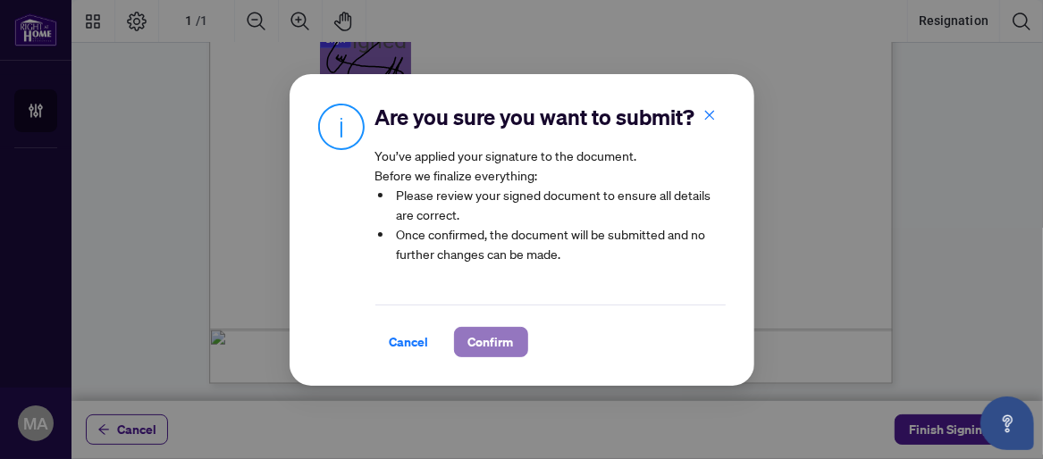
click at [458, 353] on button "Confirm" at bounding box center [491, 342] width 74 height 30
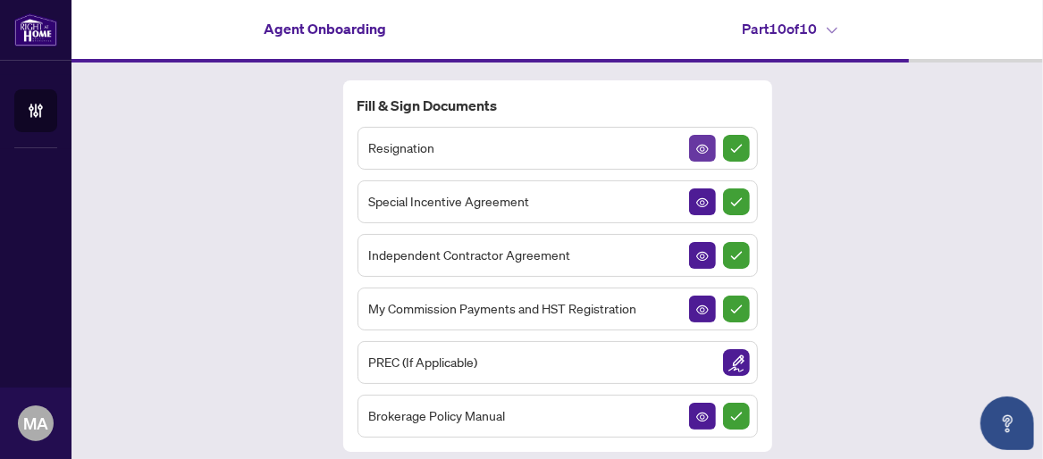
click at [696, 150] on icon "View Document" at bounding box center [702, 149] width 13 height 13
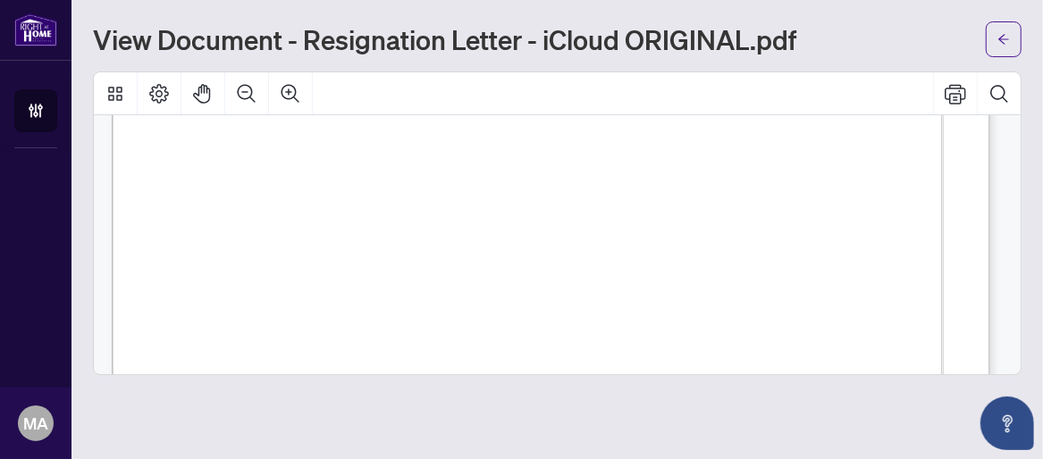
scroll to position [167, 0]
click at [958, 95] on icon "Print" at bounding box center [955, 93] width 21 height 21
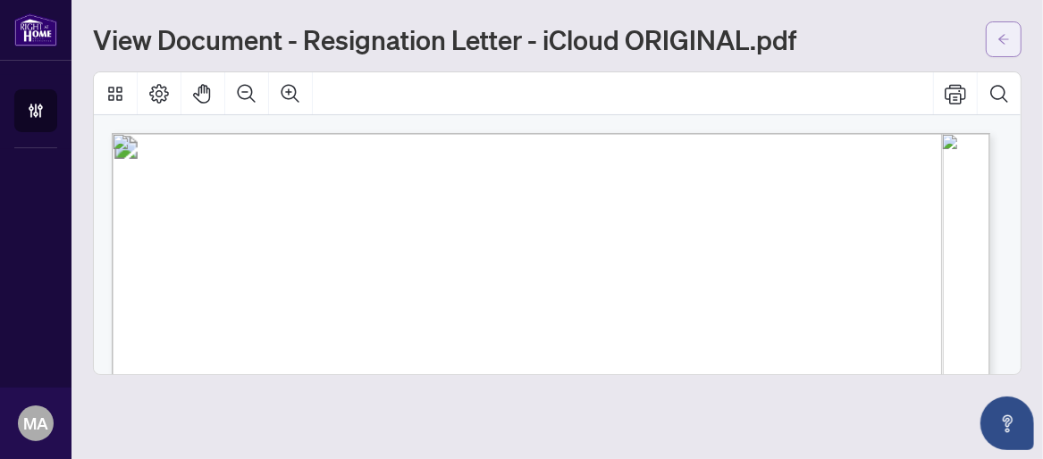
click at [1008, 35] on icon "arrow-left" at bounding box center [1003, 39] width 13 height 13
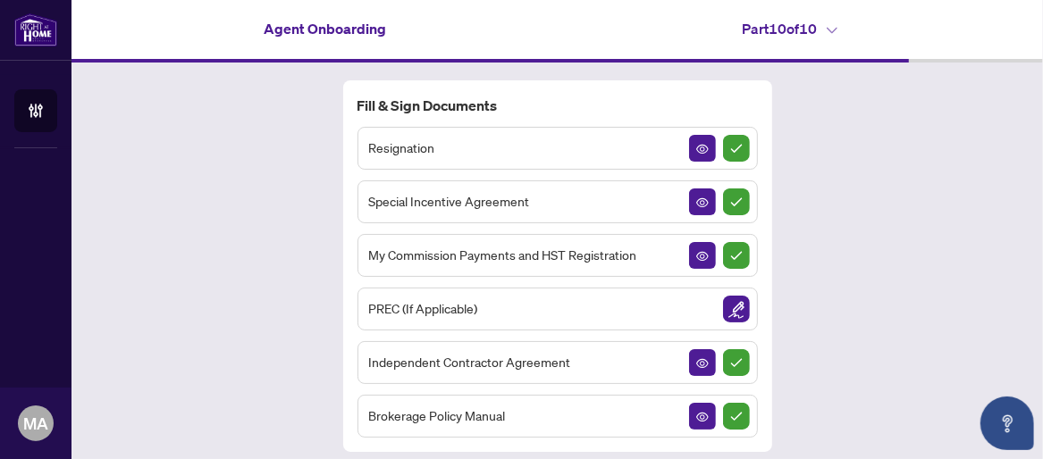
scroll to position [49, 0]
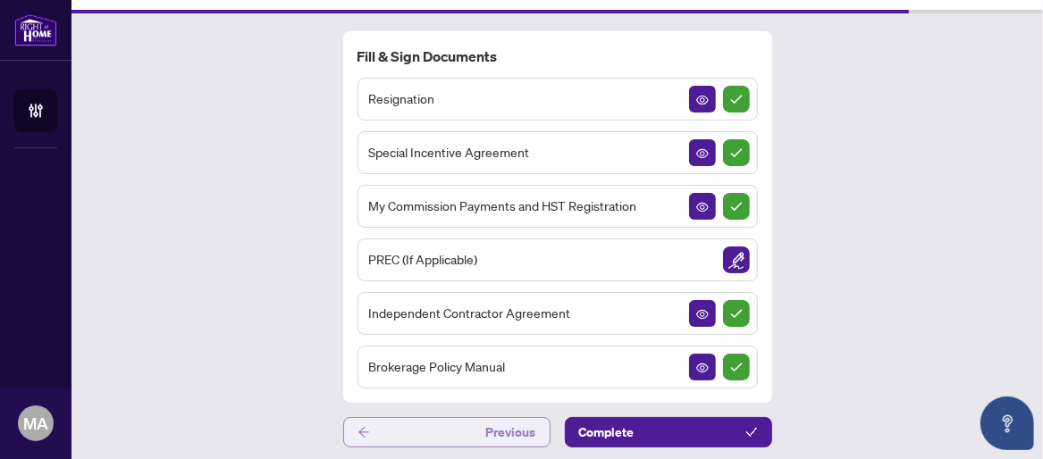
click at [434, 427] on button "Previous" at bounding box center [446, 432] width 207 height 30
